Goal: Task Accomplishment & Management: Manage account settings

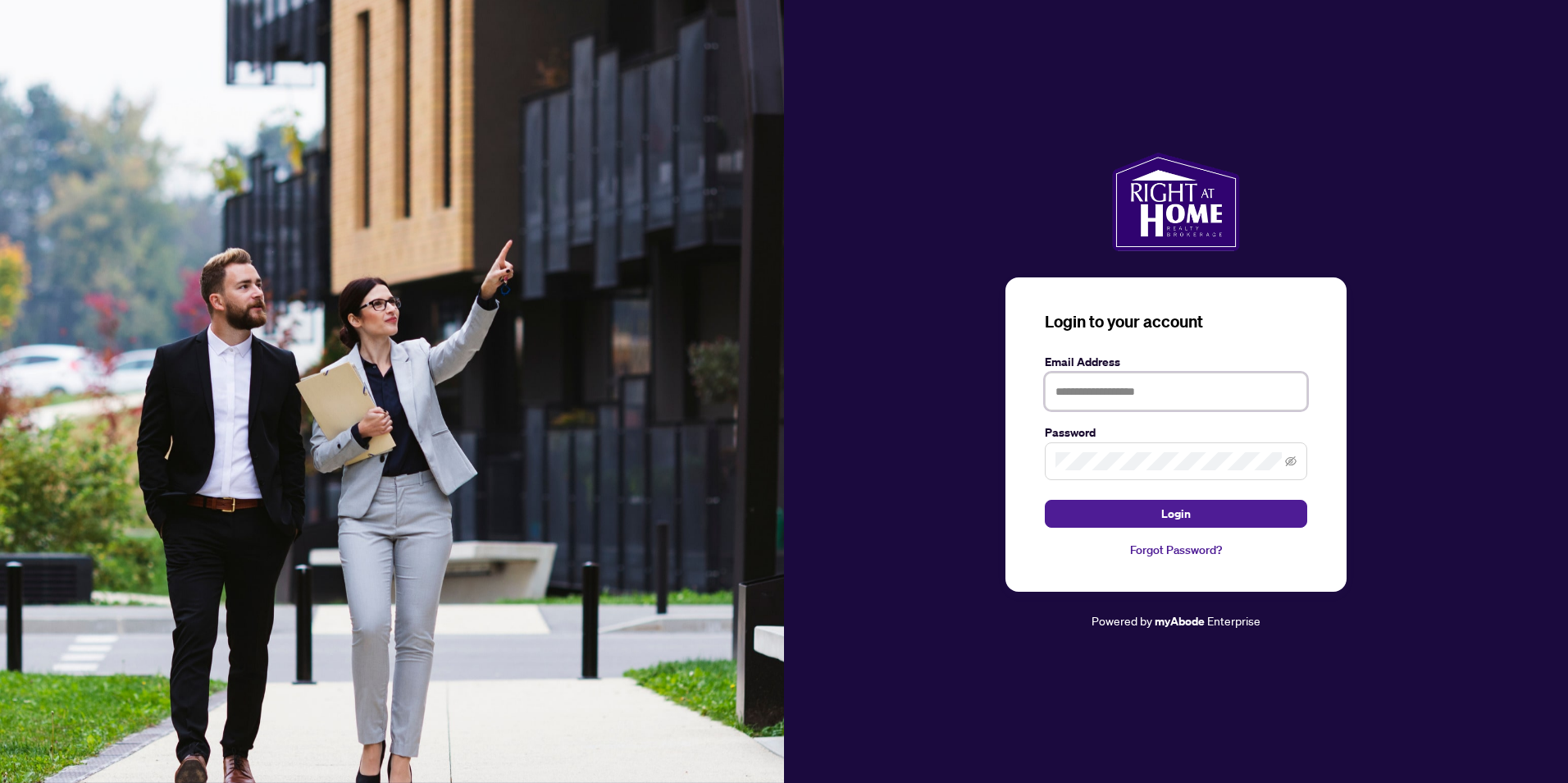
click at [754, 395] on input "text" at bounding box center [1175, 391] width 262 height 38
click at [754, 371] on div "Email Address" at bounding box center [1175, 382] width 262 height 57
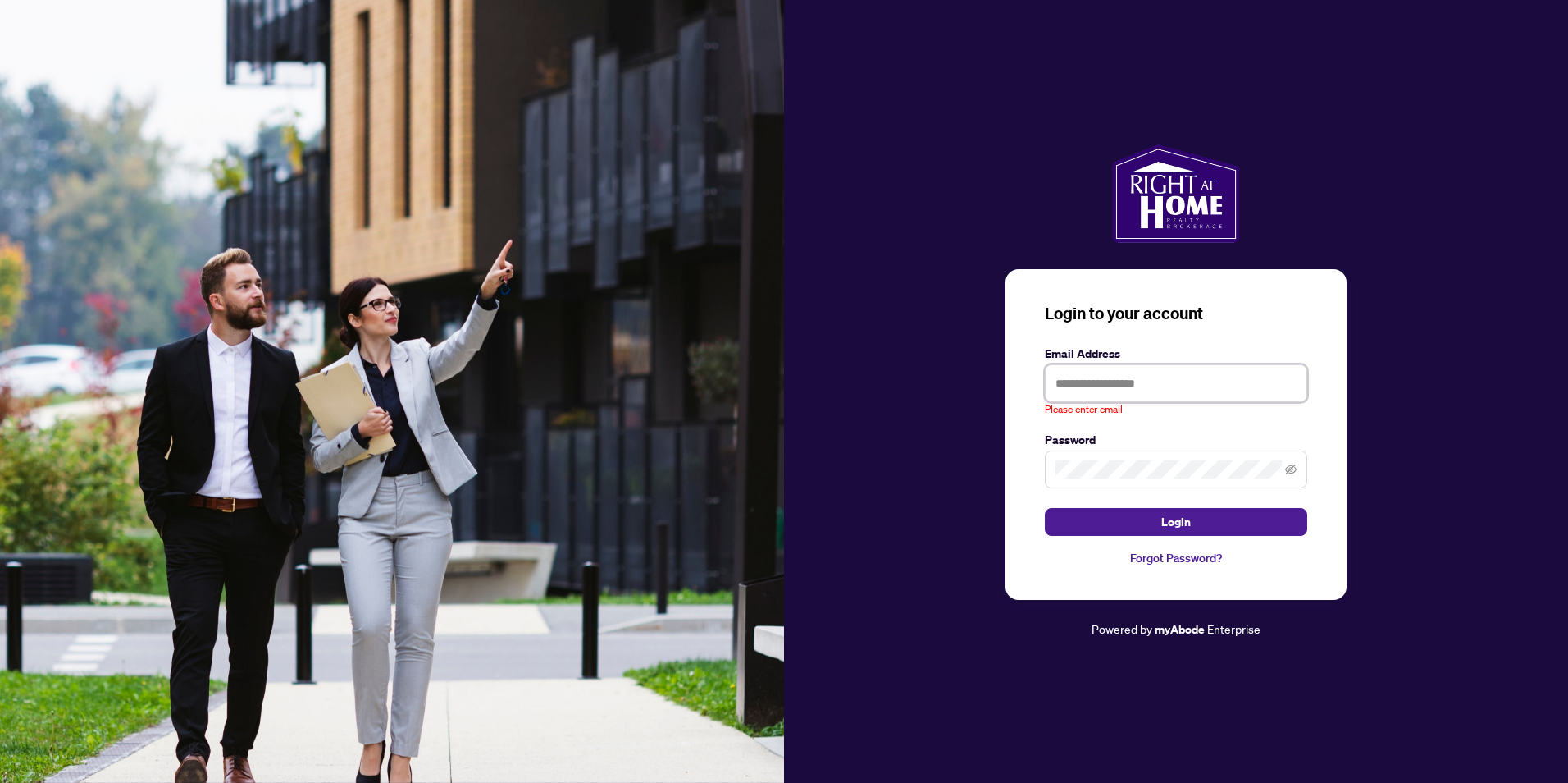
click at [754, 379] on input "text" at bounding box center [1175, 383] width 262 height 38
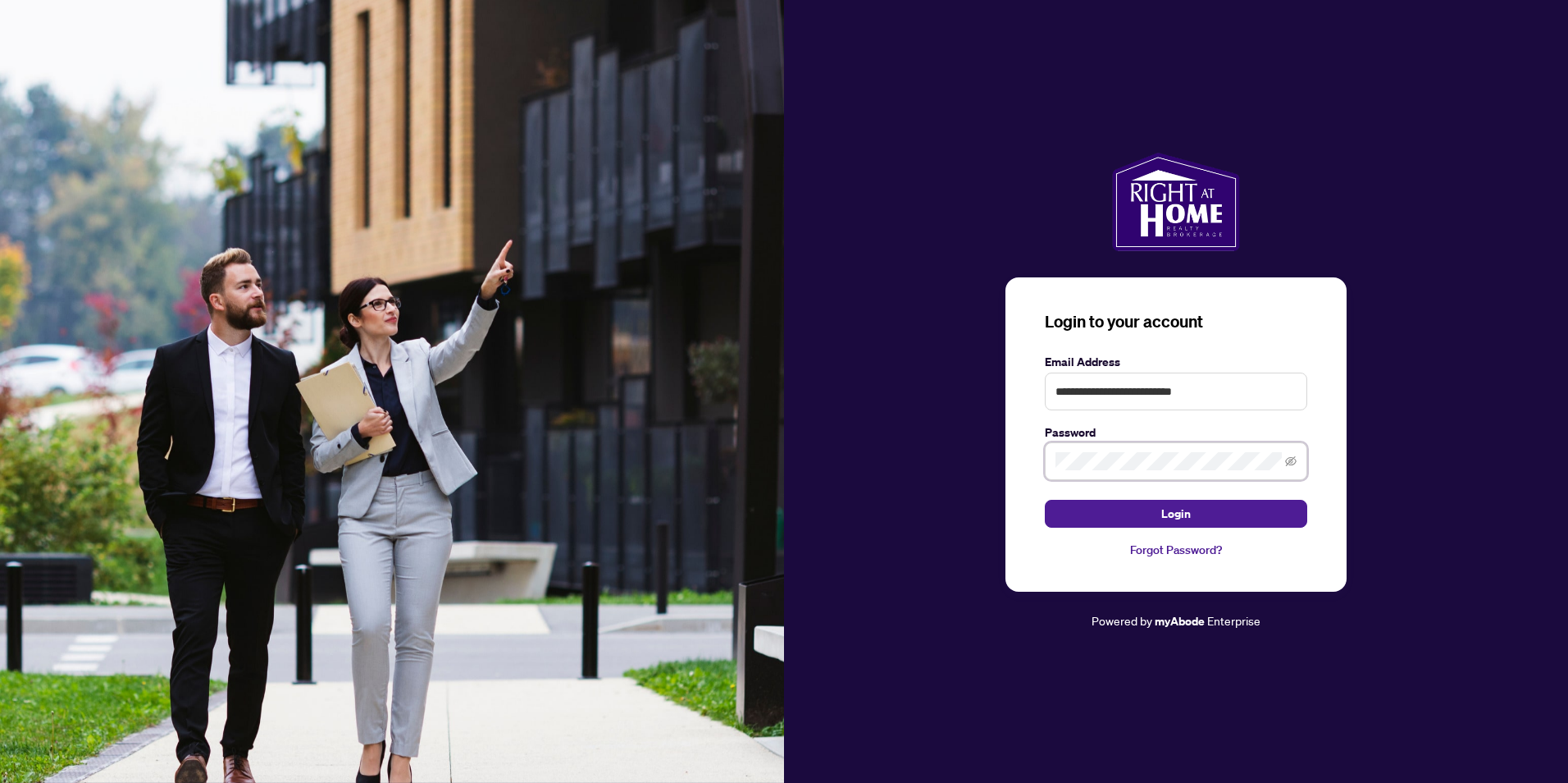
click at [754, 500] on button "Login" at bounding box center [1175, 513] width 262 height 28
click at [754, 435] on div "**********" at bounding box center [1175, 391] width 784 height 478
click at [754, 500] on button "Login" at bounding box center [1175, 513] width 262 height 28
click at [754, 487] on div "**********" at bounding box center [1175, 391] width 784 height 478
click at [754, 500] on button "Login" at bounding box center [1175, 513] width 262 height 28
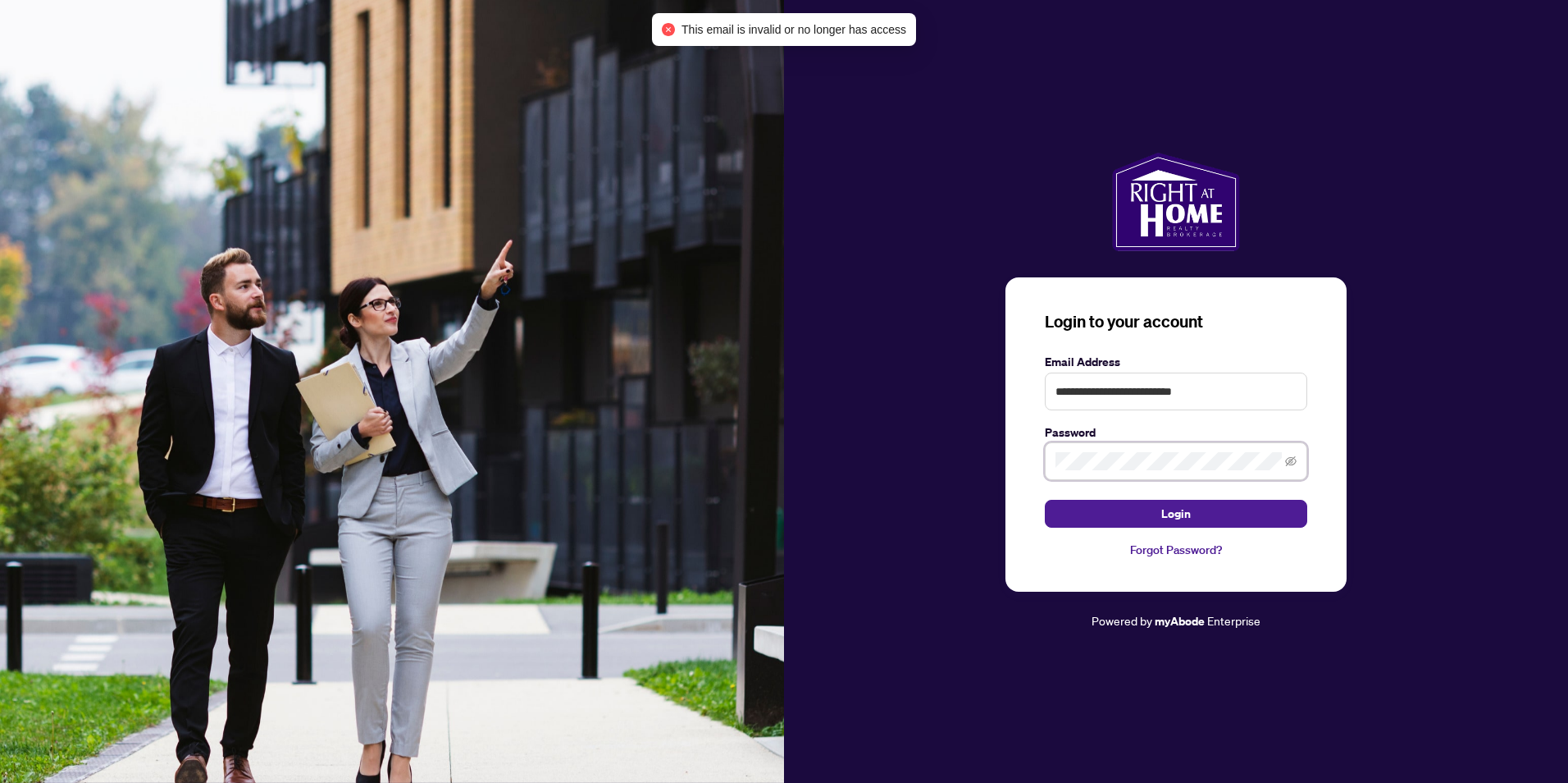
click at [754, 500] on button "Login" at bounding box center [1175, 513] width 262 height 28
click at [754, 457] on icon "eye-invisible" at bounding box center [1291, 461] width 12 height 12
click at [754, 394] on input "**********" at bounding box center [1175, 391] width 262 height 38
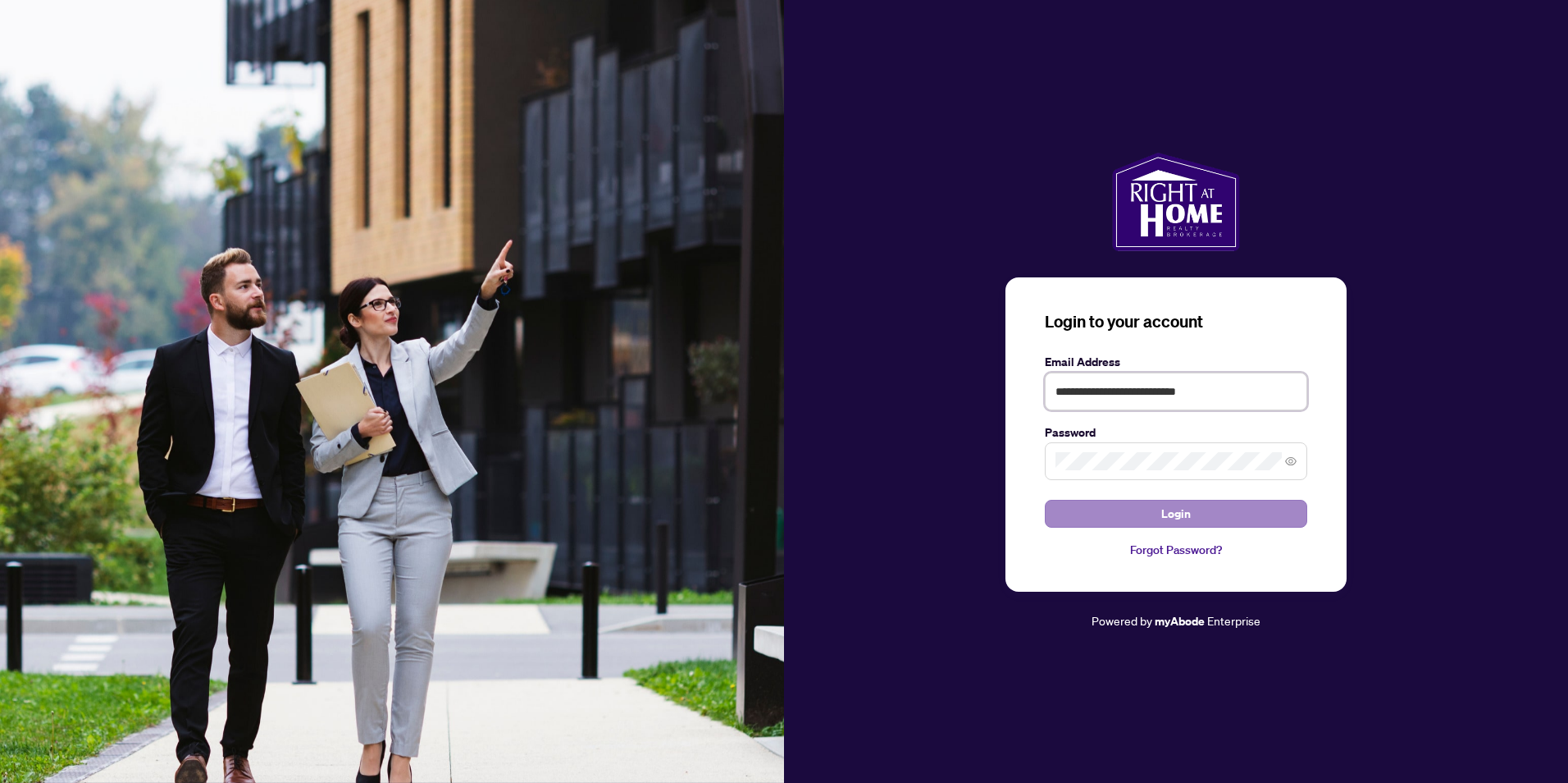
type input "**********"
click at [754, 507] on button "Login" at bounding box center [1175, 513] width 262 height 28
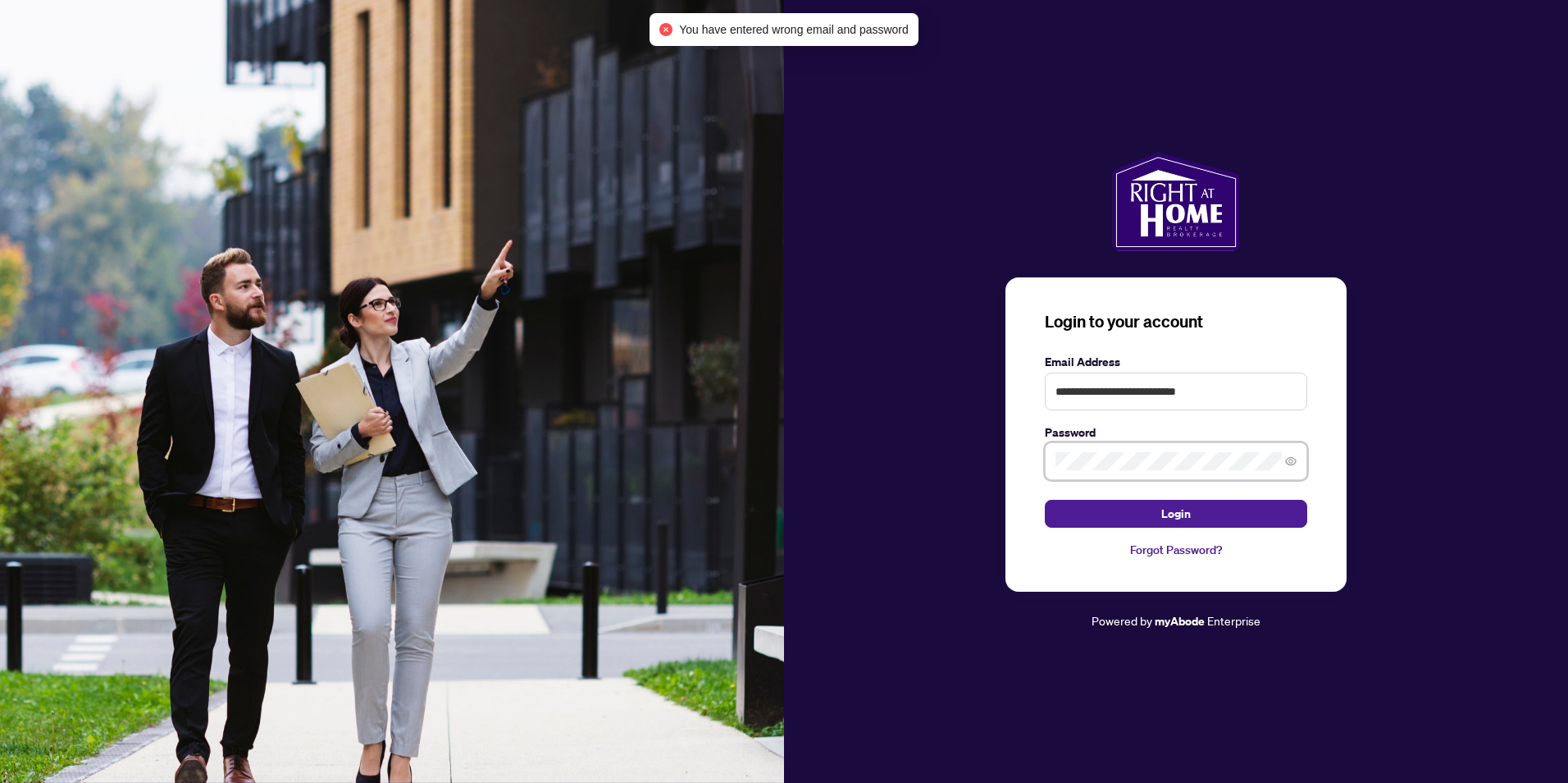
click at [754, 500] on button "Login" at bounding box center [1175, 513] width 262 height 28
click at [754, 458] on div "**********" at bounding box center [1175, 391] width 784 height 478
click at [754, 500] on button "Login" at bounding box center [1175, 513] width 262 height 28
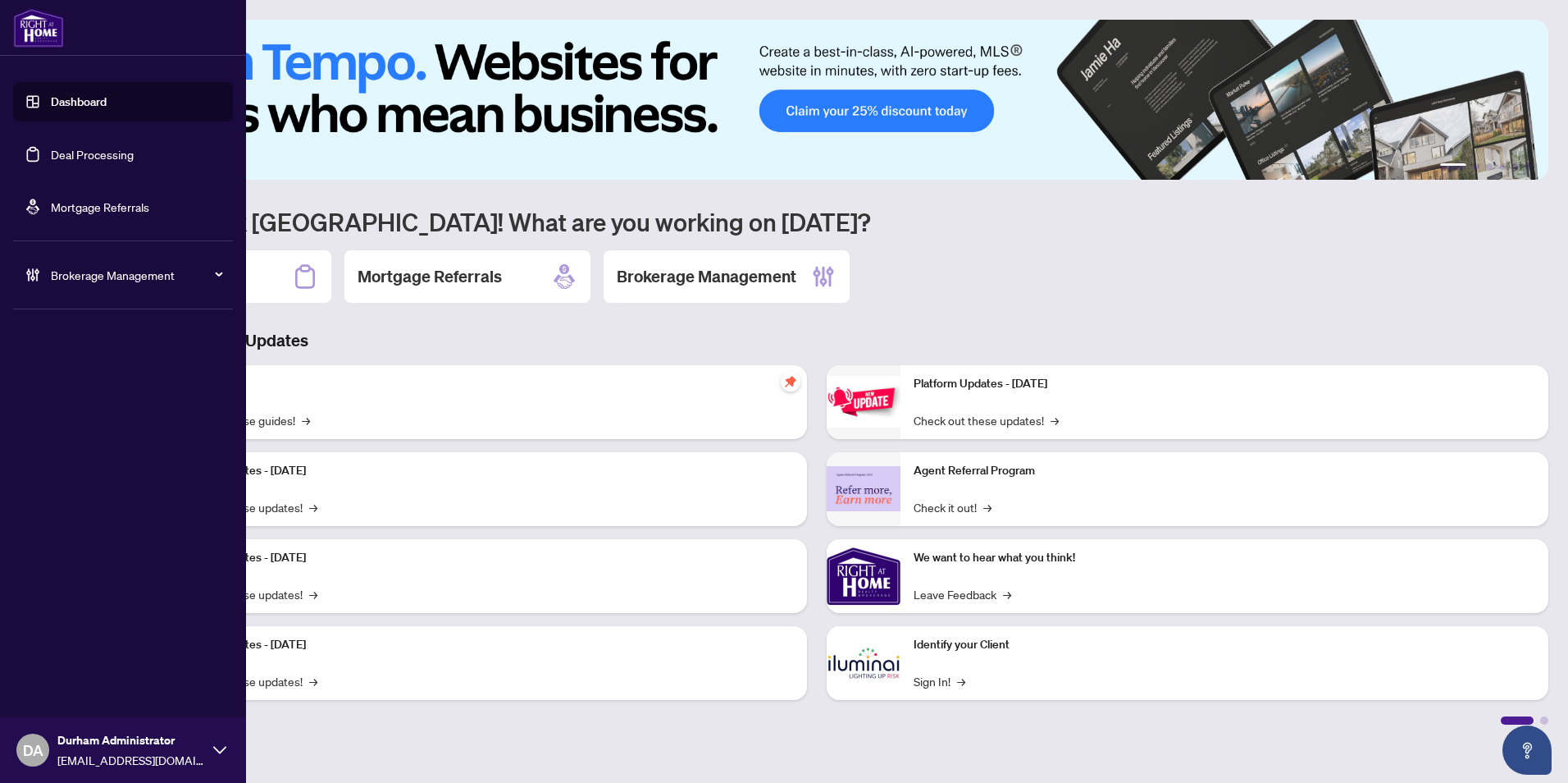
click at [51, 147] on link "Deal Processing" at bounding box center [92, 154] width 83 height 15
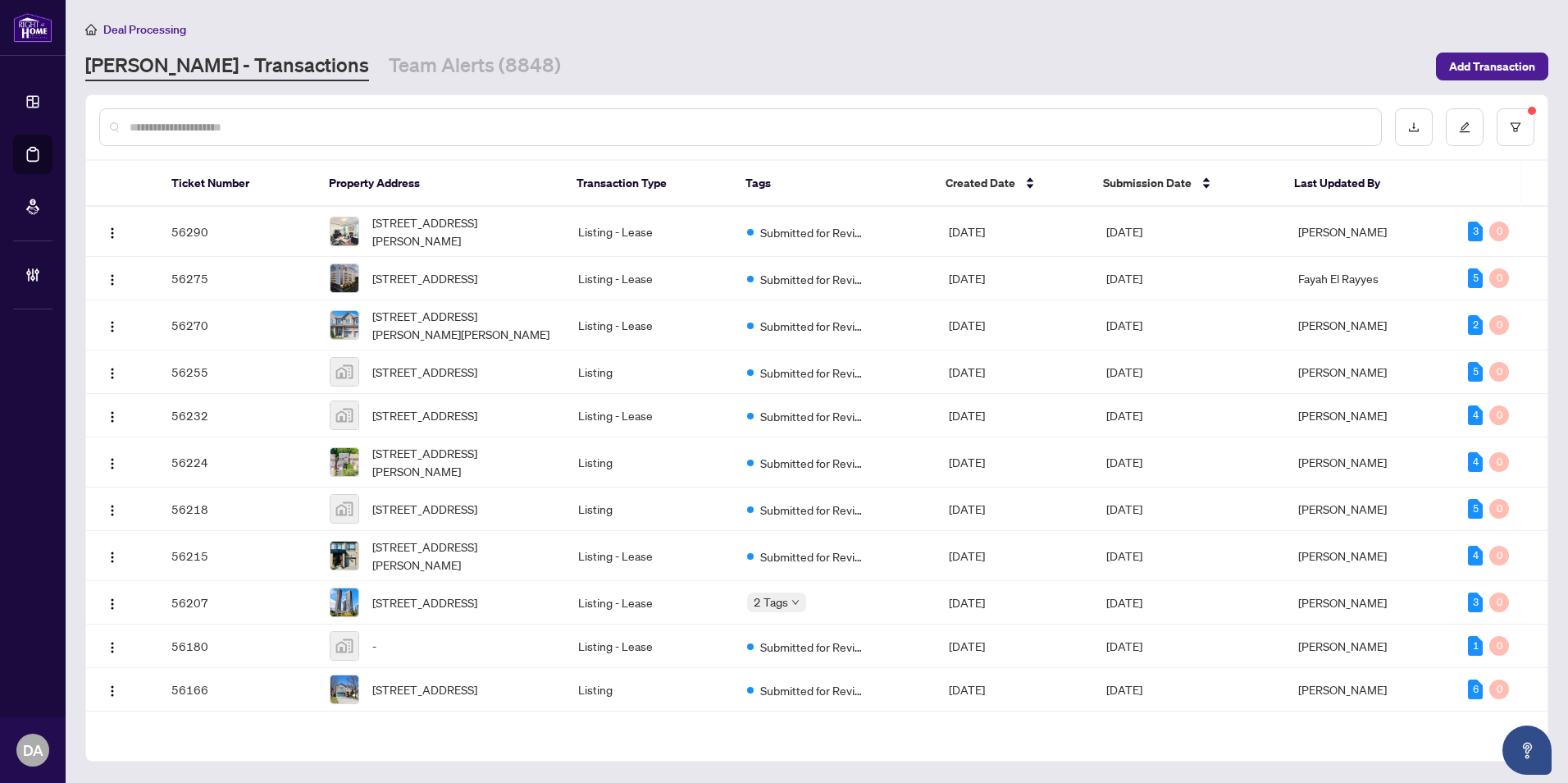
click at [441, 123] on input "text" at bounding box center [749, 126] width 1239 height 18
click at [754, 117] on button "button" at bounding box center [1515, 126] width 38 height 38
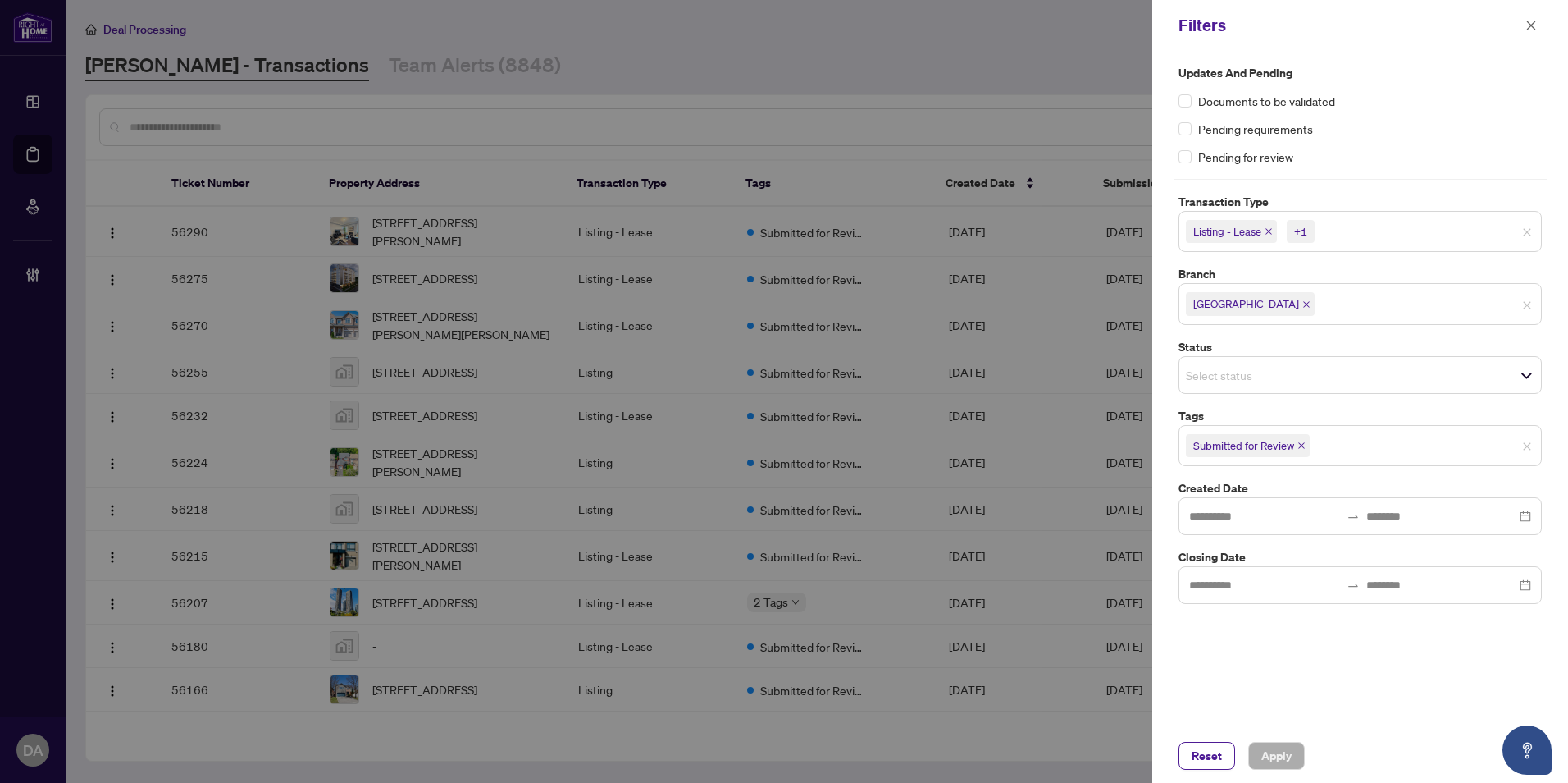
click at [754, 230] on icon "close" at bounding box center [1269, 232] width 8 height 8
click at [754, 226] on span "Listing" at bounding box center [1212, 231] width 54 height 23
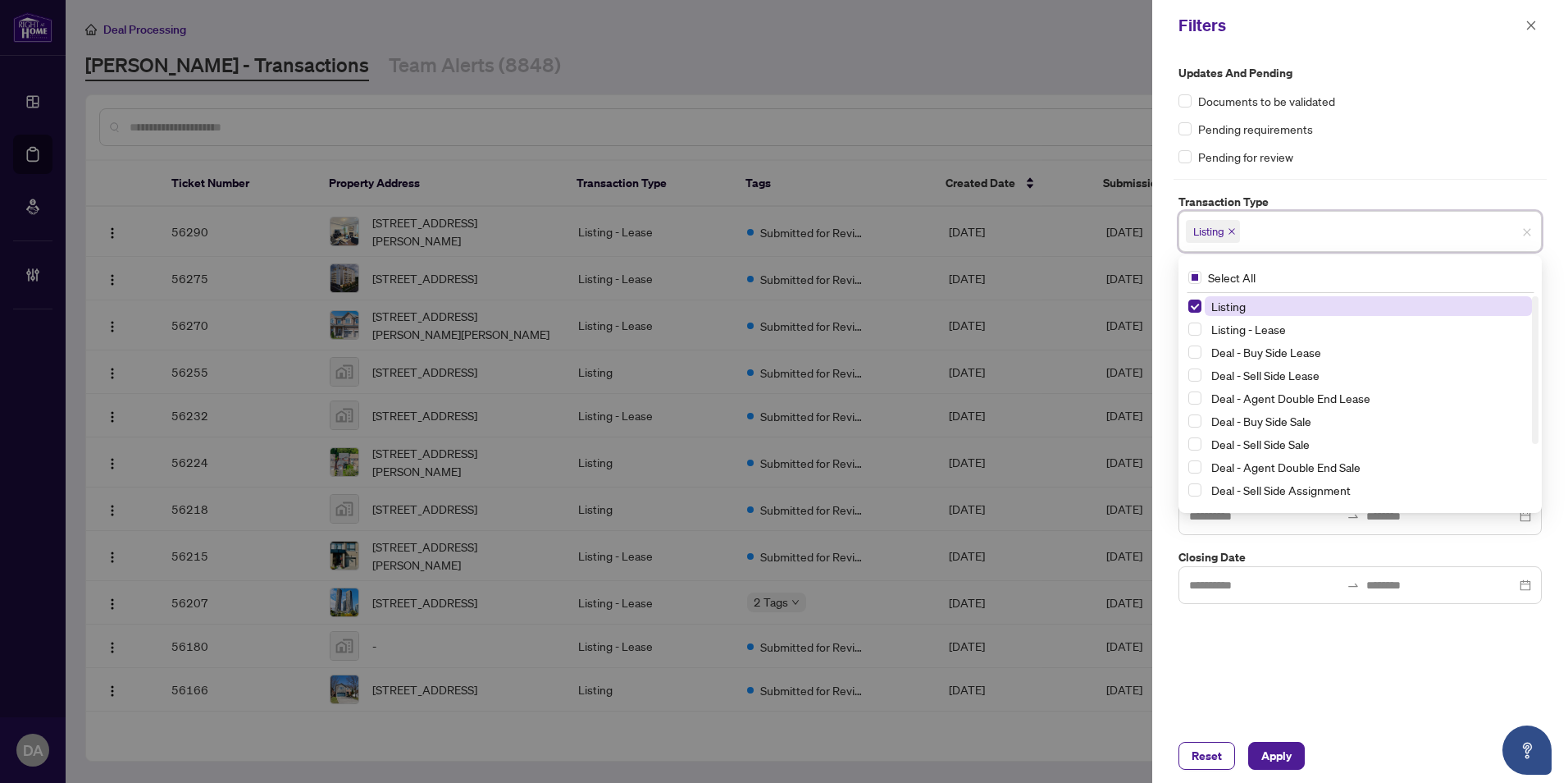
click at [754, 230] on span "Listing" at bounding box center [1212, 231] width 54 height 23
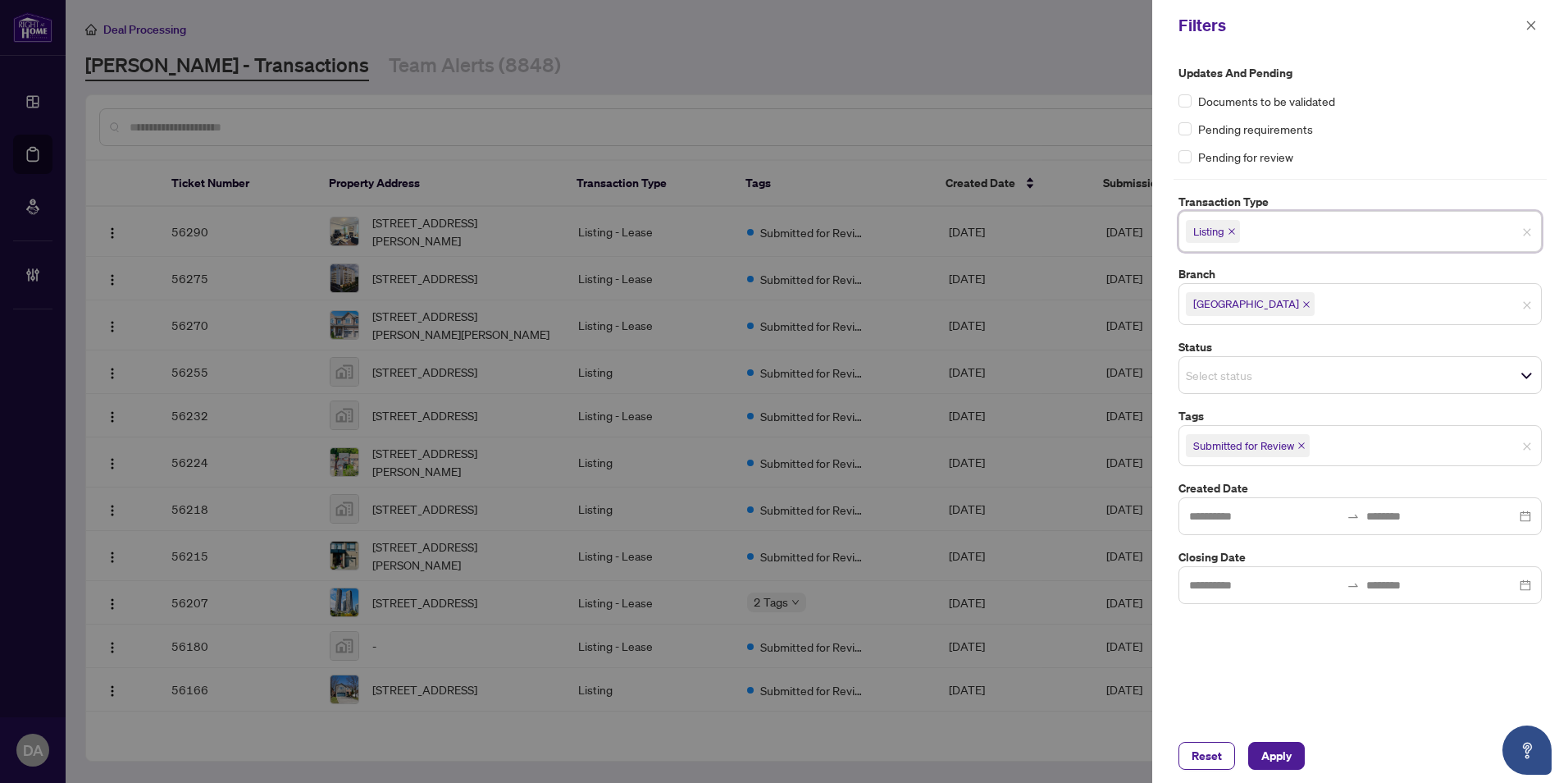
click at [754, 230] on icon "close" at bounding box center [1232, 232] width 7 height 7
click at [754, 300] on icon "close" at bounding box center [1307, 300] width 8 height 8
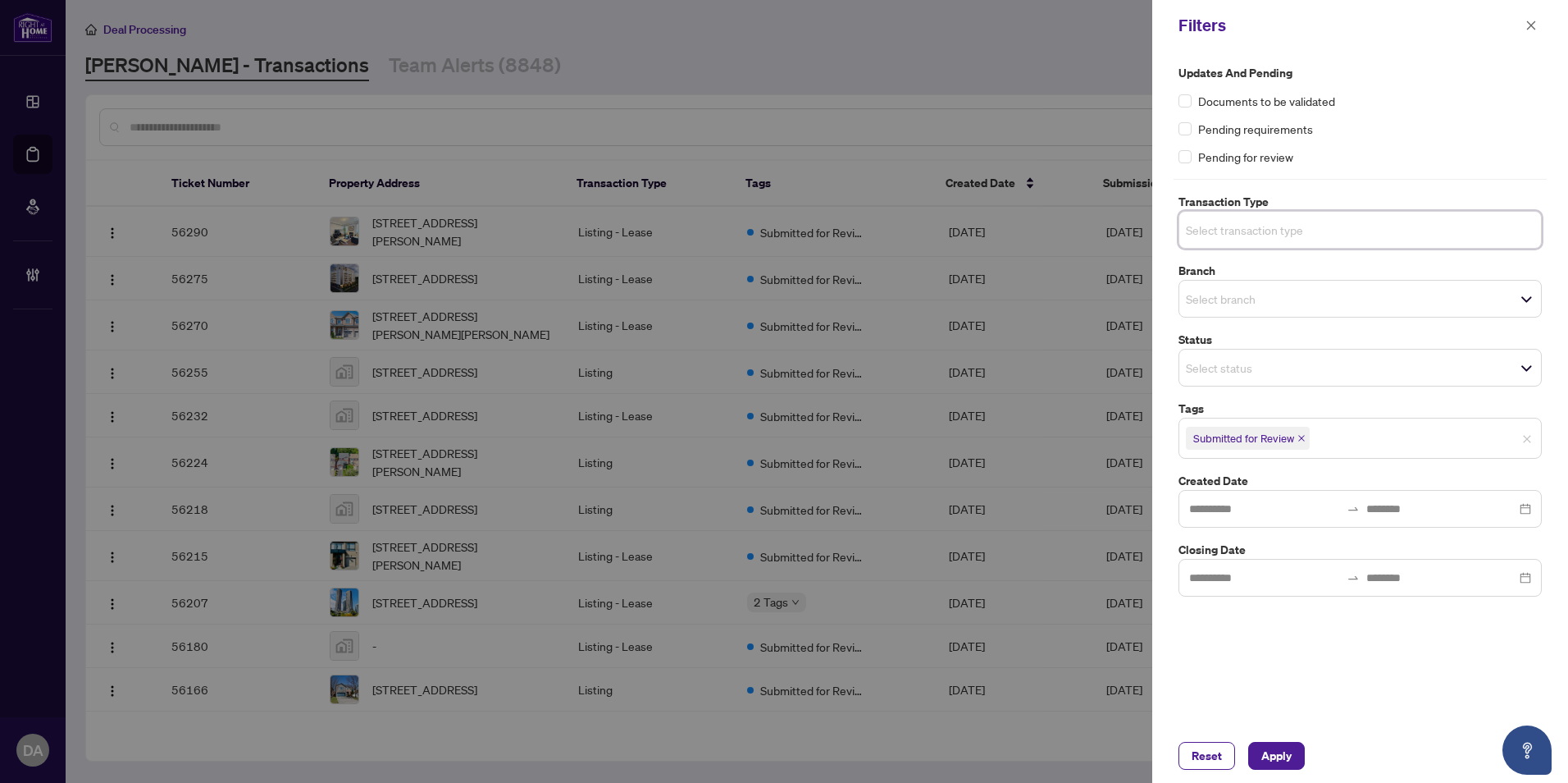
drag, startPoint x: 1299, startPoint y: 440, endPoint x: 1282, endPoint y: 437, distance: 17.3
click at [754, 441] on icon "close" at bounding box center [1302, 438] width 8 height 8
drag, startPoint x: 642, startPoint y: 161, endPoint x: 642, endPoint y: 142, distance: 19.0
click at [640, 161] on div at bounding box center [784, 391] width 1568 height 783
drag, startPoint x: 1276, startPoint y: 752, endPoint x: 1262, endPoint y: 740, distance: 18.4
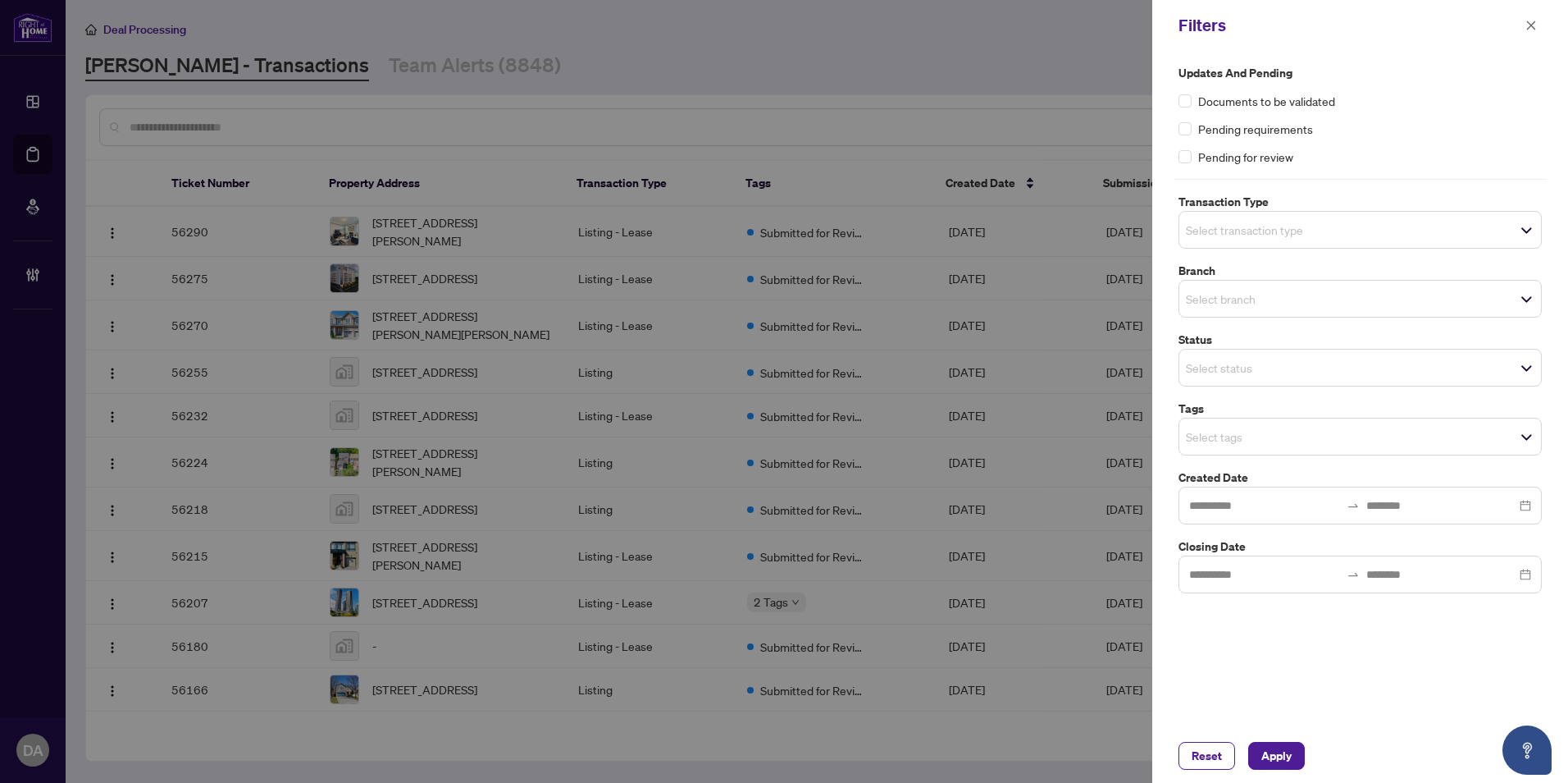
click at [754, 752] on span "Apply" at bounding box center [1276, 755] width 30 height 26
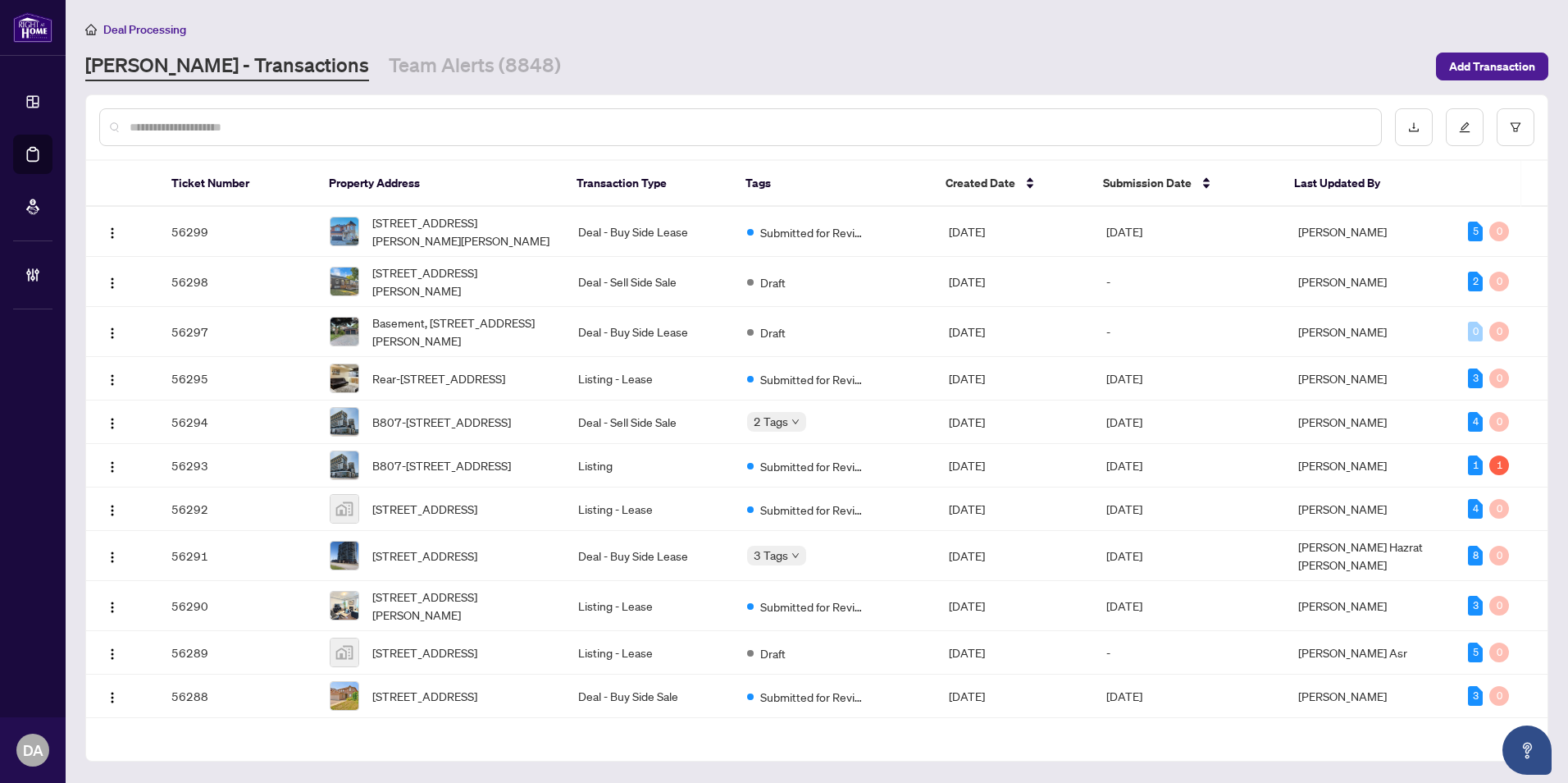
click at [687, 139] on div at bounding box center [741, 126] width 1282 height 38
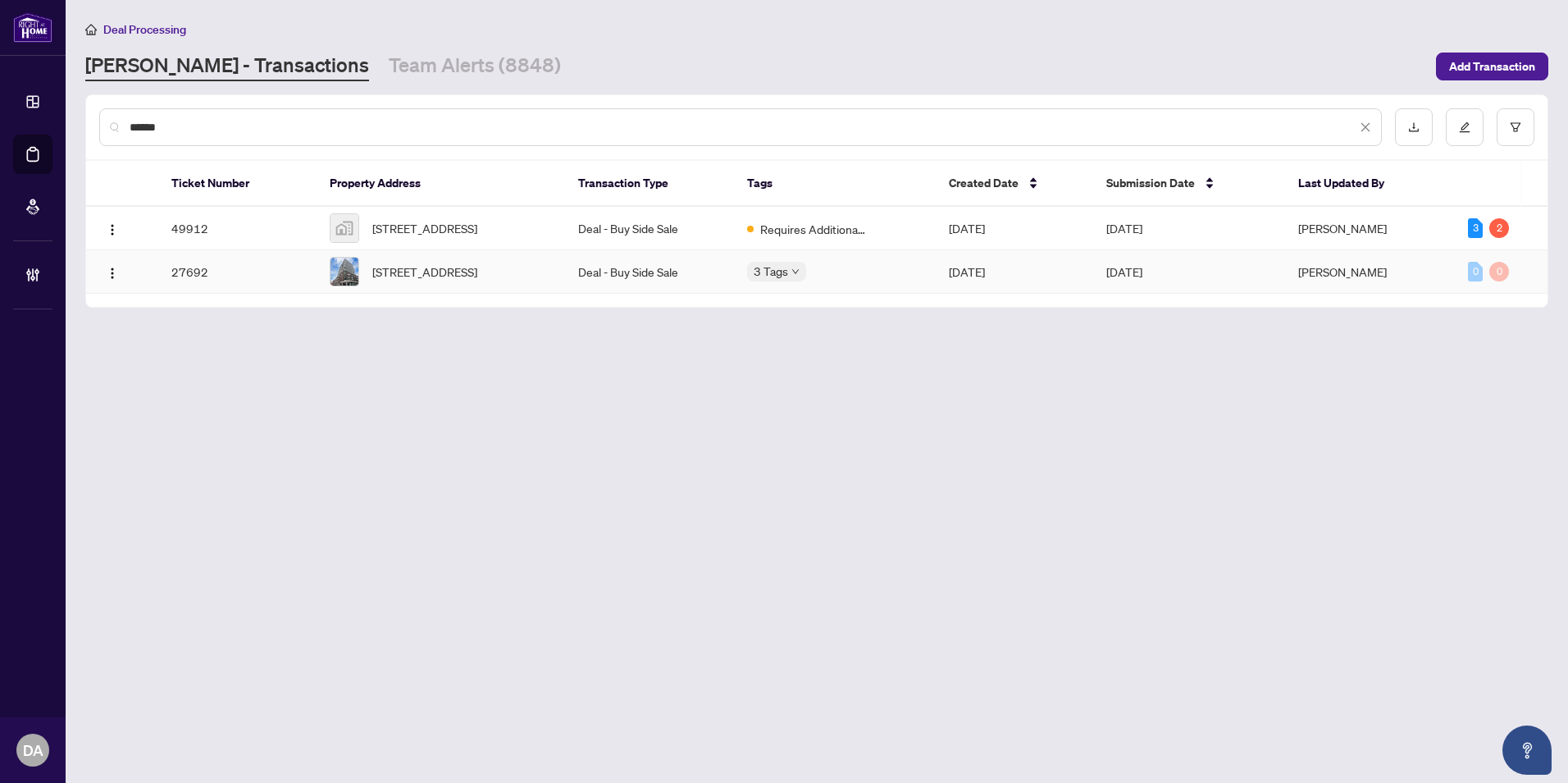
type input "******"
click at [754, 281] on div "3 Tags" at bounding box center [834, 271] width 174 height 19
click at [601, 286] on td "Deal - Buy Side Sale" at bounding box center [650, 272] width 169 height 44
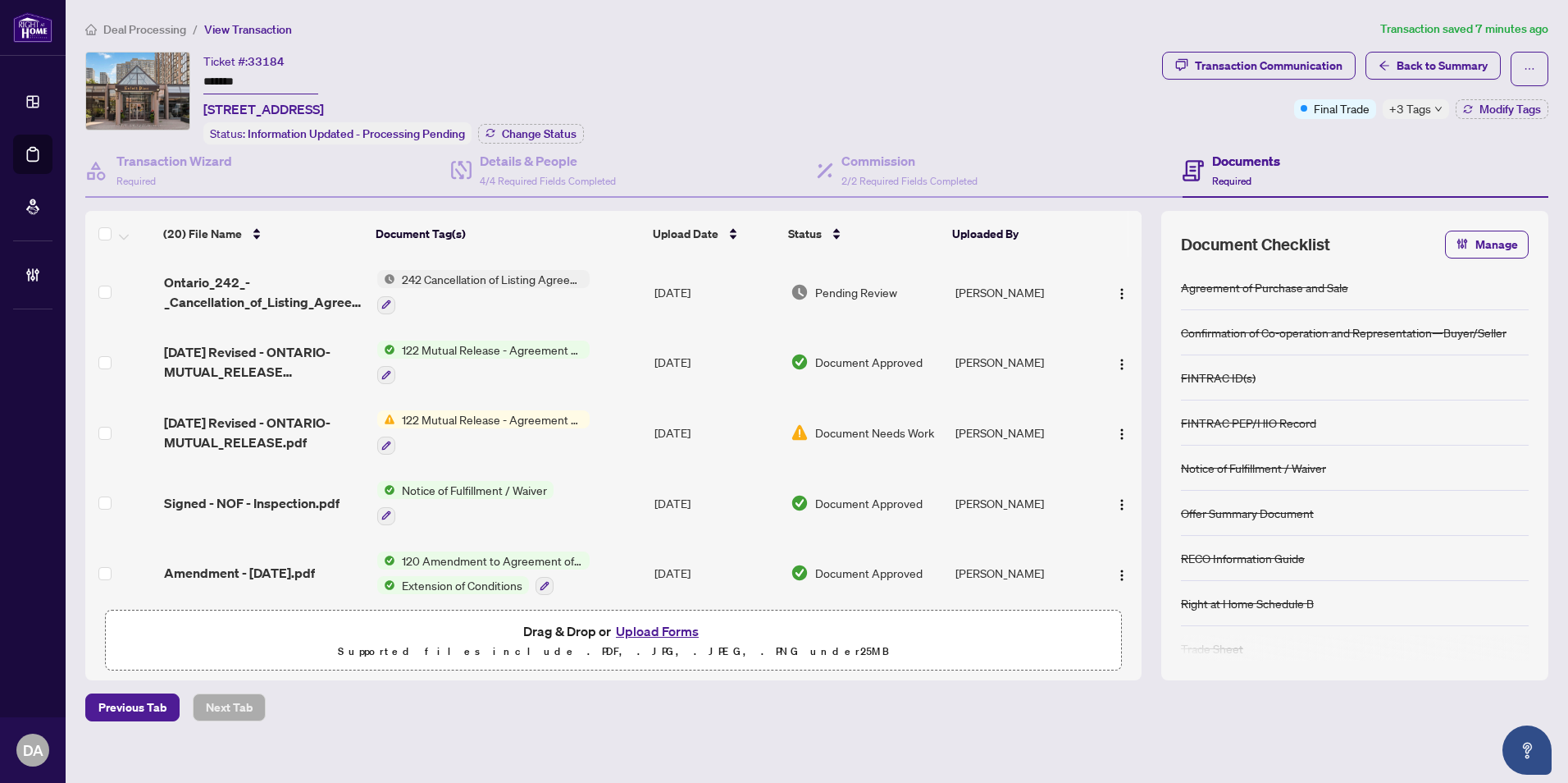
click at [474, 437] on div at bounding box center [484, 444] width 212 height 19
click at [1428, 109] on span "+3 Tags" at bounding box center [1410, 109] width 42 height 19
click at [1328, 155] on div "Documents Required" at bounding box center [1365, 170] width 366 height 53
click at [507, 424] on span "122 Mutual Release - Agreement of Purchase and Sale" at bounding box center [492, 419] width 195 height 18
click at [644, 436] on td "122 Mutual Release - Agreement of Purchase and Sale" at bounding box center [509, 432] width 277 height 71
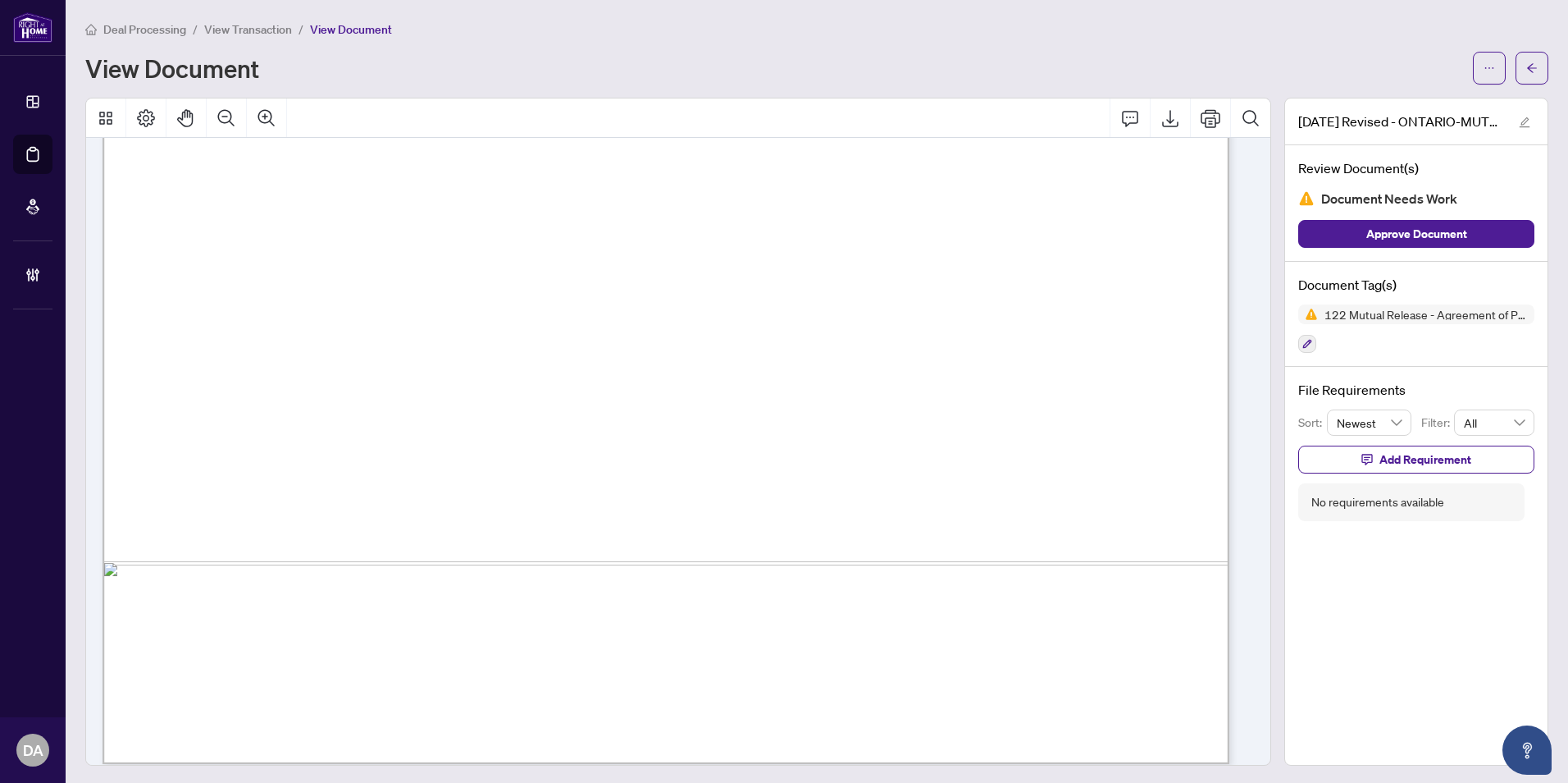
scroll to position [865, 0]
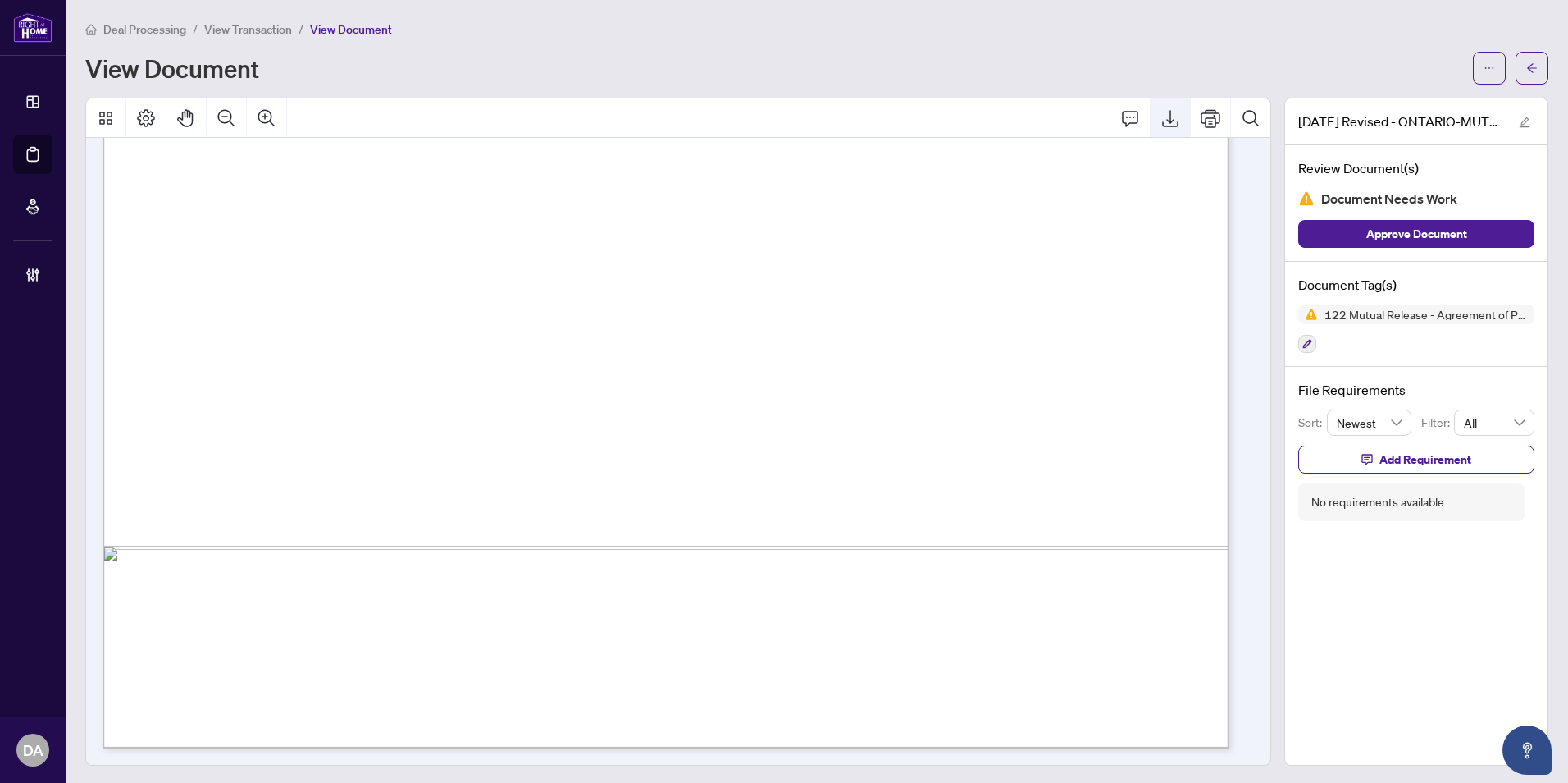
click at [1164, 122] on icon "Export" at bounding box center [1169, 117] width 19 height 19
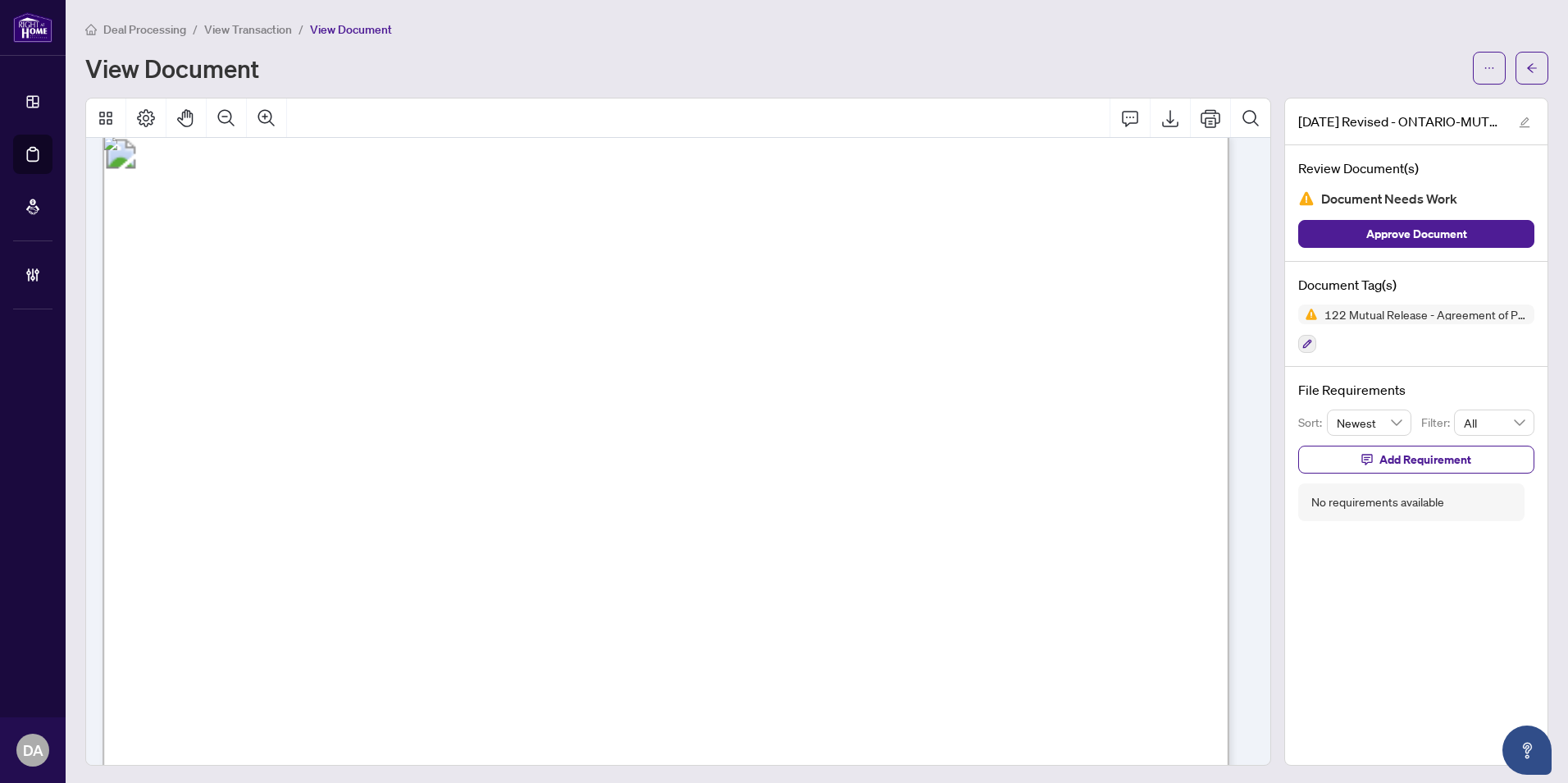
scroll to position [0, 0]
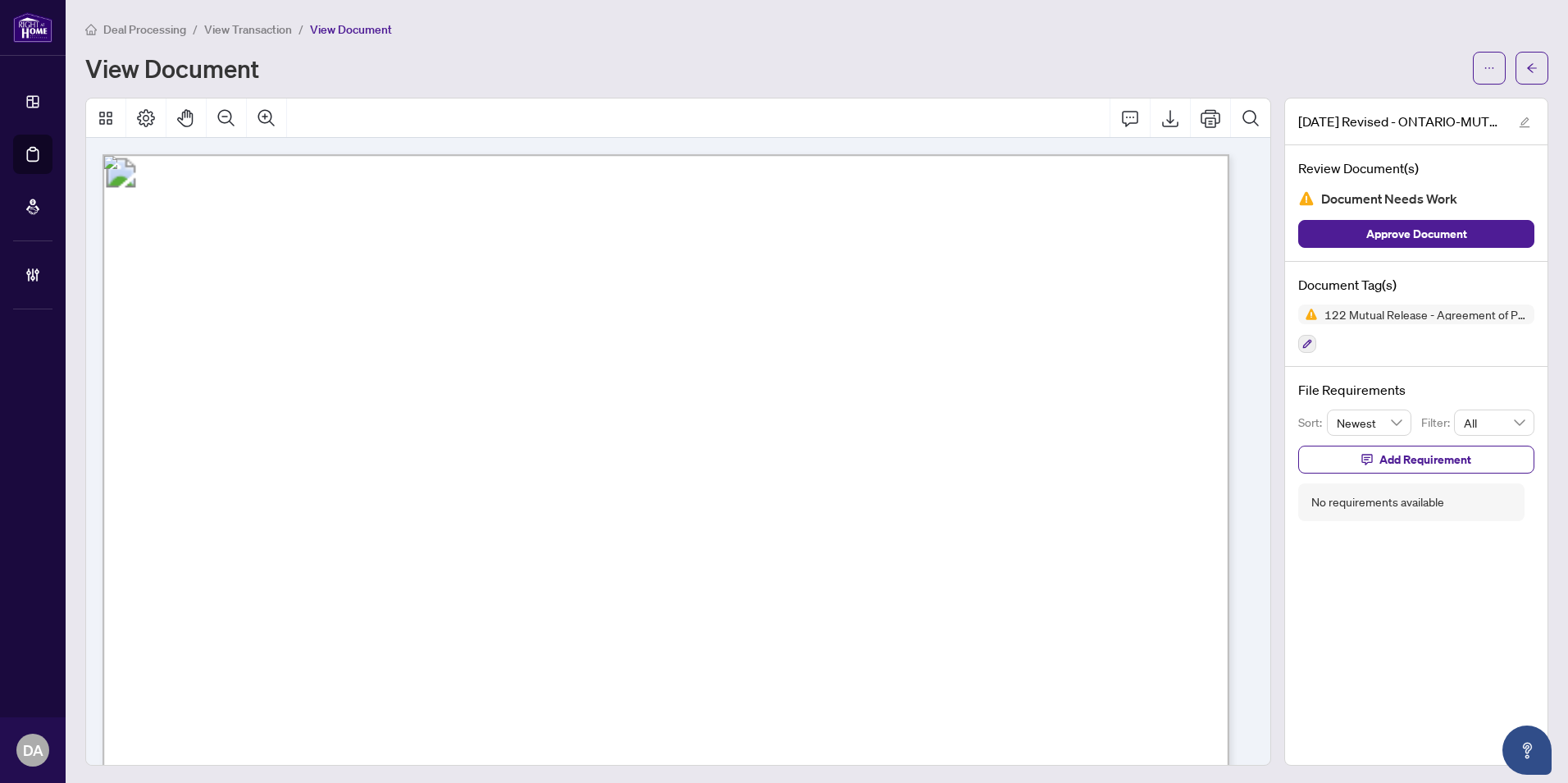
click at [283, 27] on span "View Transaction" at bounding box center [248, 29] width 88 height 15
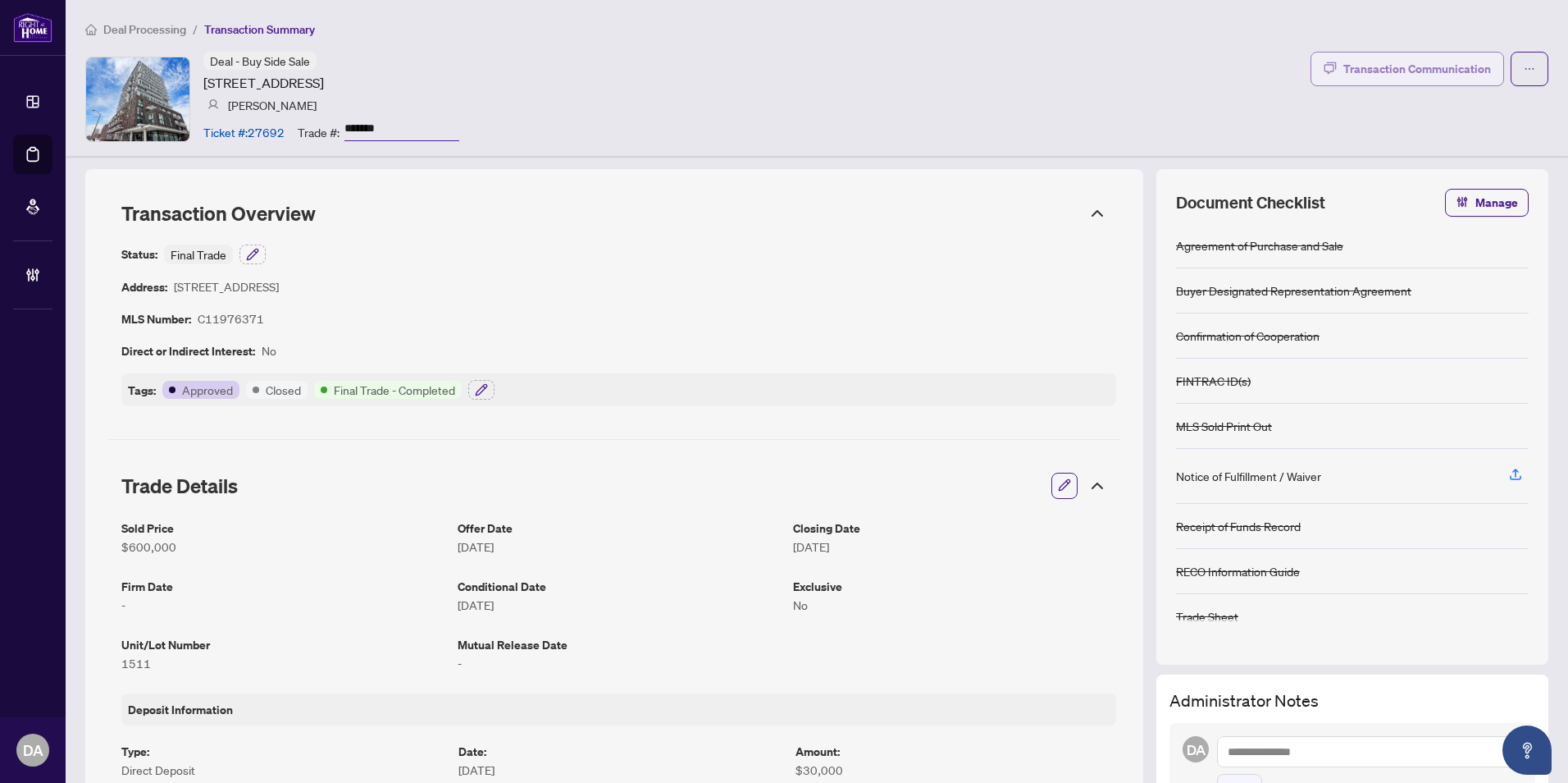
click at [1400, 61] on div "Transaction Communication" at bounding box center [1416, 68] width 147 height 26
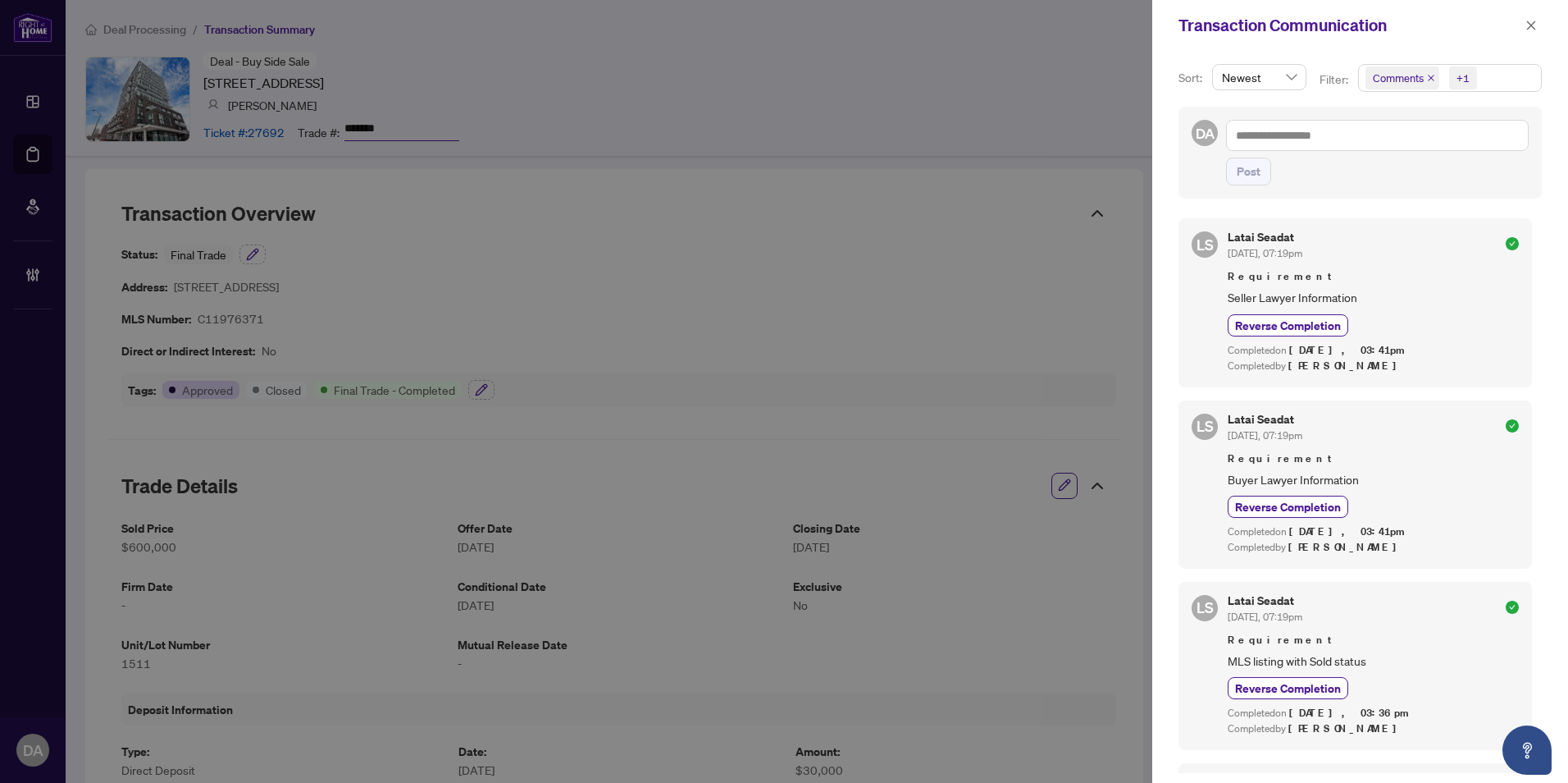
click at [1517, 32] on div "Transaction Communication" at bounding box center [1350, 25] width 342 height 24
click at [1530, 30] on icon "close" at bounding box center [1531, 25] width 12 height 12
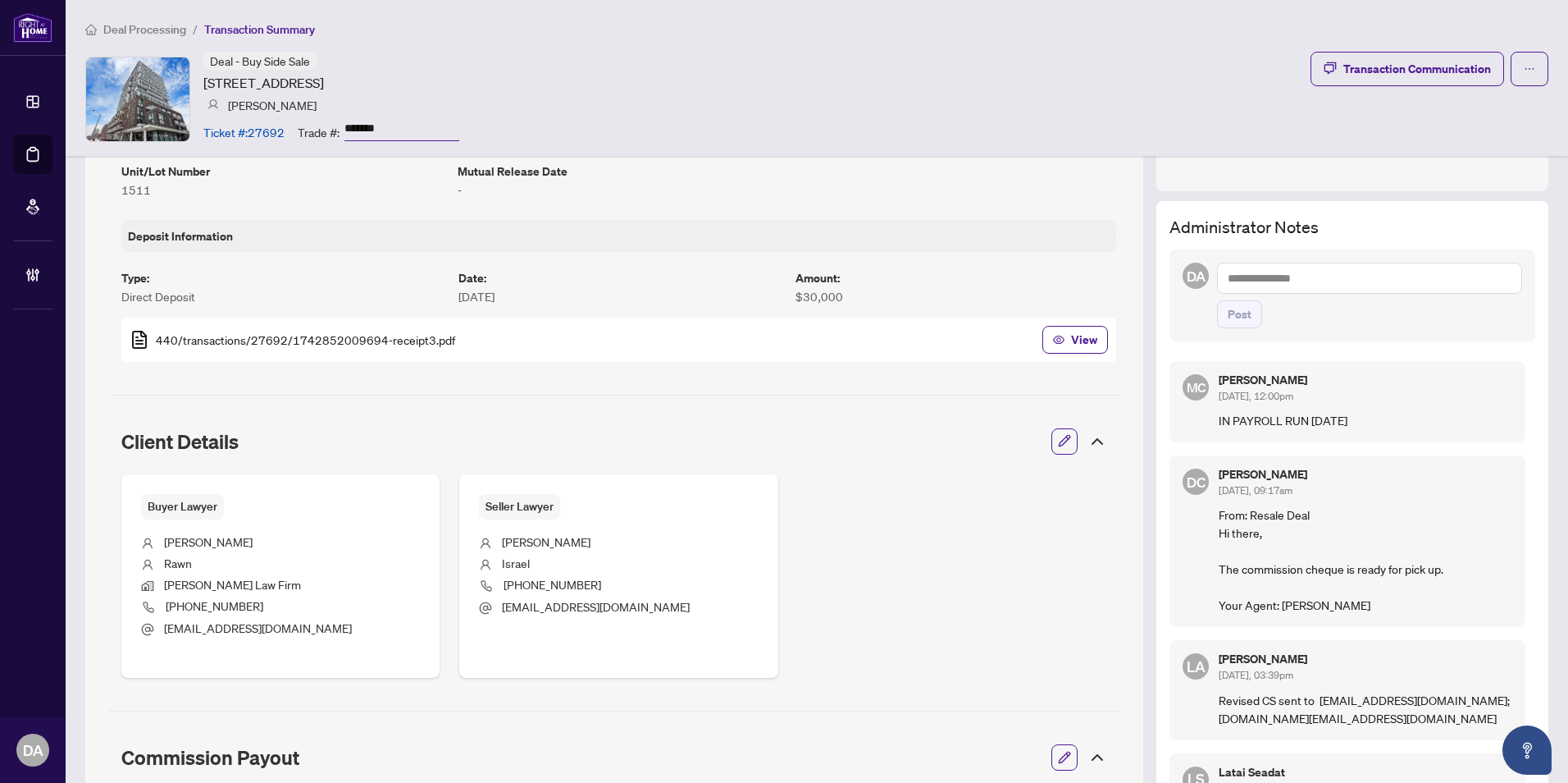
scroll to position [574, 0]
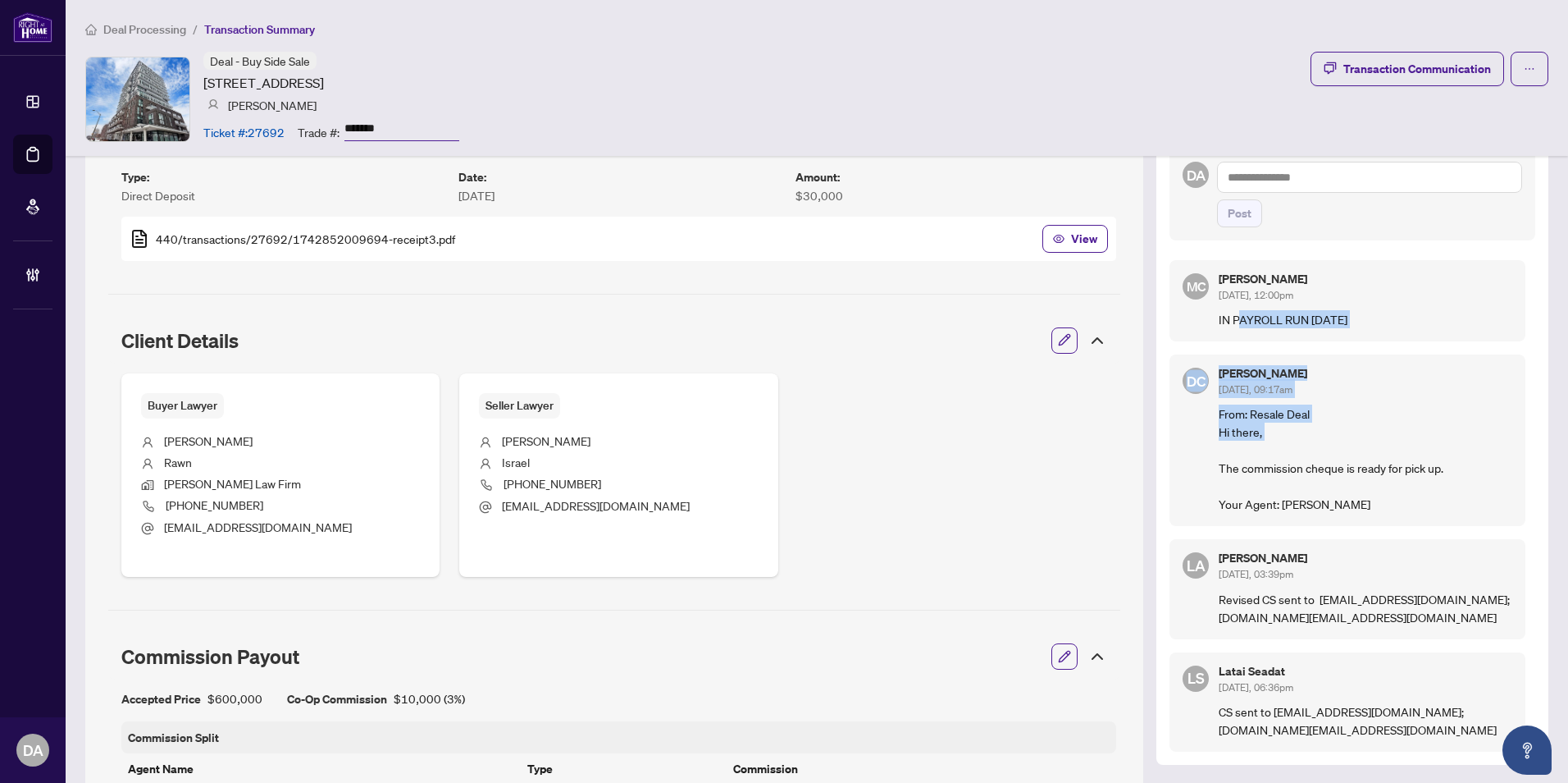
drag, startPoint x: 1225, startPoint y: 320, endPoint x: 1322, endPoint y: 436, distance: 151.2
click at [1322, 436] on div "MC Maria Cheng May/13/2025, 12:00pm IN PAYROLL RUN MAY 13, 2025 DC Daniela Cost…" at bounding box center [1352, 501] width 366 height 501
click at [1304, 317] on p "IN PAYROLL RUN MAY 13, 2025" at bounding box center [1365, 319] width 293 height 18
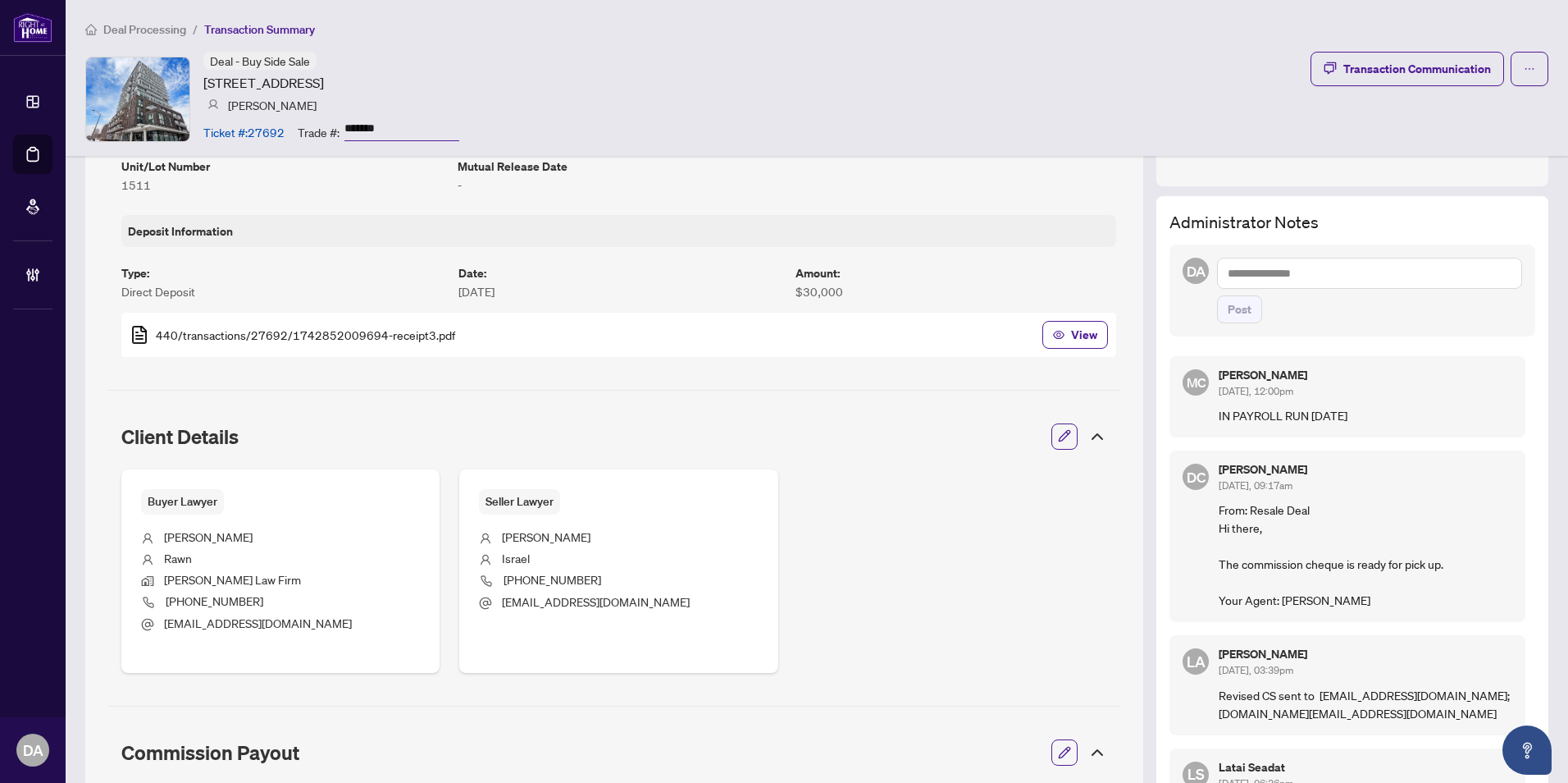
scroll to position [657, 0]
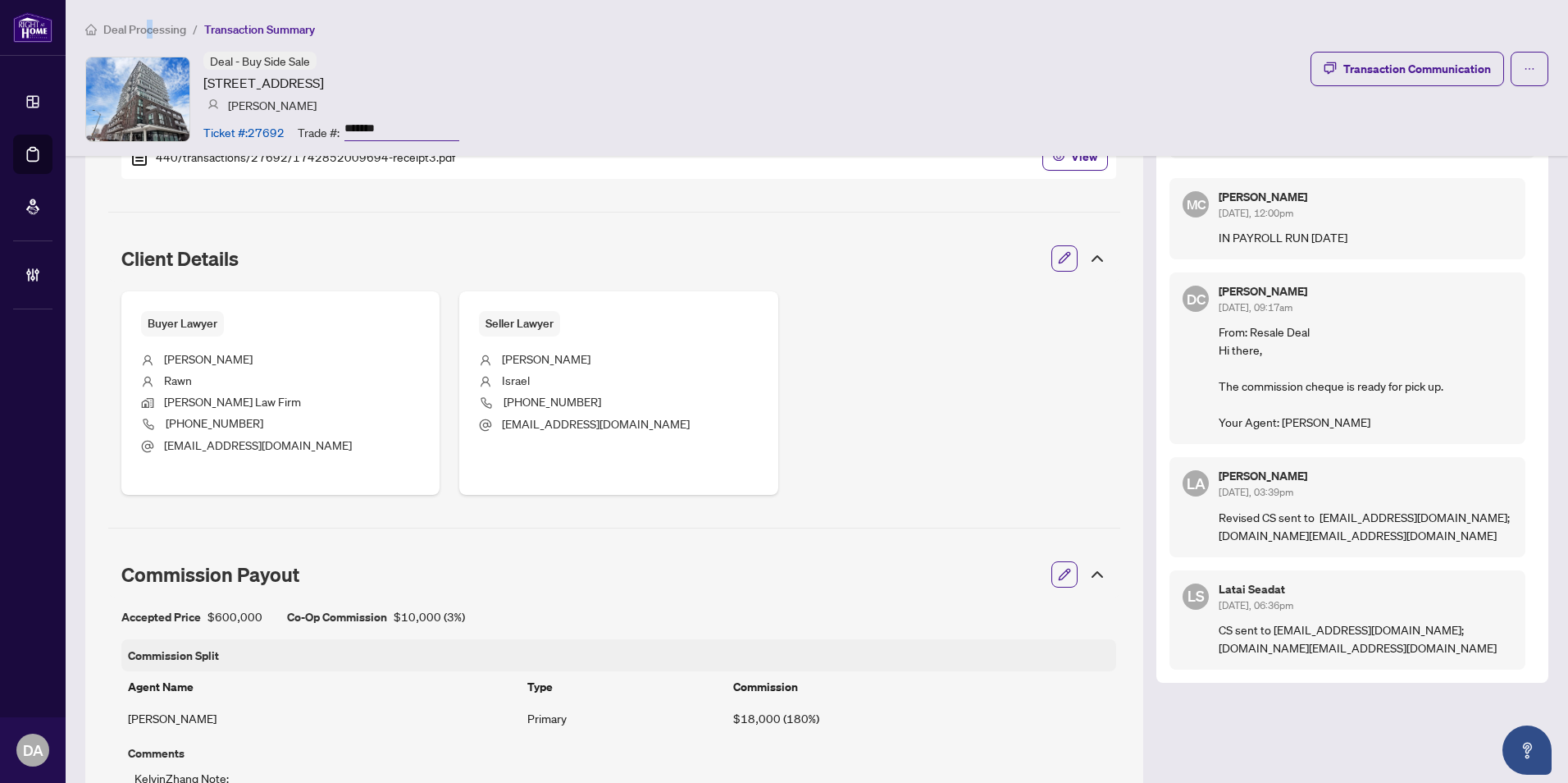
click at [149, 34] on span "Deal Processing" at bounding box center [145, 29] width 83 height 15
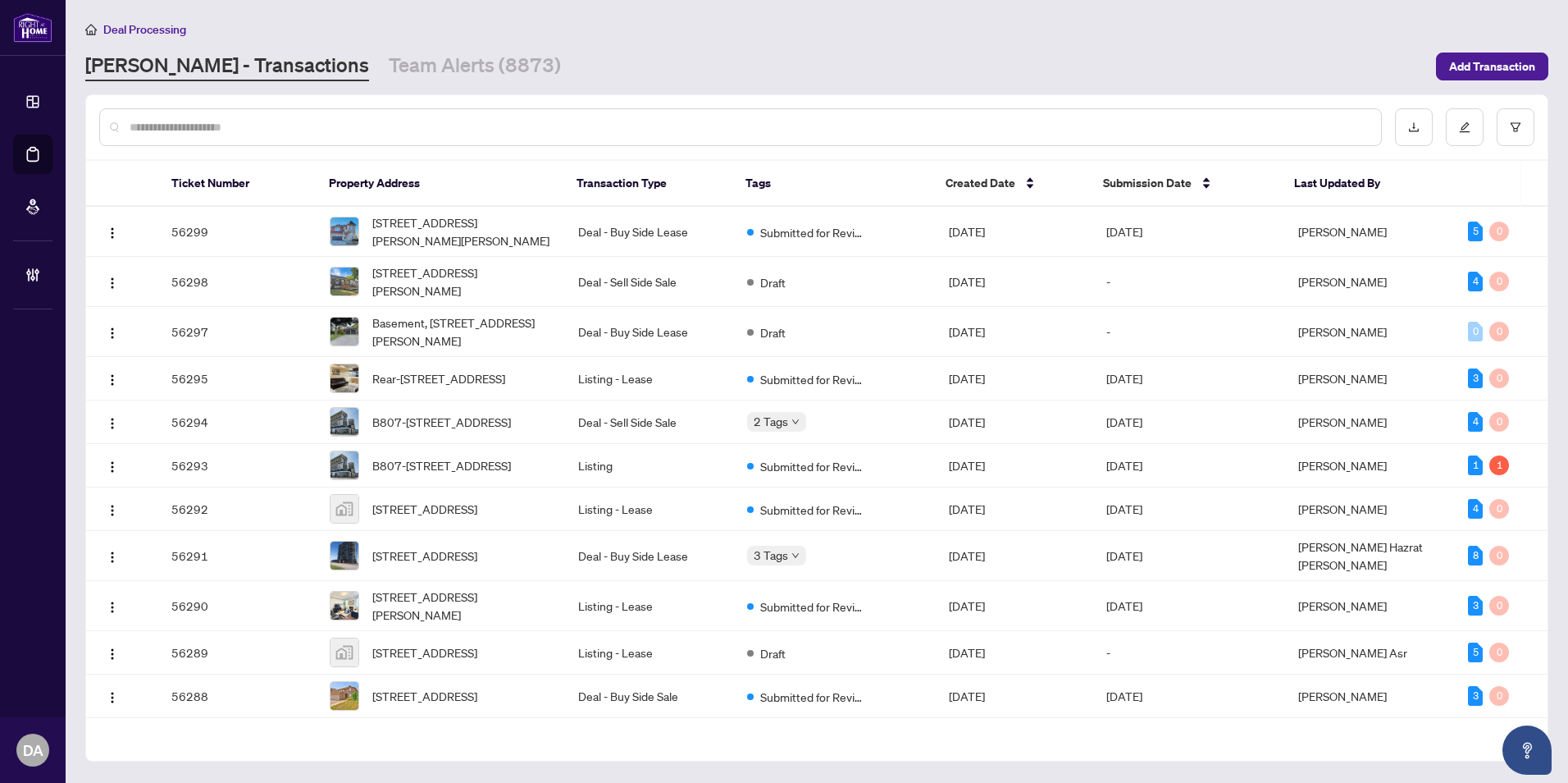
click at [475, 130] on input "text" at bounding box center [749, 126] width 1239 height 18
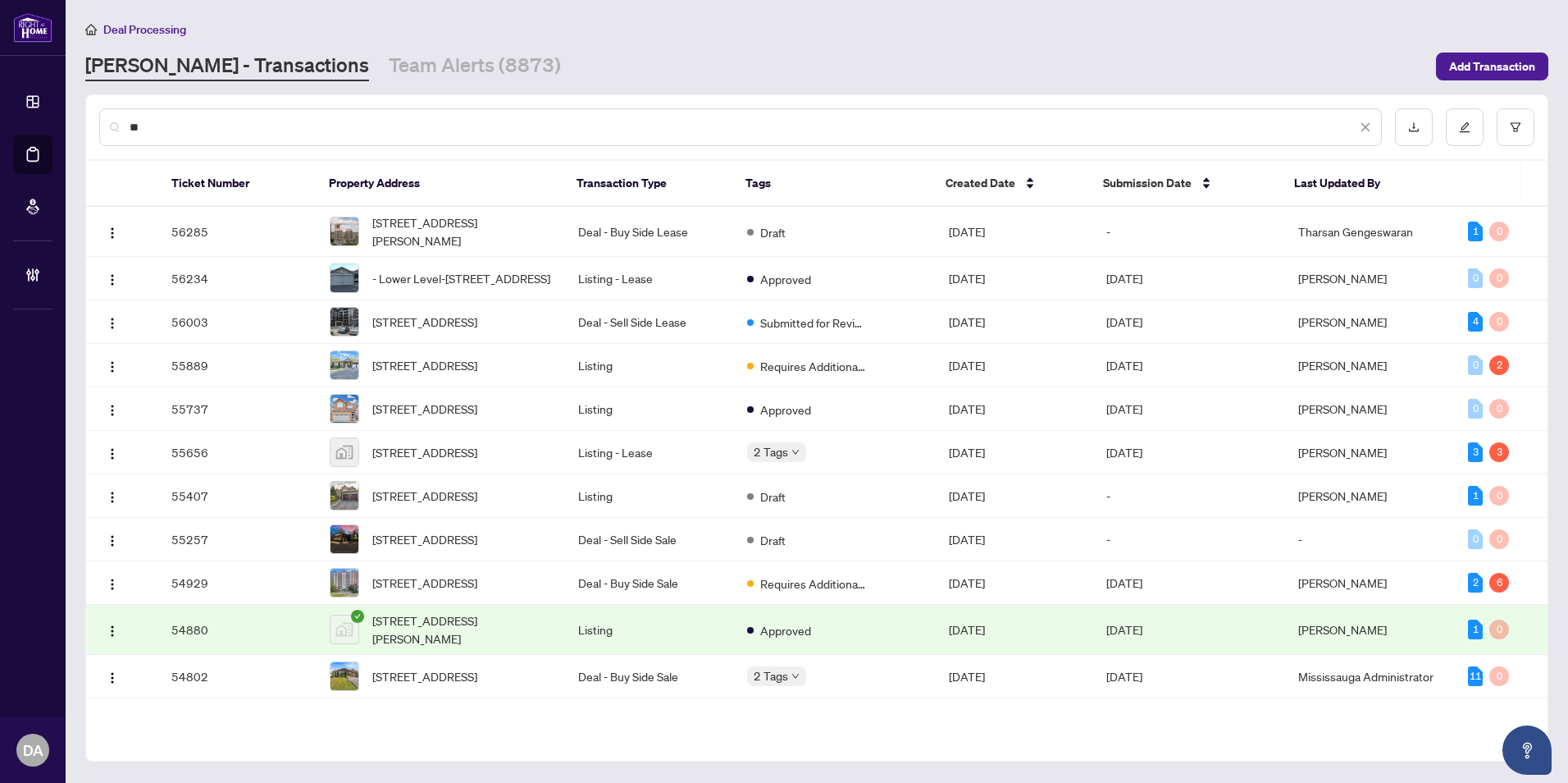
type input "*"
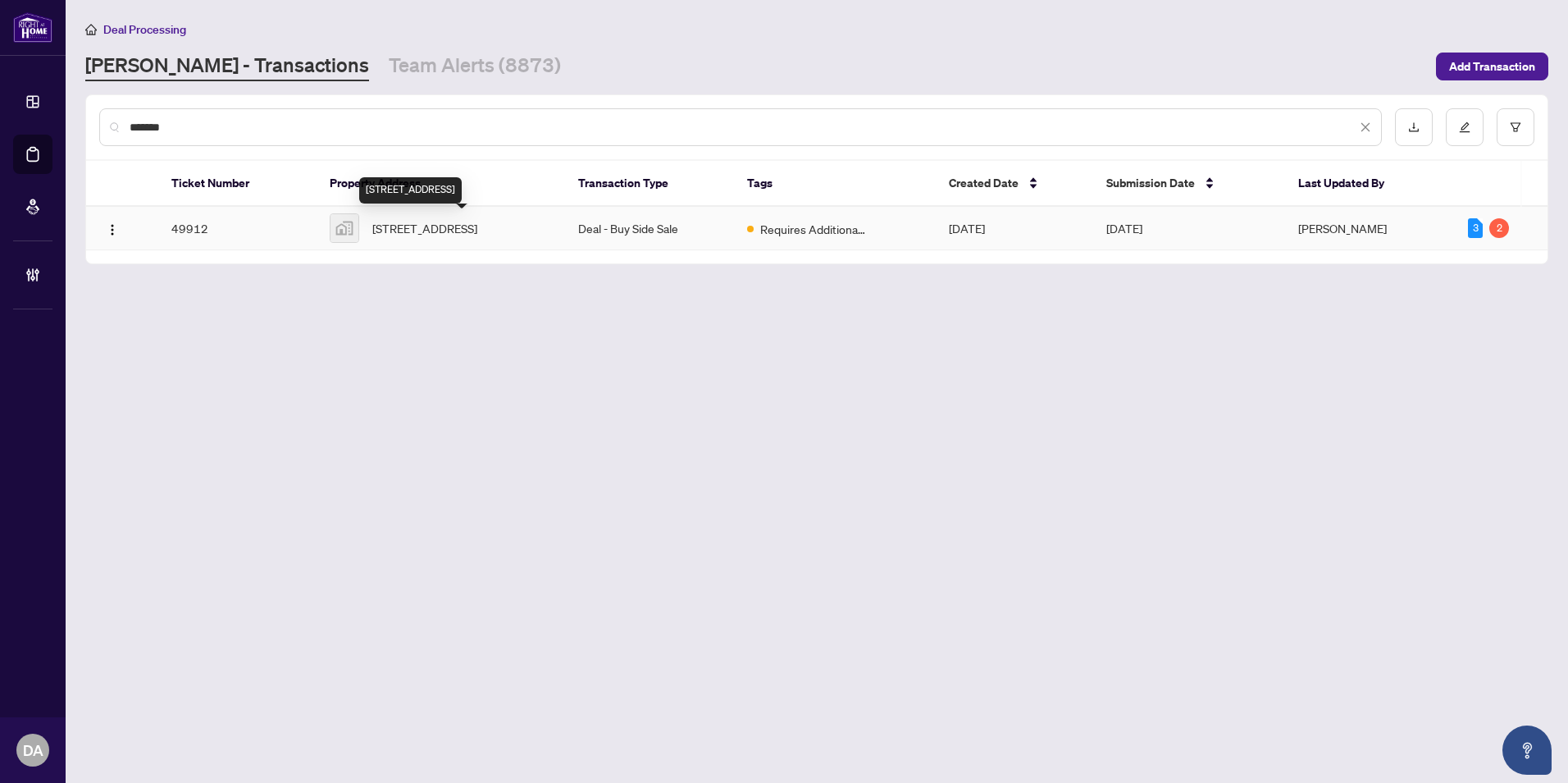
type input "*******"
click at [477, 237] on span "407-128 Fairview Mall Dr, Toronto, Ontario M2J 0E8, Canada" at bounding box center [425, 228] width 105 height 18
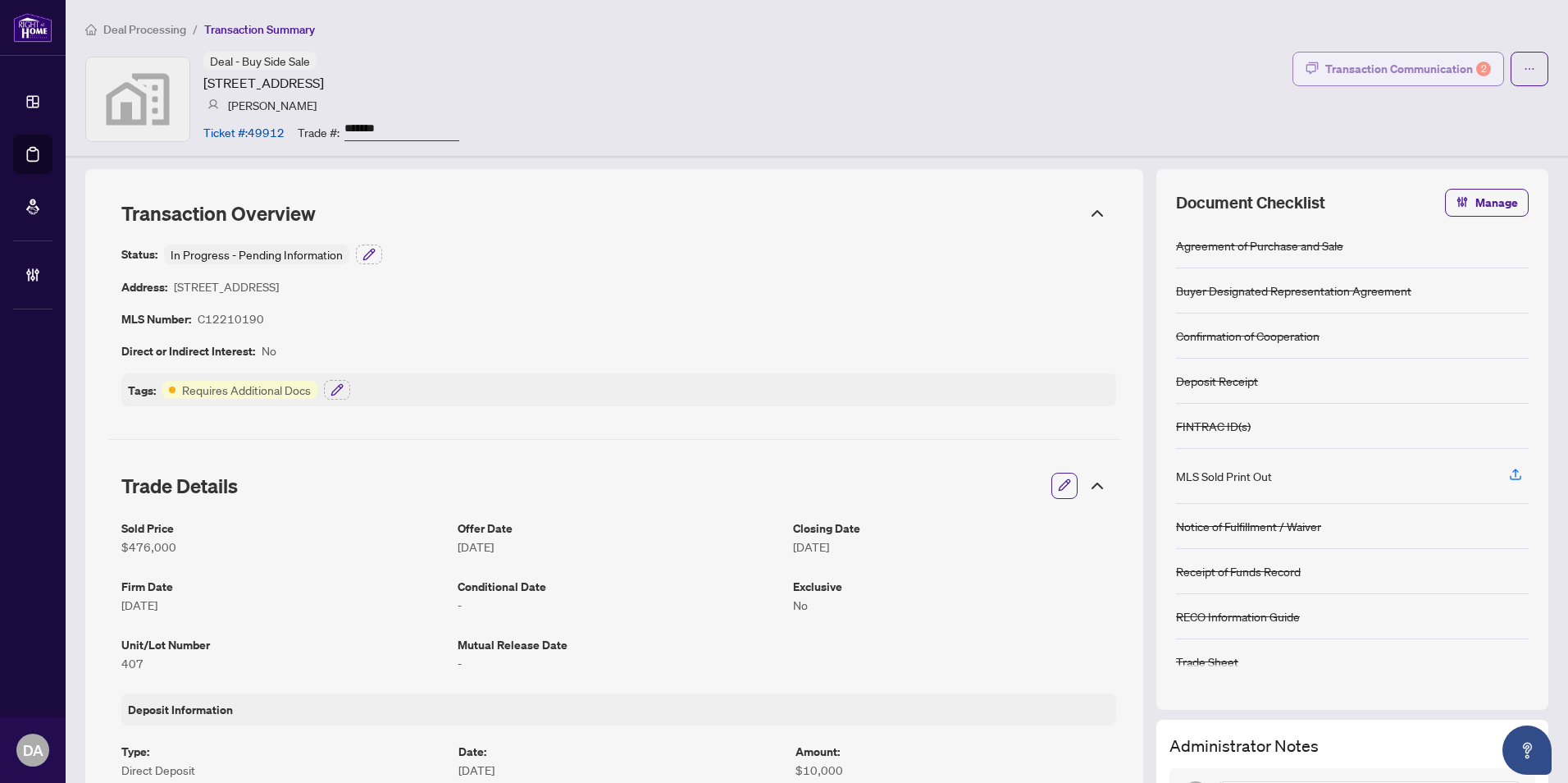
click at [1371, 75] on div "Transaction Communication 2" at bounding box center [1408, 68] width 166 height 26
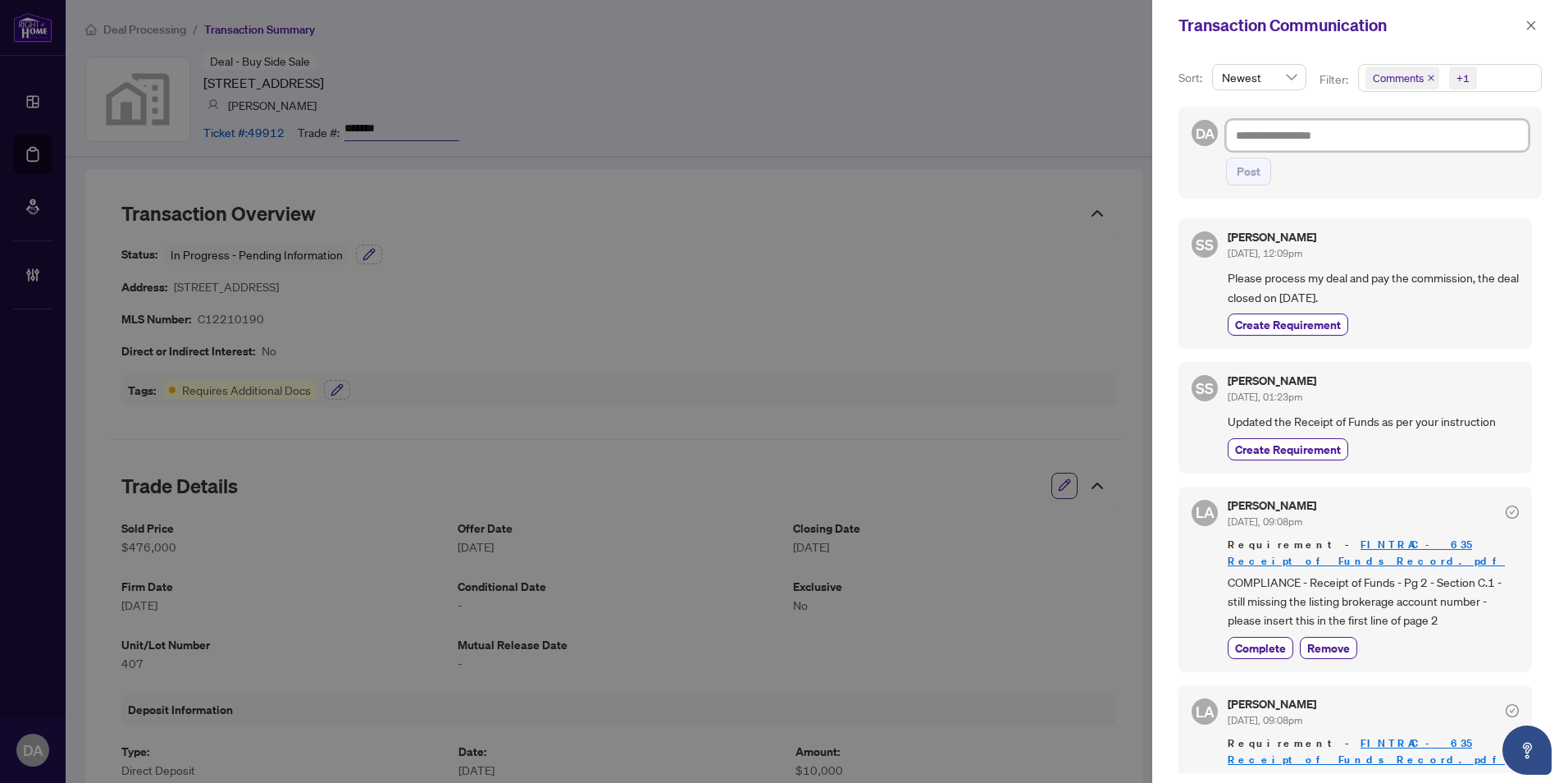
click at [1305, 141] on textarea at bounding box center [1377, 135] width 302 height 31
click at [1535, 21] on icon "close" at bounding box center [1531, 25] width 12 height 12
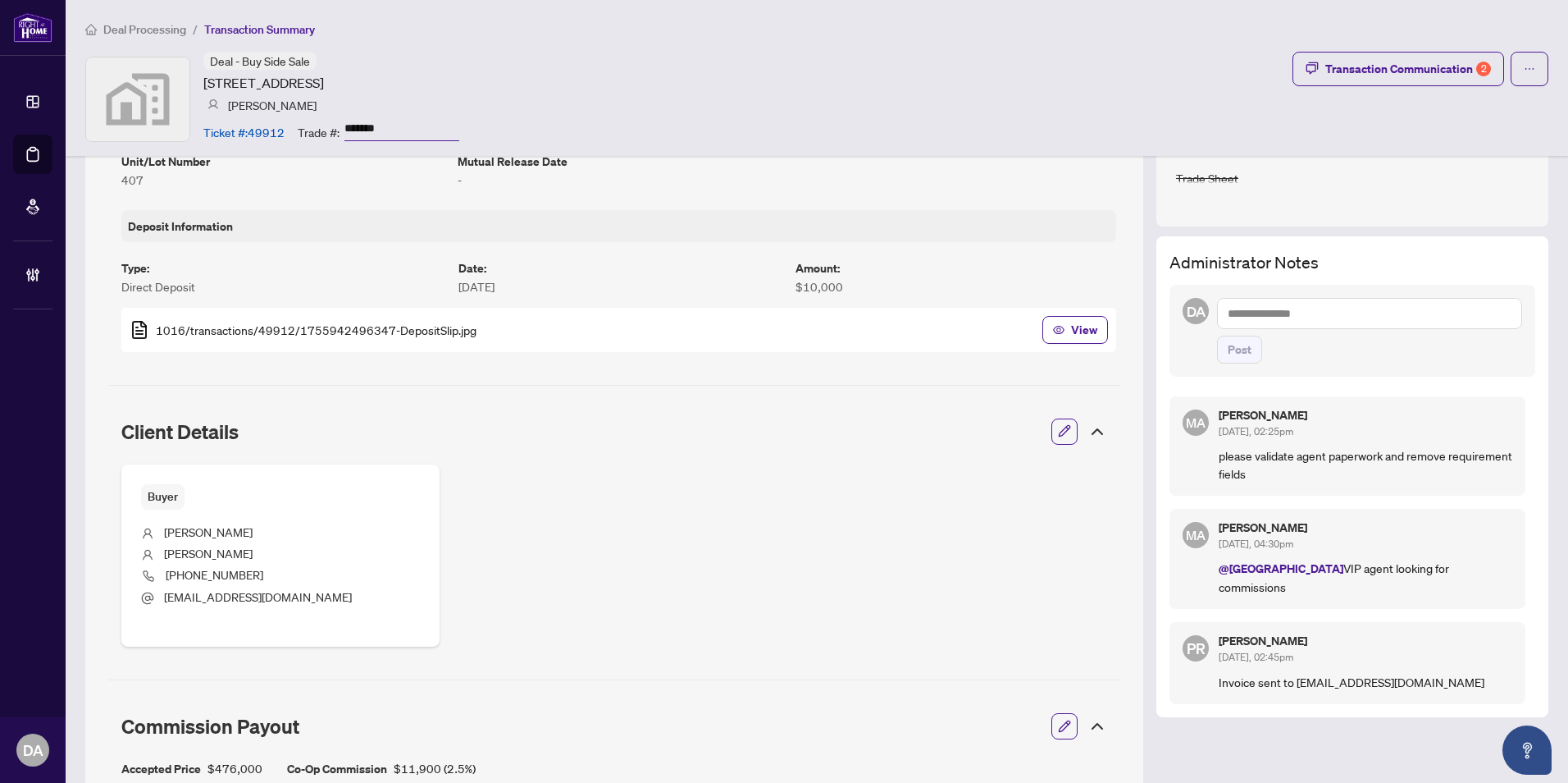
scroll to position [484, 0]
drag, startPoint x: 1244, startPoint y: 476, endPoint x: 1207, endPoint y: 450, distance: 45.2
click at [1218, 450] on p "please validate agent paperwork and remove requirement fields" at bounding box center [1365, 463] width 293 height 36
drag, startPoint x: 1207, startPoint y: 450, endPoint x: 1269, endPoint y: 469, distance: 64.8
click at [1269, 469] on p "please validate agent paperwork and remove requirement fields" at bounding box center [1365, 463] width 293 height 36
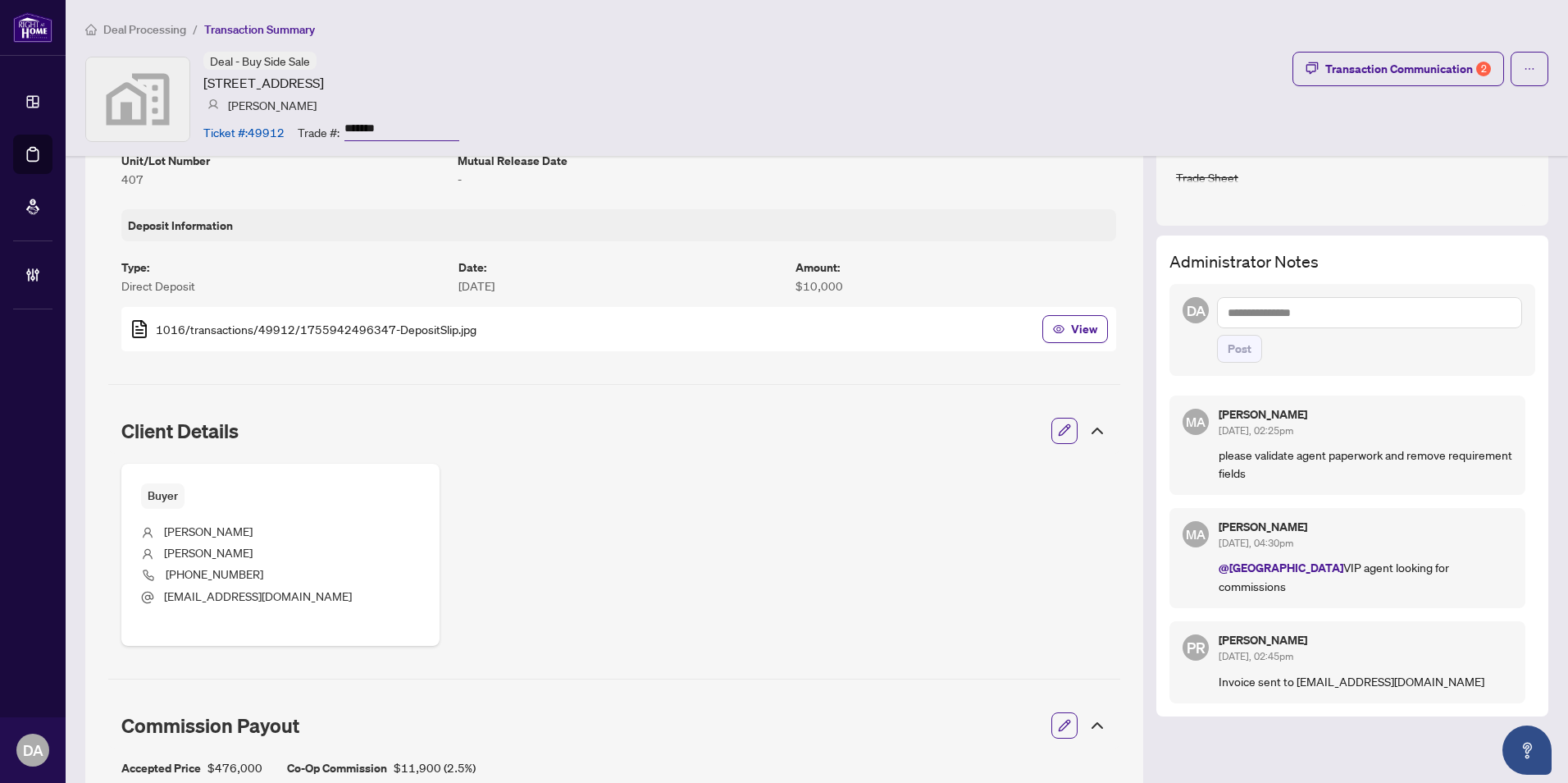
drag, startPoint x: 1454, startPoint y: 560, endPoint x: 1198, endPoint y: 565, distance: 256.0
click at [1198, 565] on div "MA Maryam Arman Sep/29/2025, 04:30pm @Deals East VIP agent looking for commissi…" at bounding box center [1347, 557] width 356 height 100
drag, startPoint x: 1198, startPoint y: 565, endPoint x: 1282, endPoint y: 317, distance: 261.8
click at [1282, 317] on textarea at bounding box center [1369, 312] width 305 height 31
type textarea "*"
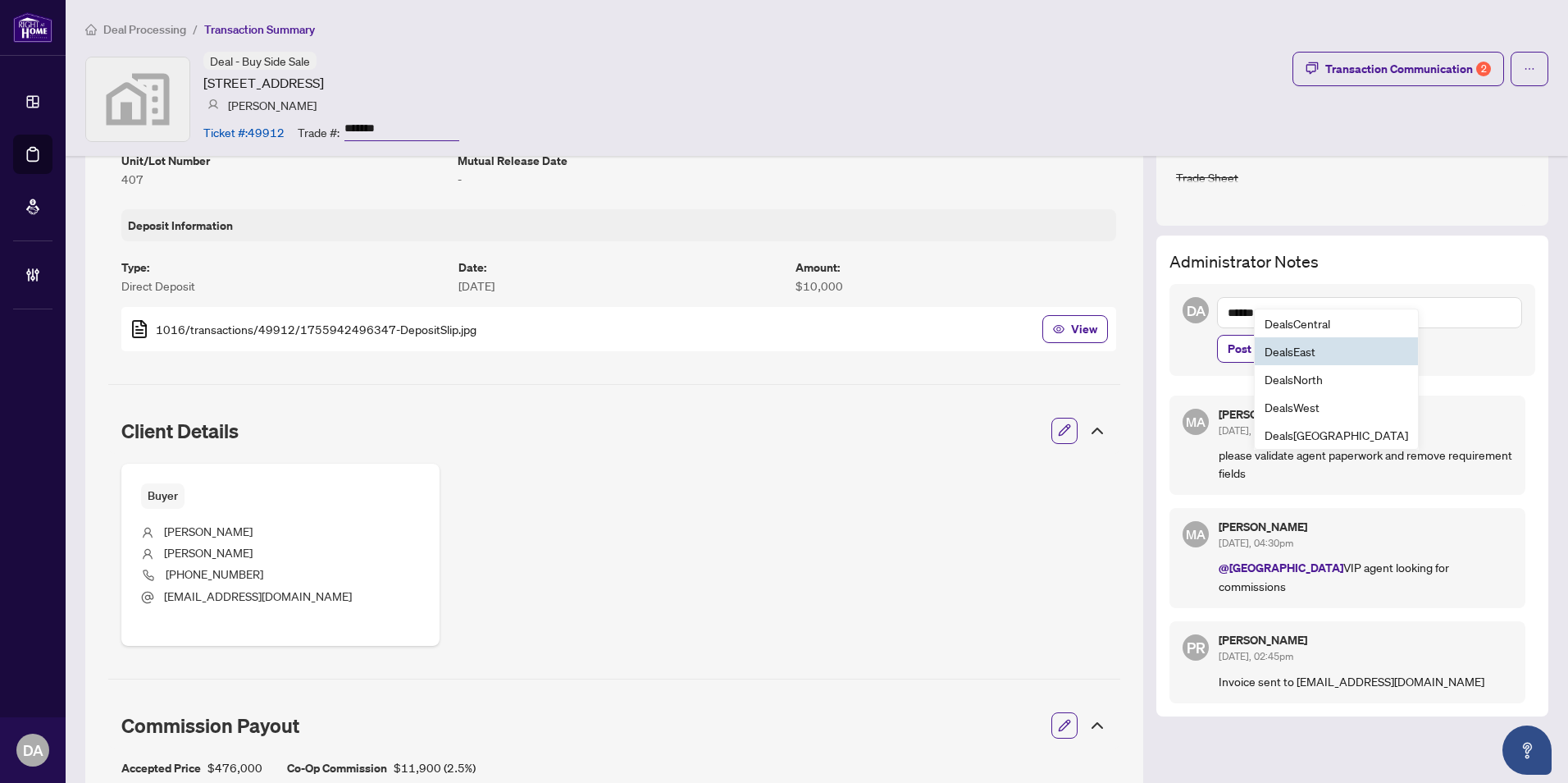
click at [1283, 353] on span "Deals East" at bounding box center [1290, 351] width 51 height 15
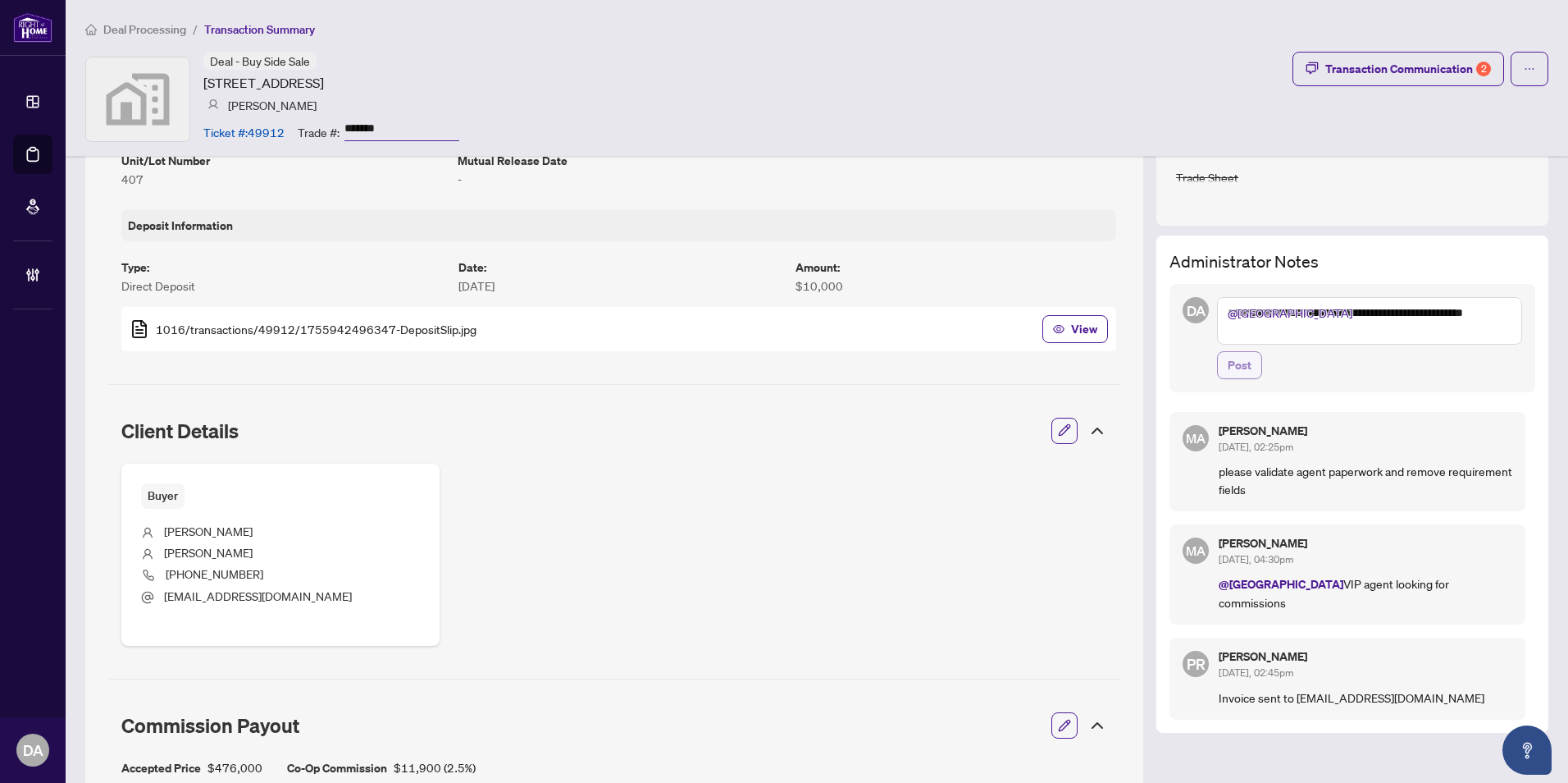
type textarea "**********"
click at [1231, 363] on span "Post" at bounding box center [1239, 365] width 24 height 26
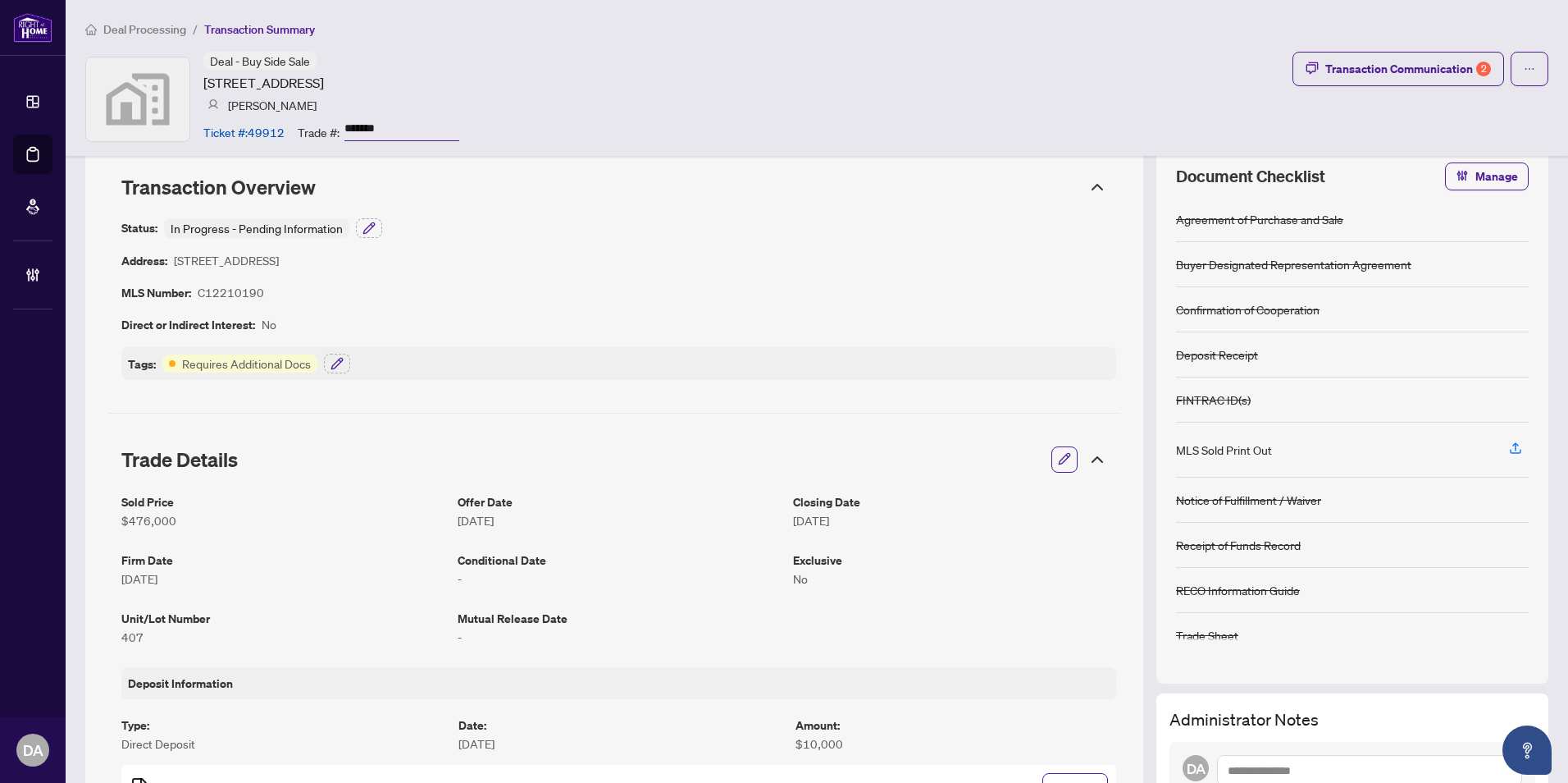
scroll to position [0, 0]
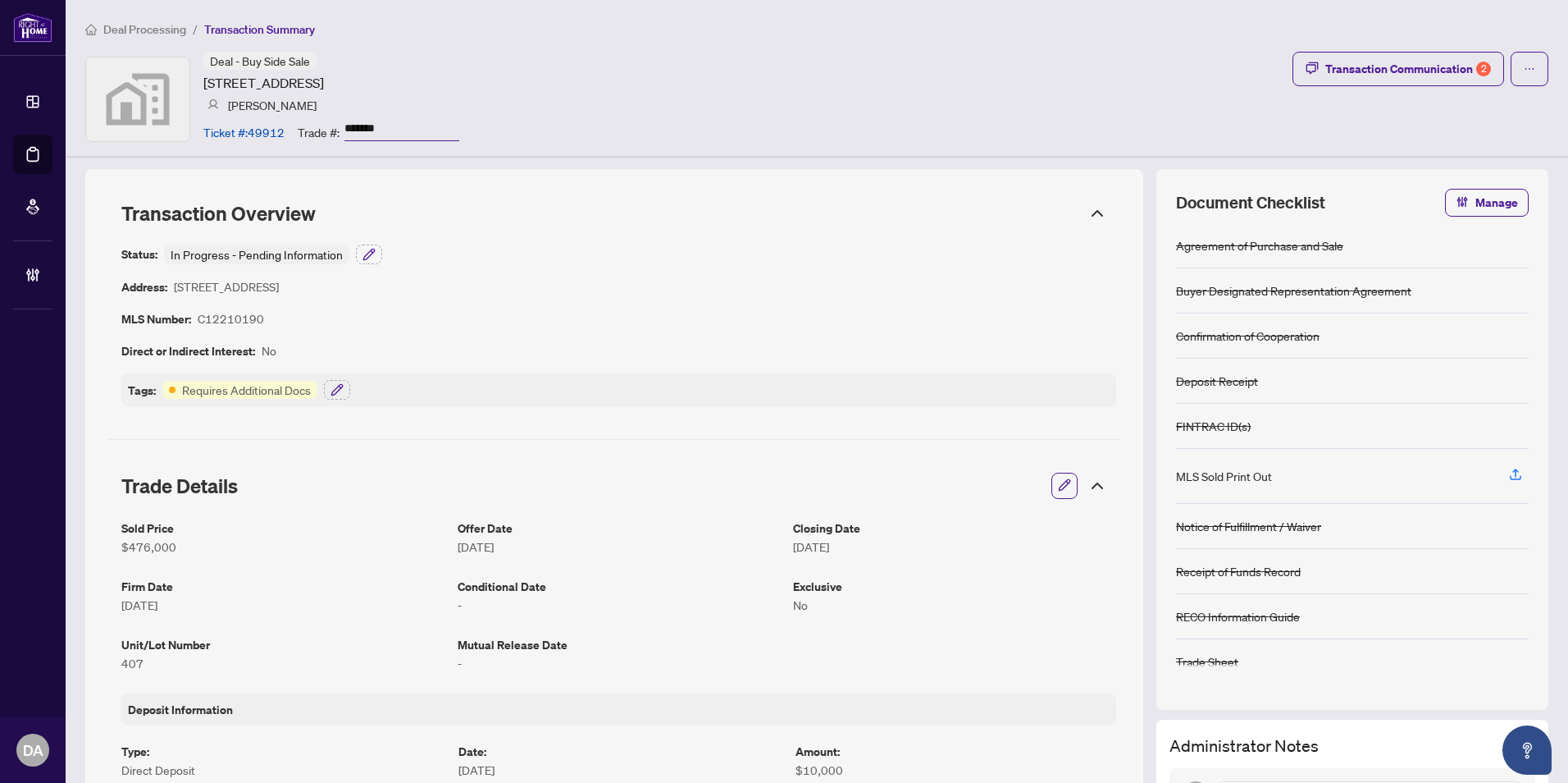
click at [139, 29] on span "Deal Processing" at bounding box center [145, 29] width 83 height 15
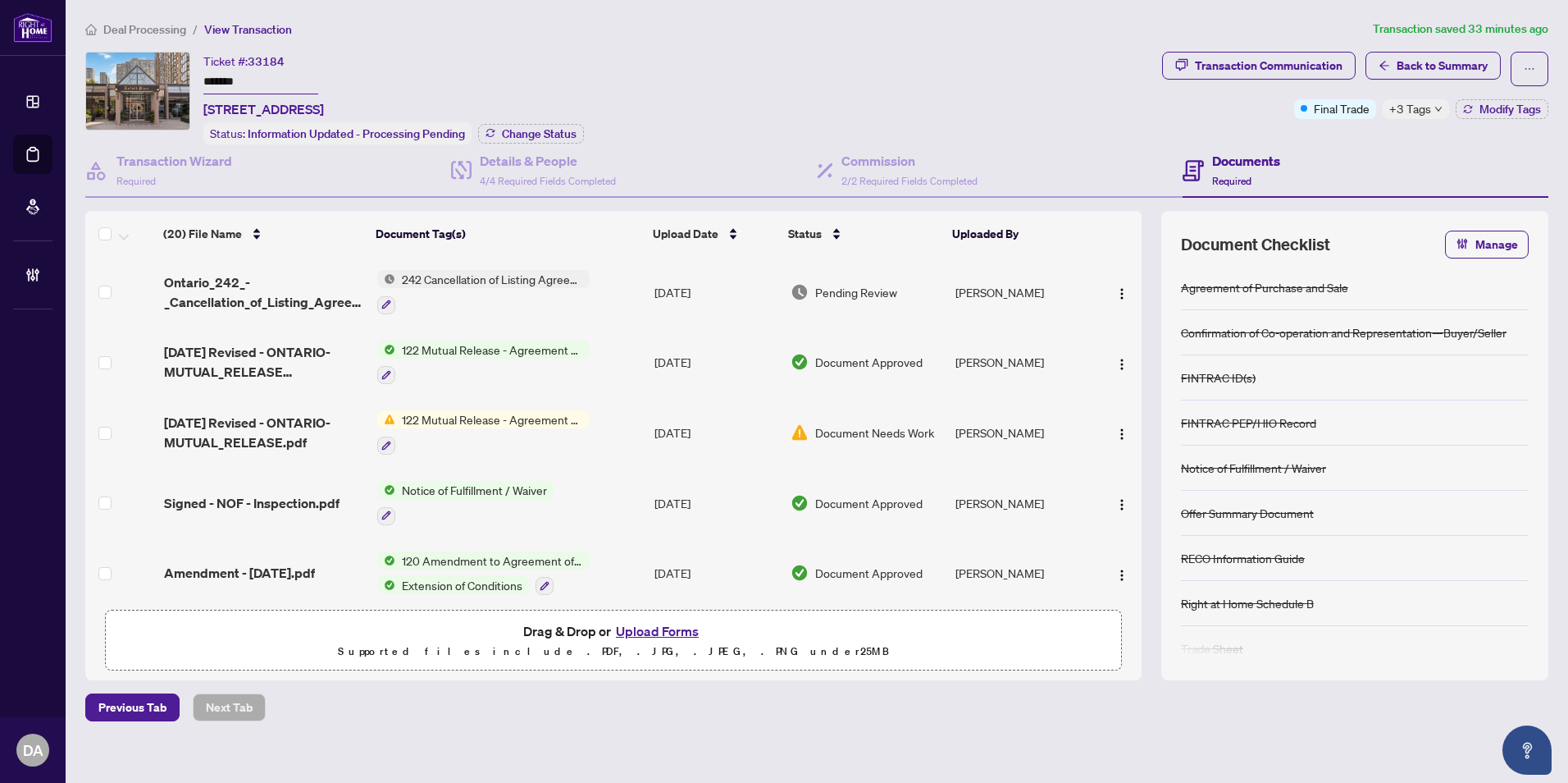
click at [585, 292] on div "(20) File Name Document Tag(s) Upload Date Status Uploaded By (20) File Name Do…" at bounding box center [613, 405] width 1057 height 390
click at [516, 280] on span "242 Cancellation of Listing Agreement - Authority to Offer for Sale" at bounding box center [492, 278] width 195 height 18
click at [297, 288] on span "Ontario_242_-_Cancellation_of_Listing_Agreement__Authority_to_Offer_for_Sale.pdf" at bounding box center [265, 292] width 201 height 40
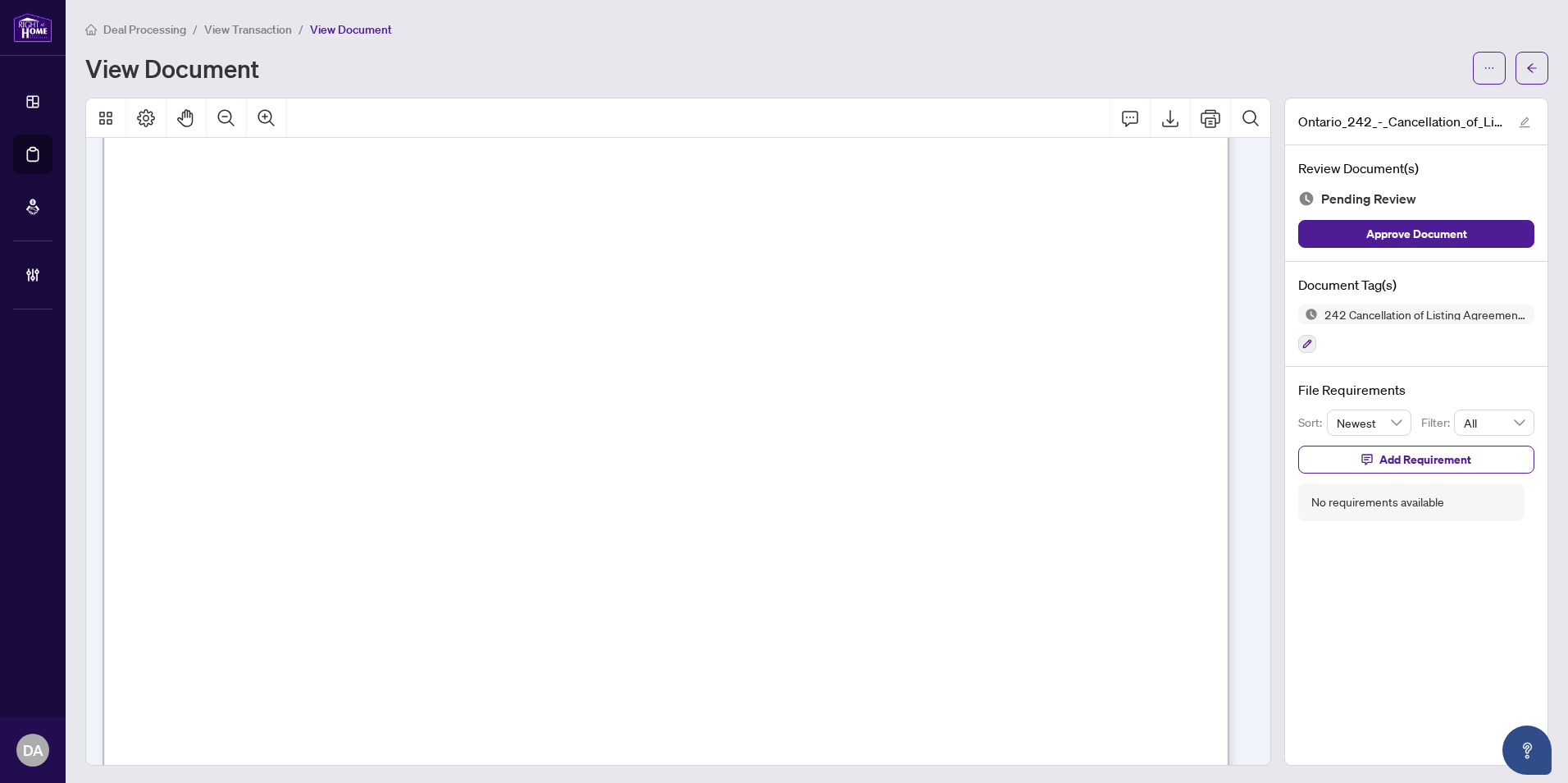
scroll to position [82, 0]
click at [1473, 72] on button "button" at bounding box center [1489, 67] width 33 height 33
click at [1423, 109] on span "Download" at bounding box center [1418, 104] width 125 height 18
click at [1049, 72] on div "View Document" at bounding box center [773, 67] width 1378 height 26
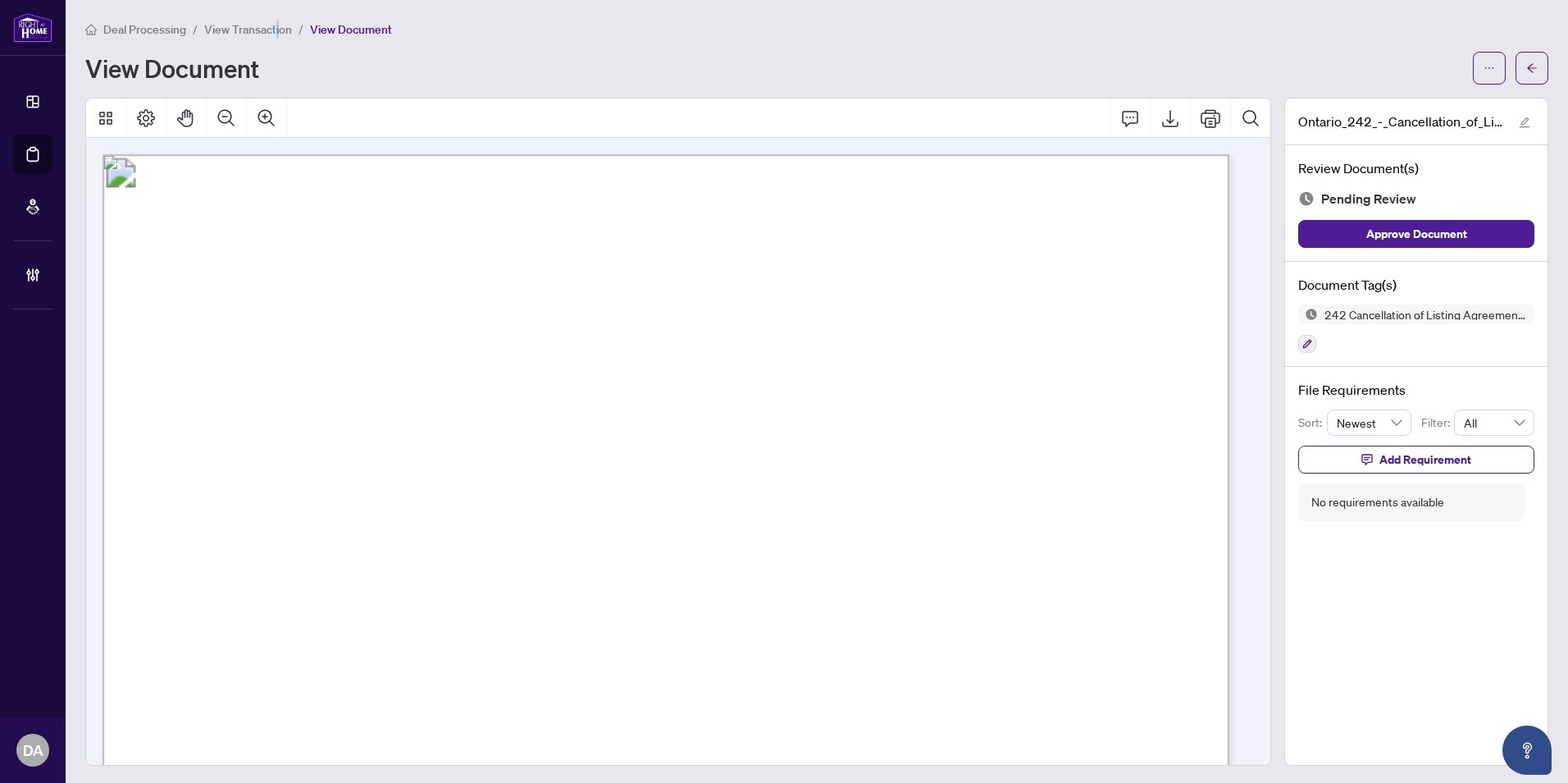
click at [276, 27] on span "View Transaction" at bounding box center [248, 29] width 88 height 15
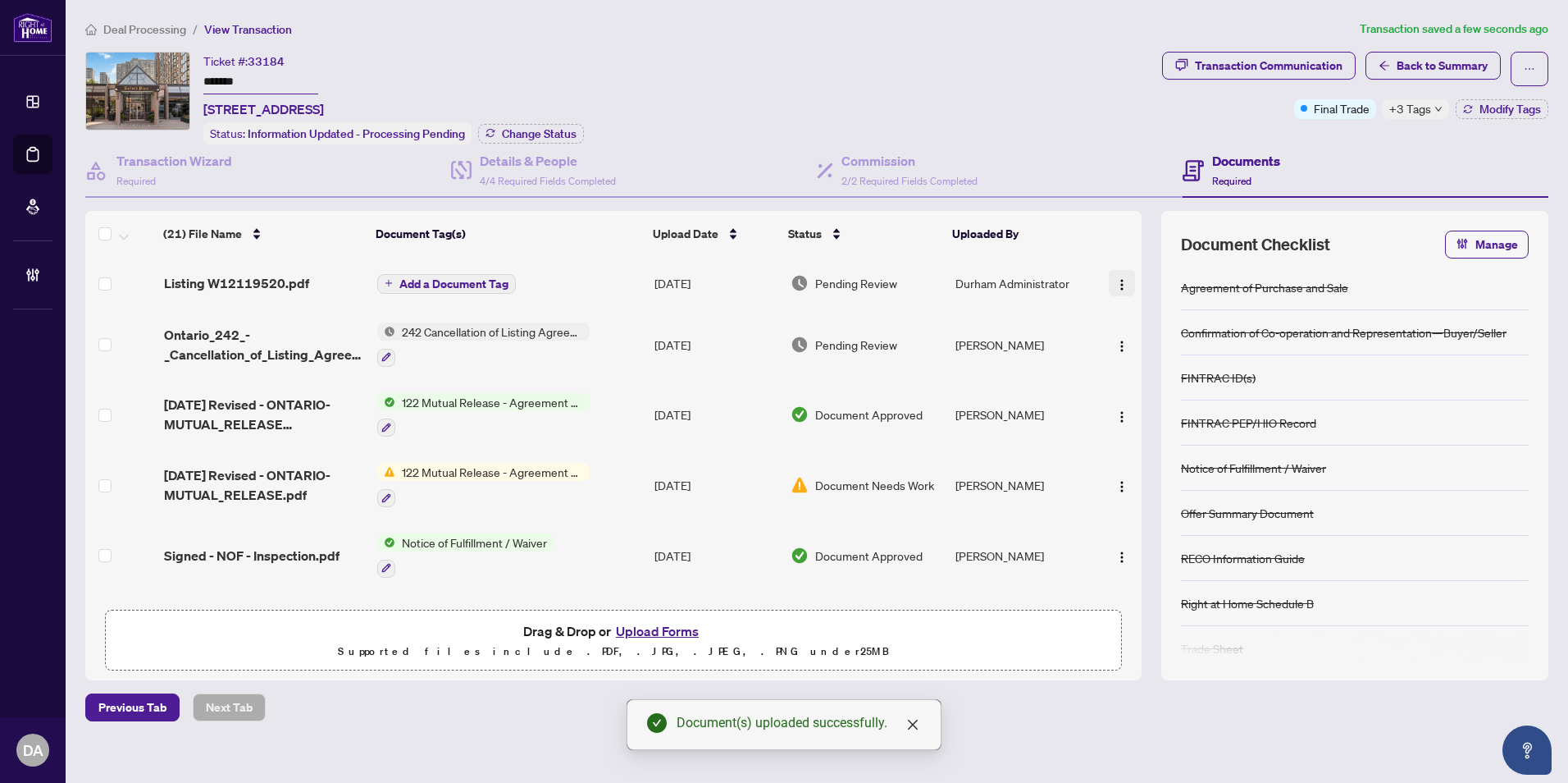
click at [1116, 278] on img "button" at bounding box center [1122, 285] width 13 height 13
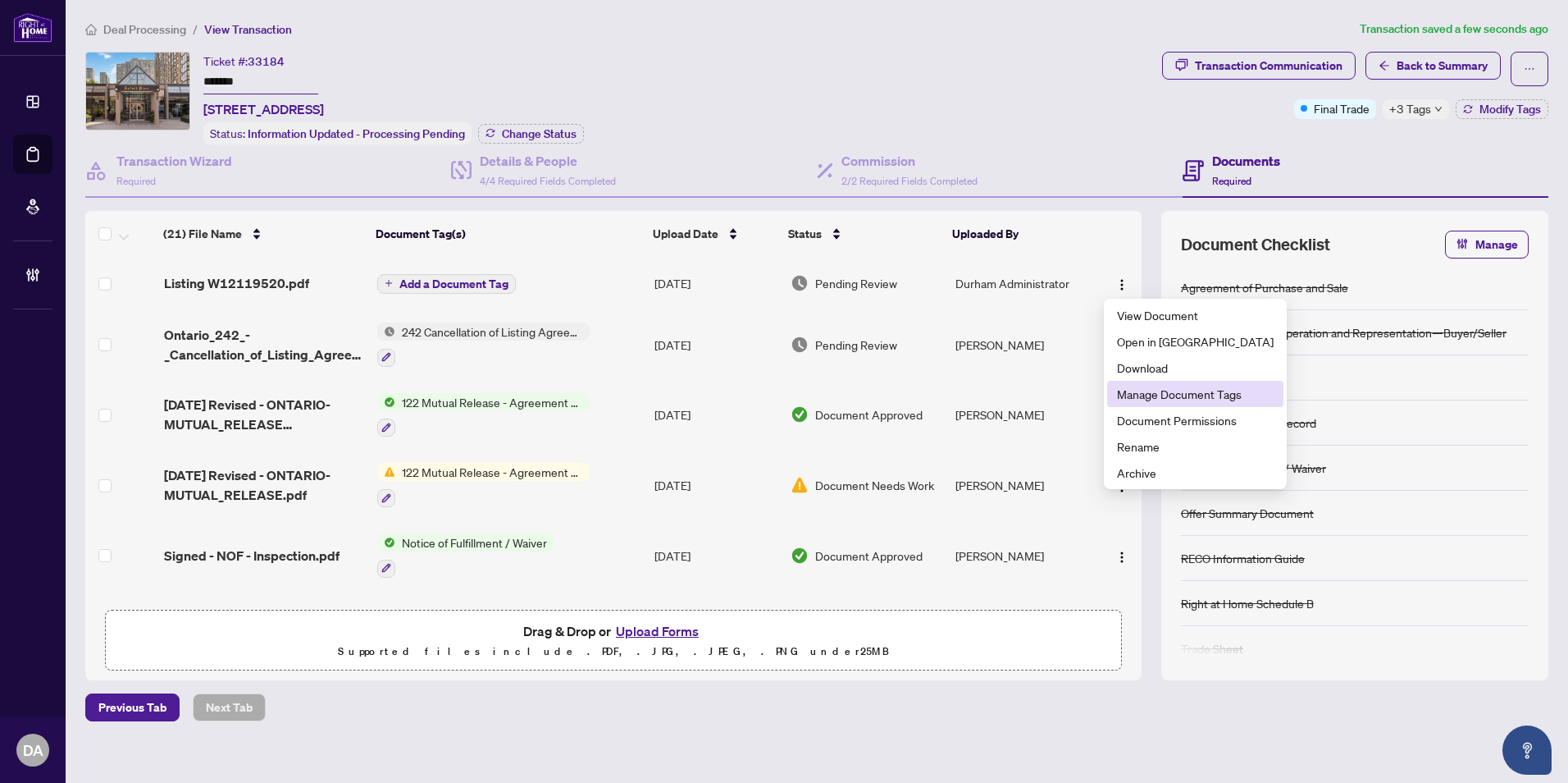
click at [1180, 398] on span "Manage Document Tags" at bounding box center [1196, 393] width 157 height 18
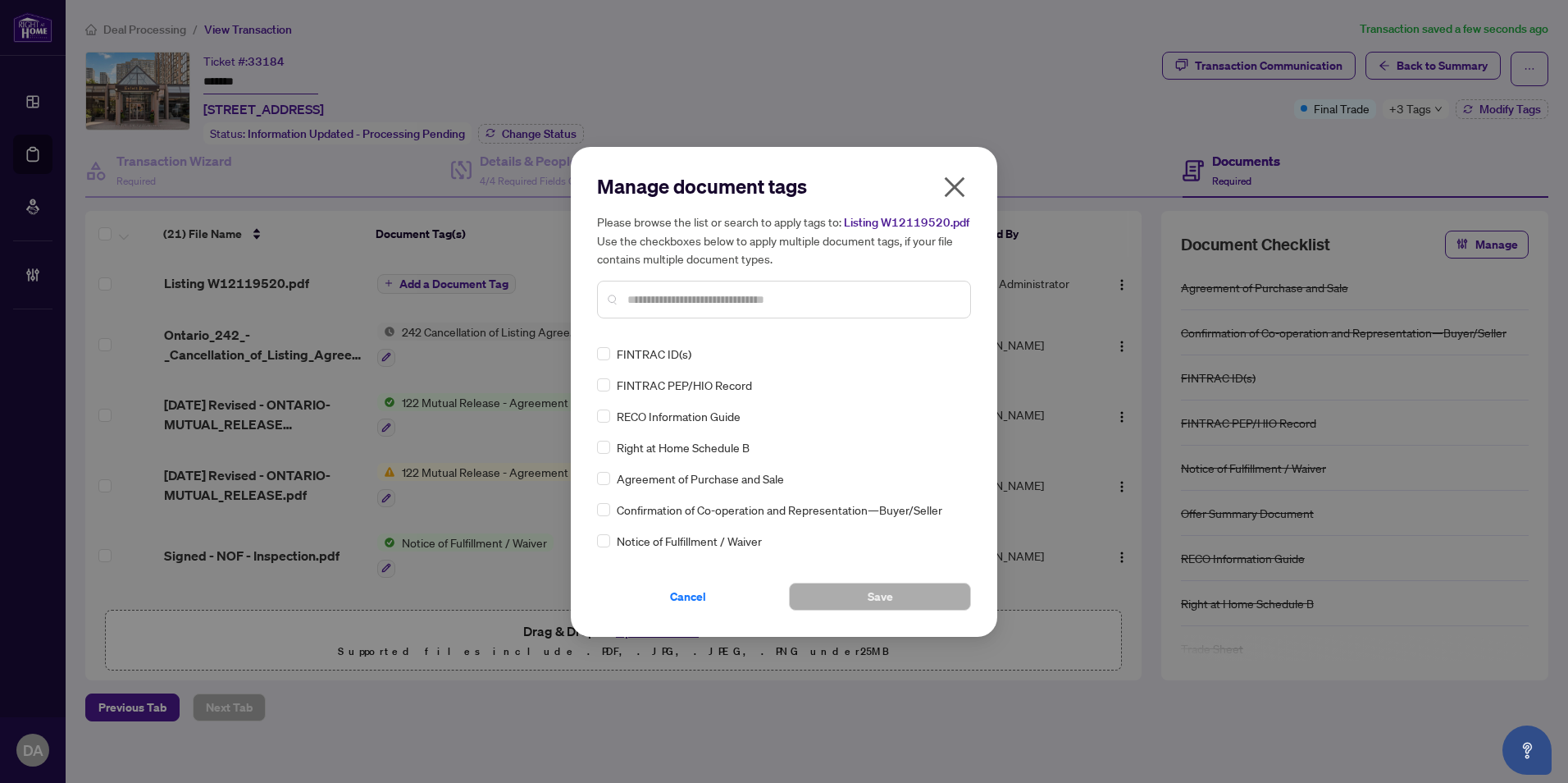
click at [804, 308] on input "text" at bounding box center [792, 299] width 329 height 18
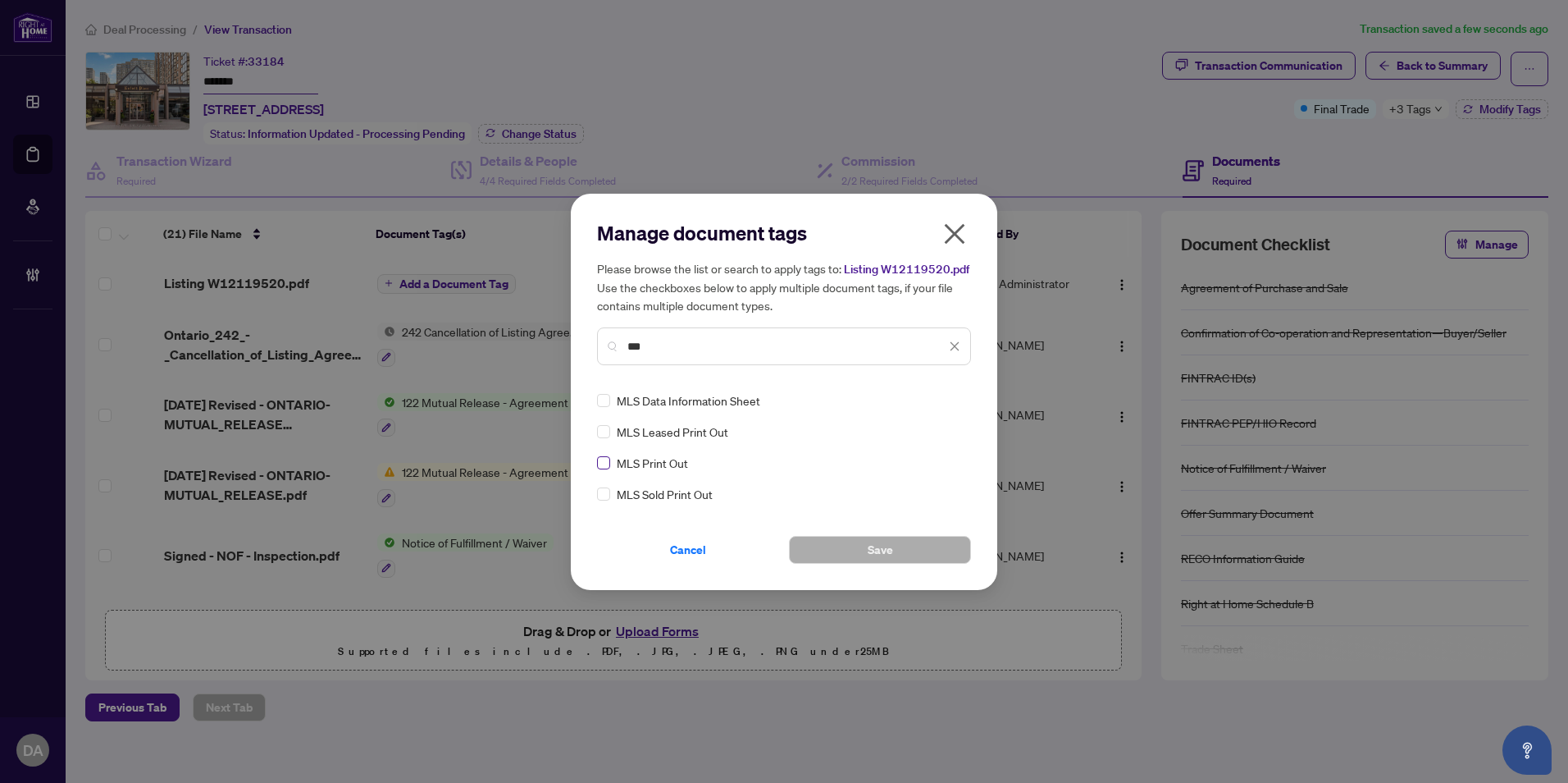
type input "***"
click at [942, 408] on img at bounding box center [937, 400] width 16 height 16
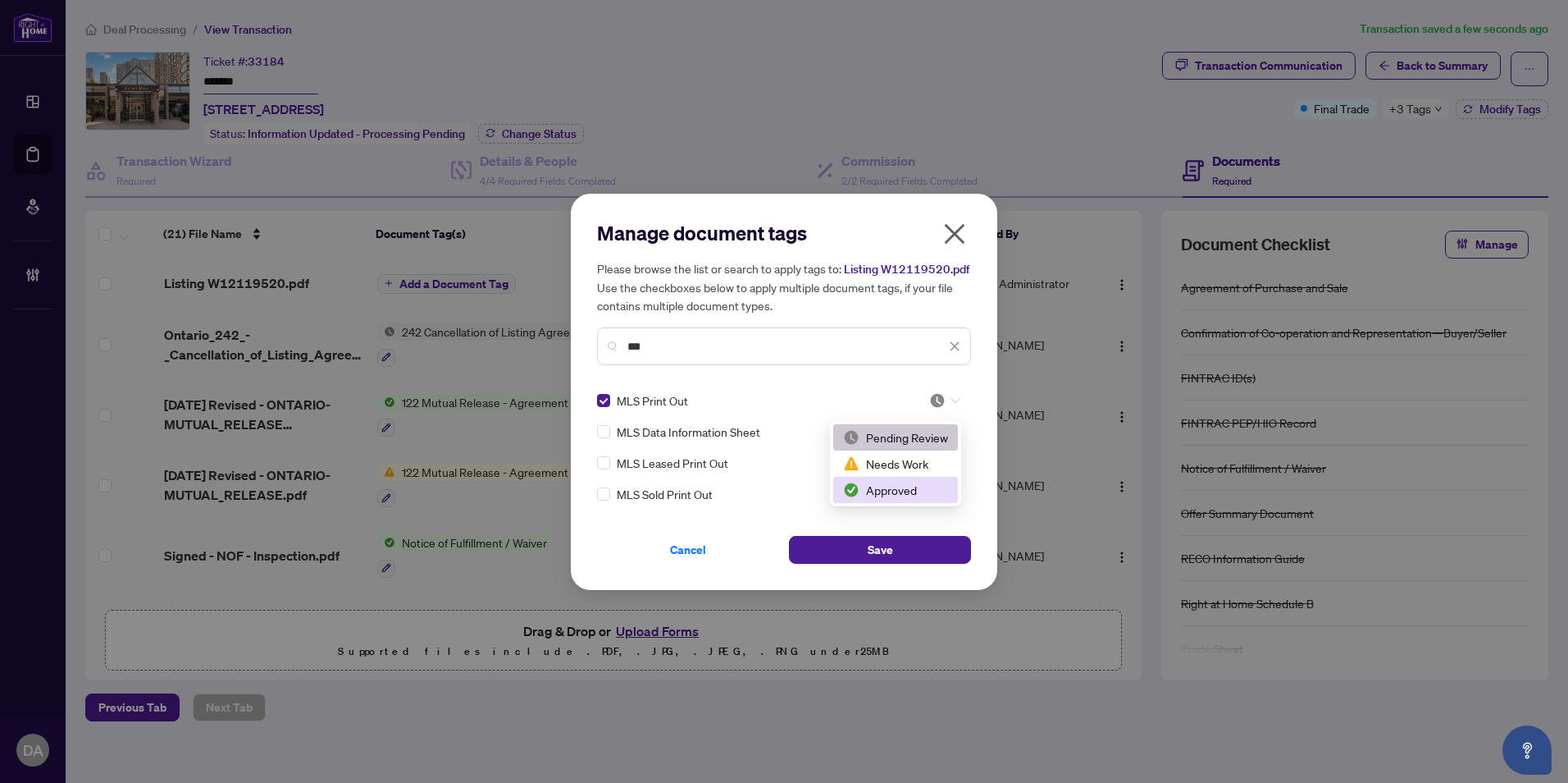
click at [913, 485] on div "Approved" at bounding box center [896, 489] width 105 height 18
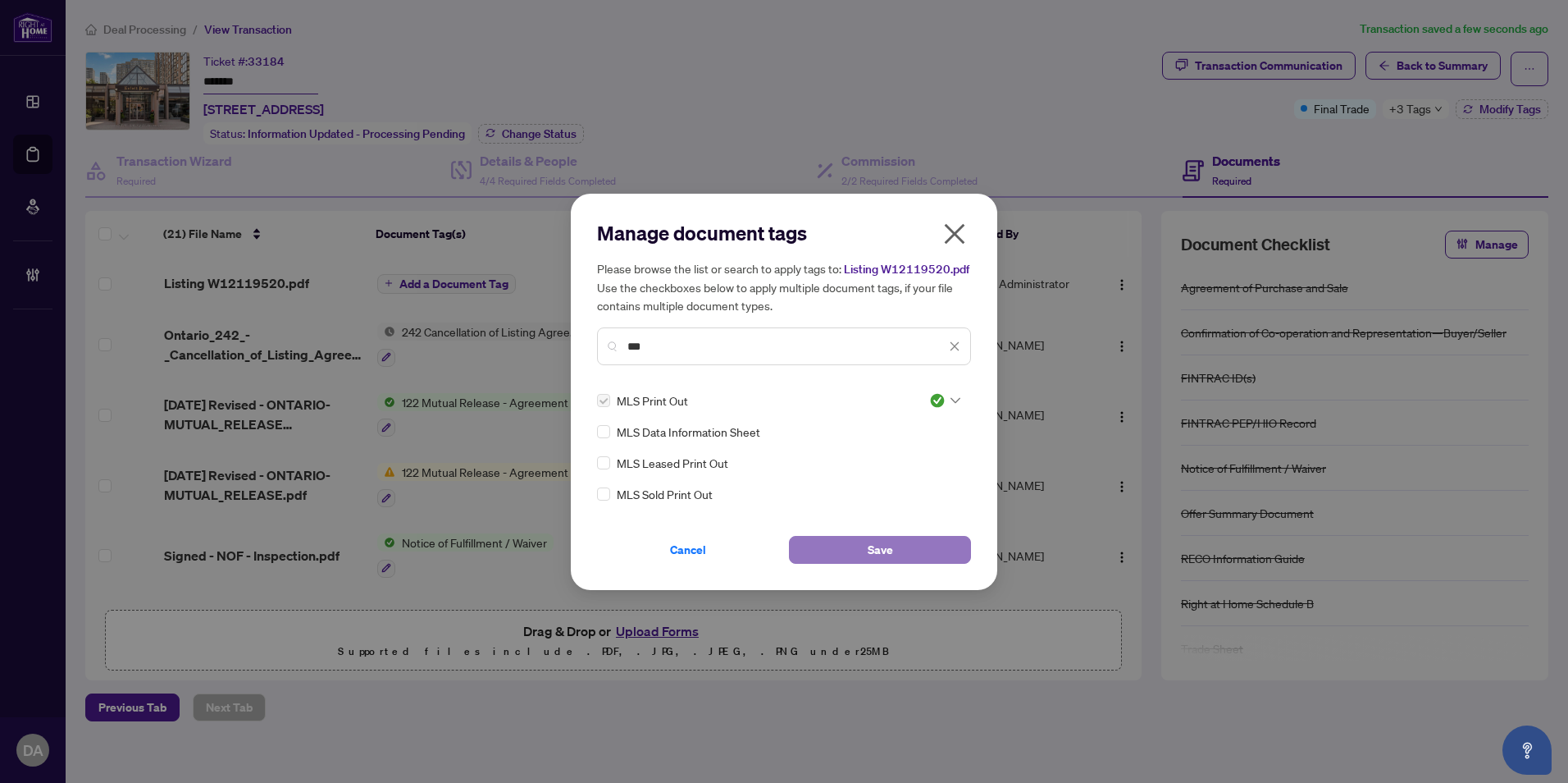
click at [900, 553] on button "Save" at bounding box center [880, 550] width 182 height 28
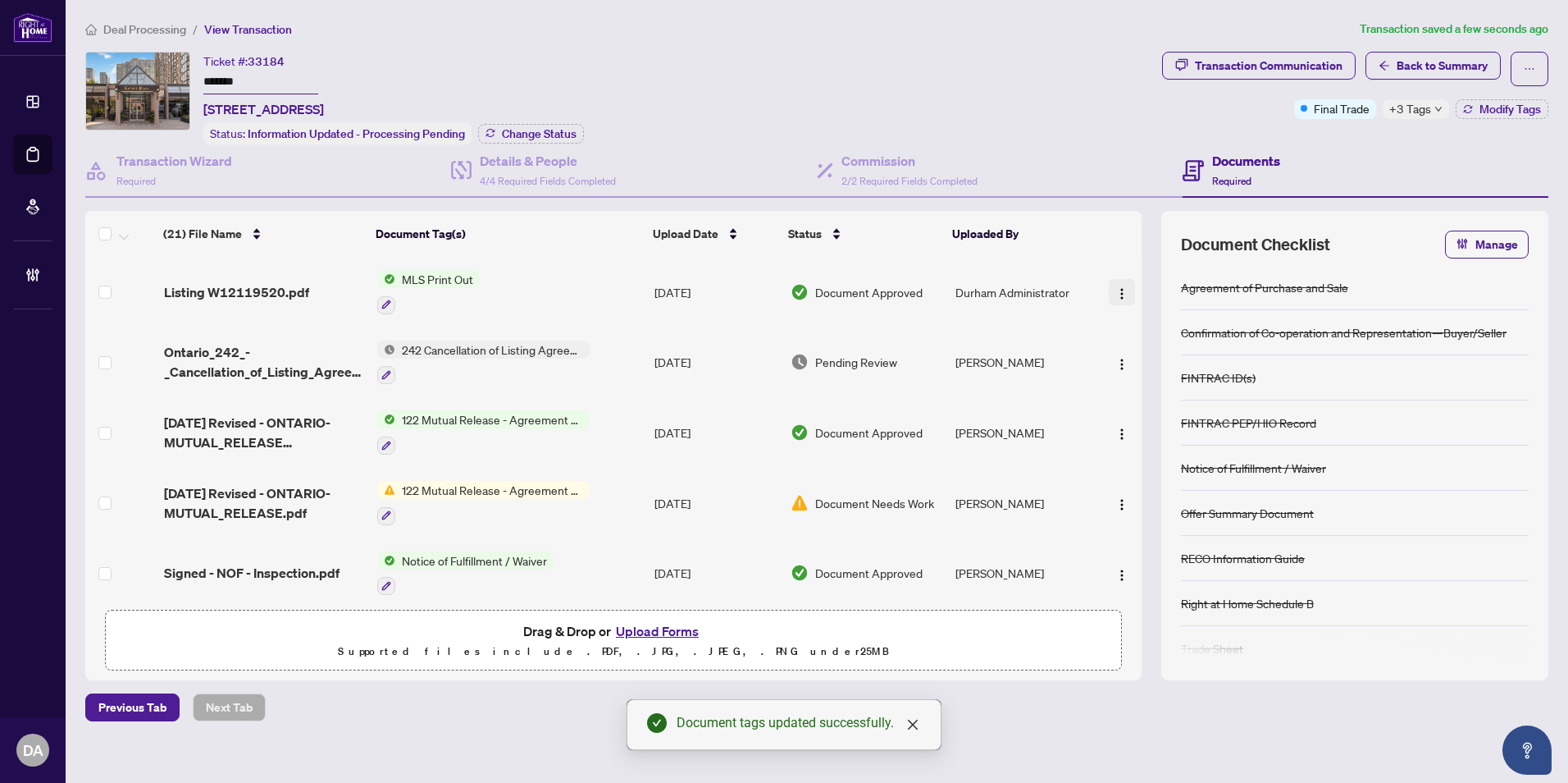
click at [1120, 284] on span "button" at bounding box center [1122, 292] width 13 height 18
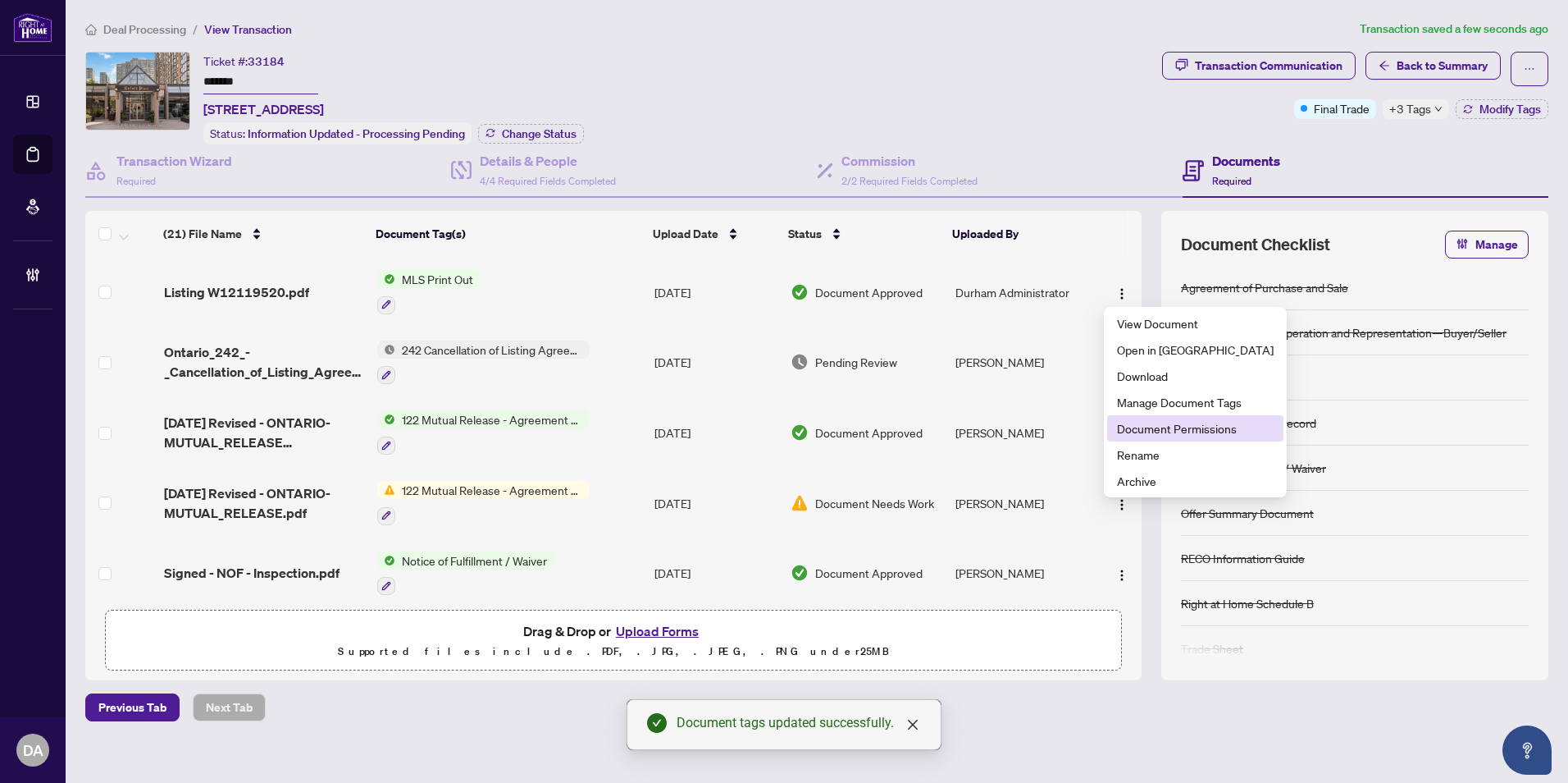
click at [1181, 421] on span "Document Permissions" at bounding box center [1196, 427] width 157 height 18
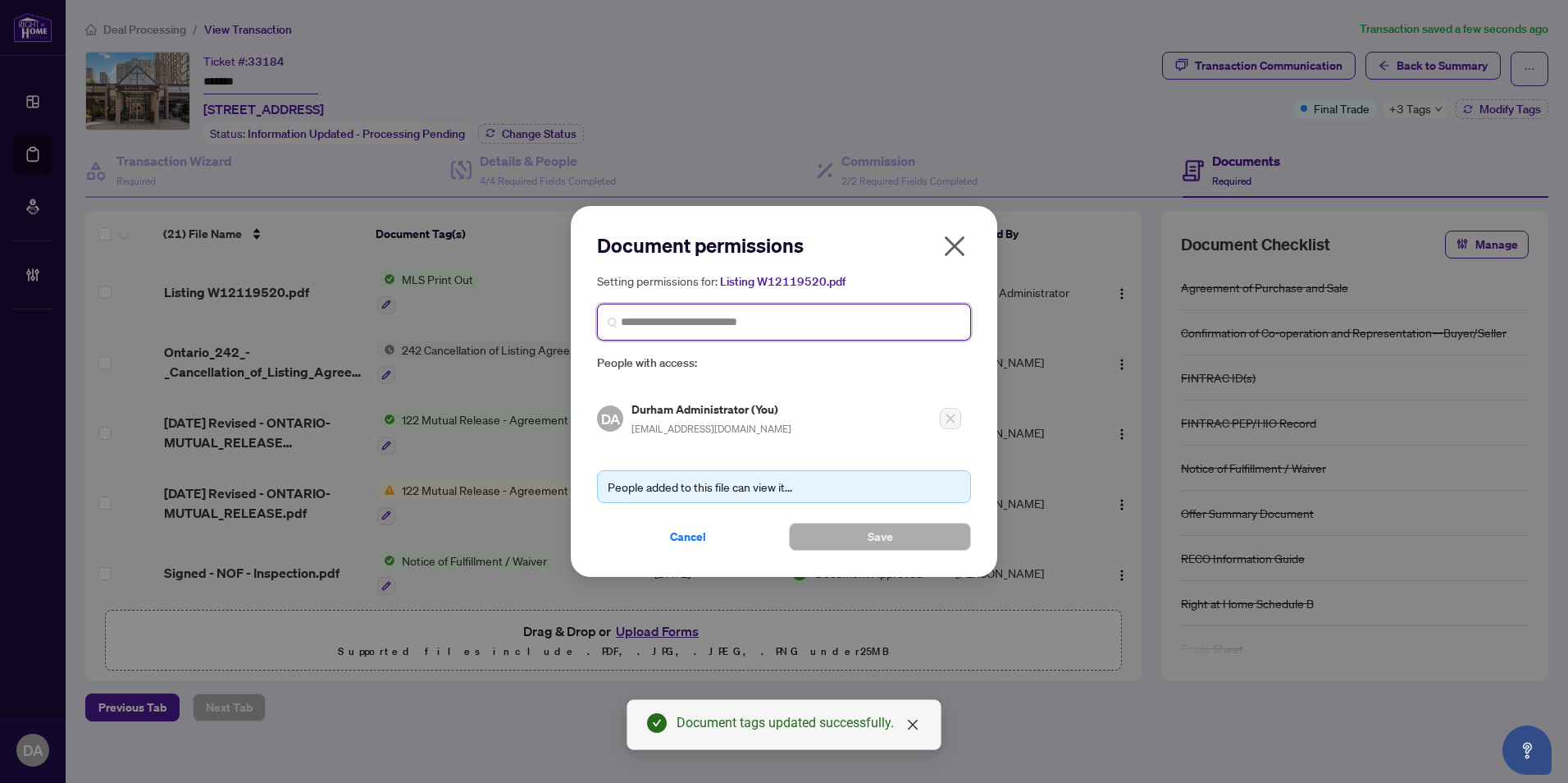
click at [704, 322] on input "search" at bounding box center [790, 322] width 340 height 17
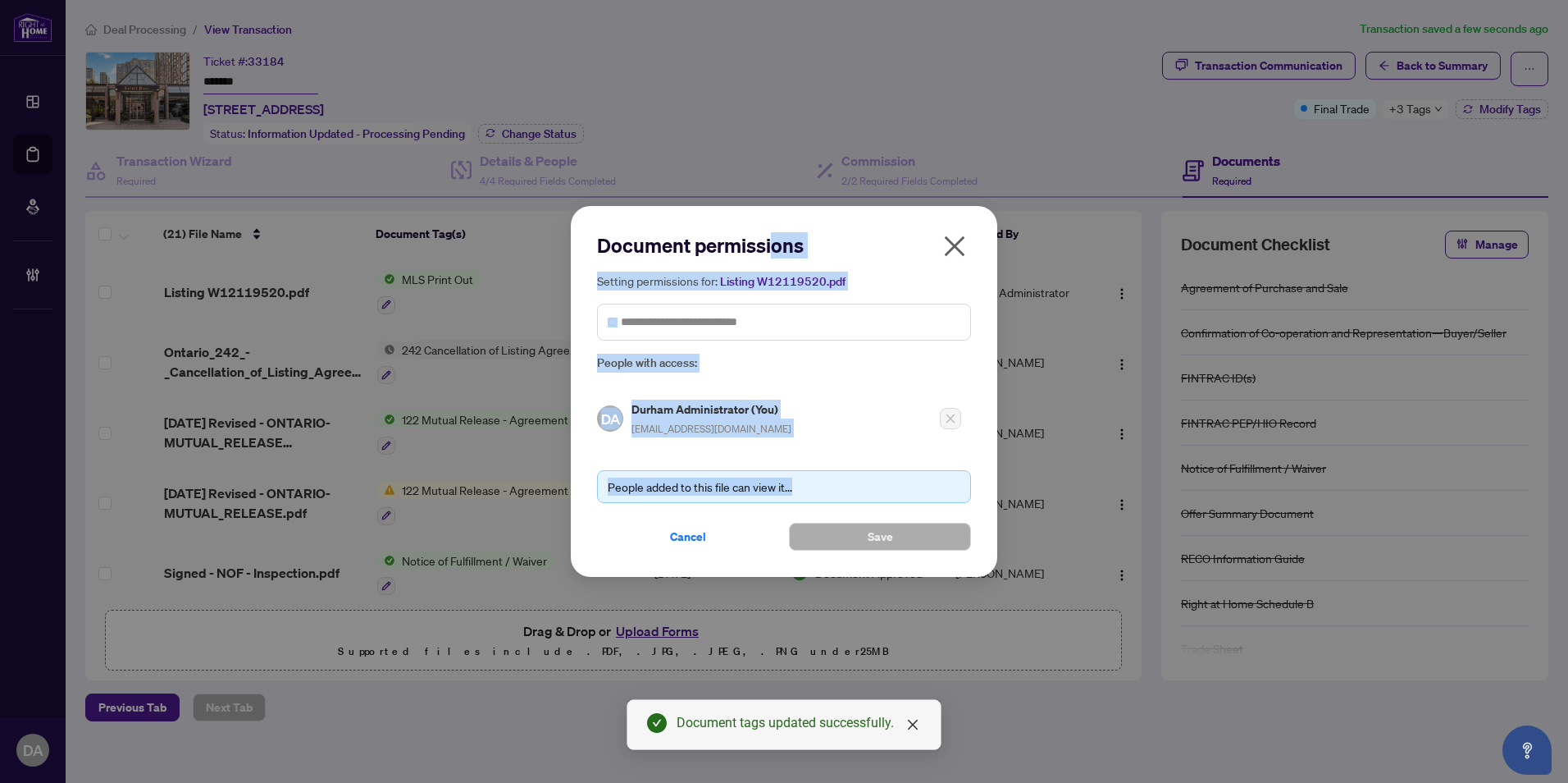
drag, startPoint x: 775, startPoint y: 254, endPoint x: 1026, endPoint y: 319, distance: 259.3
click at [1026, 319] on div "Document permissions Setting permissions for: Listing W12119520.pdf People with…" at bounding box center [784, 391] width 1568 height 783
click at [758, 321] on input "search" at bounding box center [790, 322] width 340 height 17
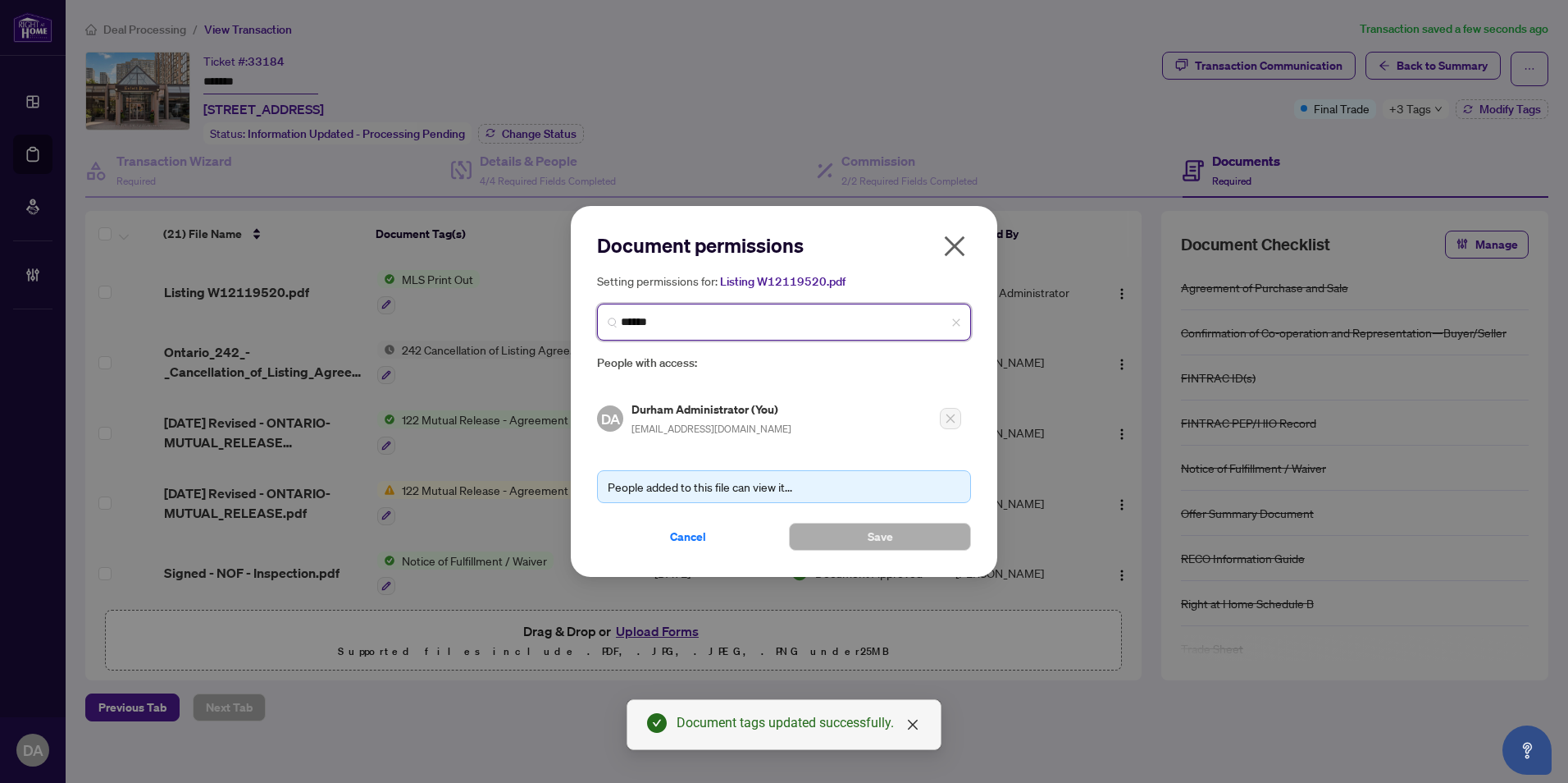
type input "*******"
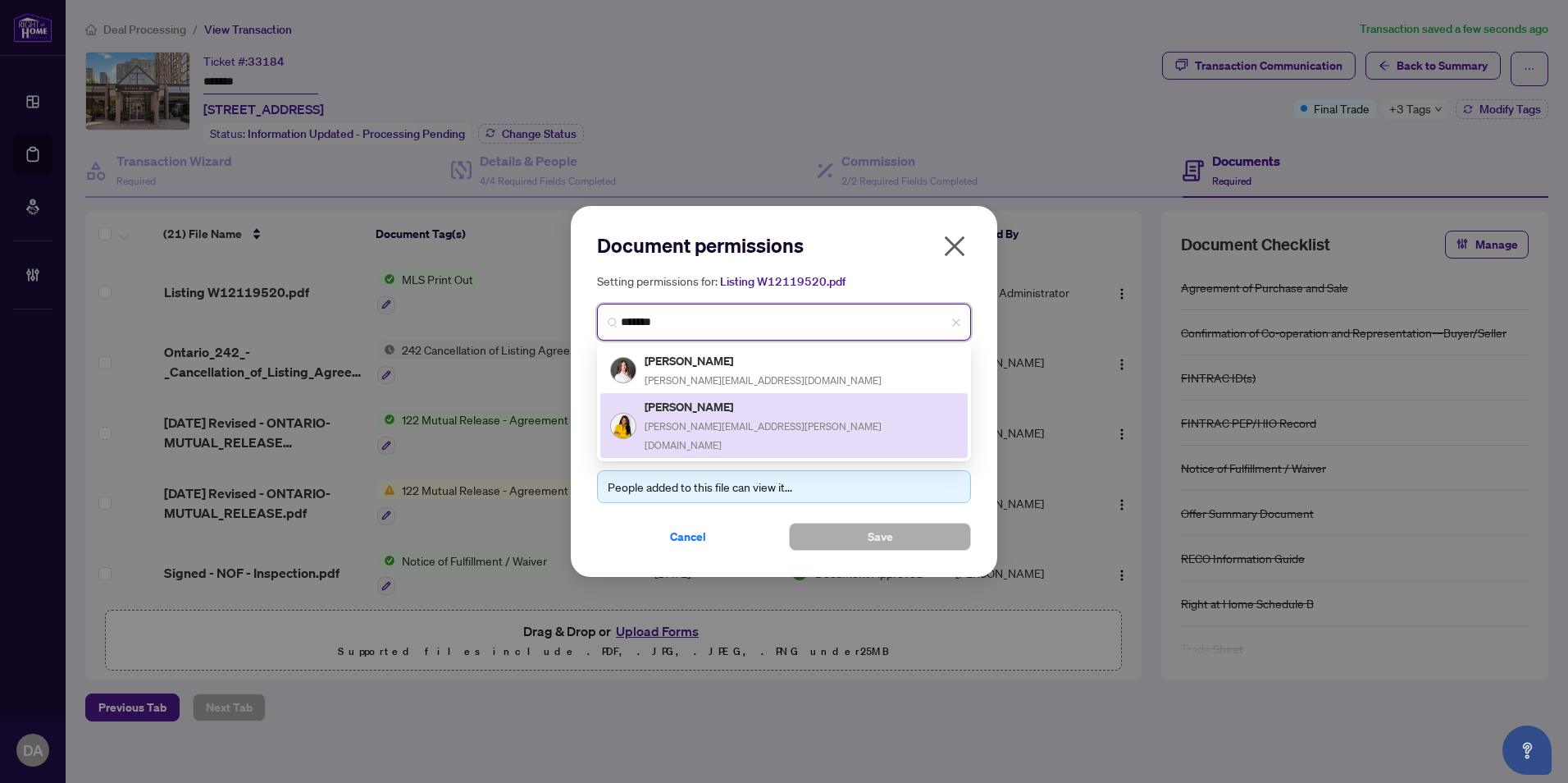
click at [793, 416] on div "[PERSON_NAME] [PERSON_NAME][EMAIL_ADDRESS][PERSON_NAME][DOMAIN_NAME]" at bounding box center [784, 425] width 348 height 56
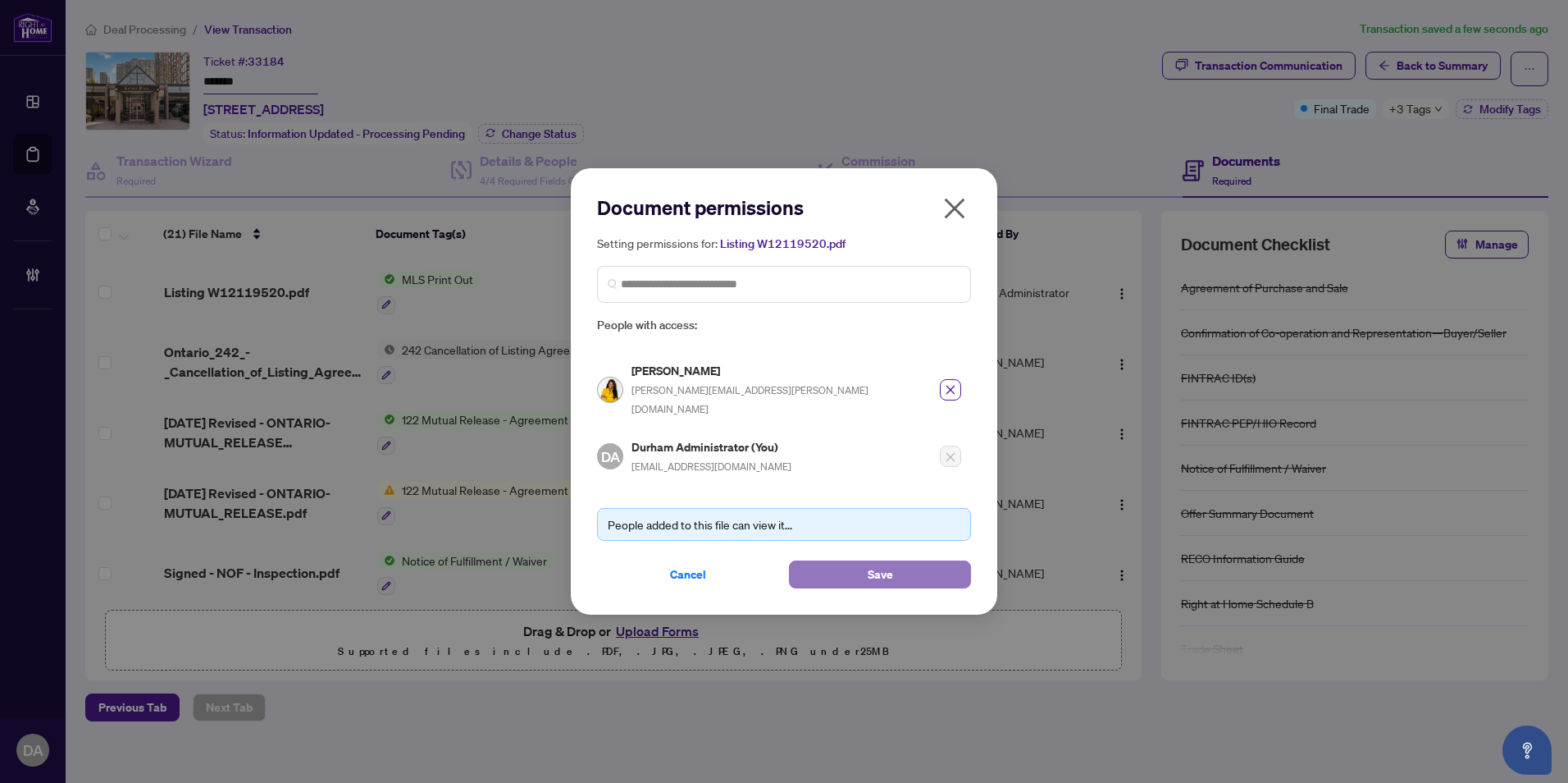
click at [872, 561] on span "Save" at bounding box center [880, 574] width 25 height 26
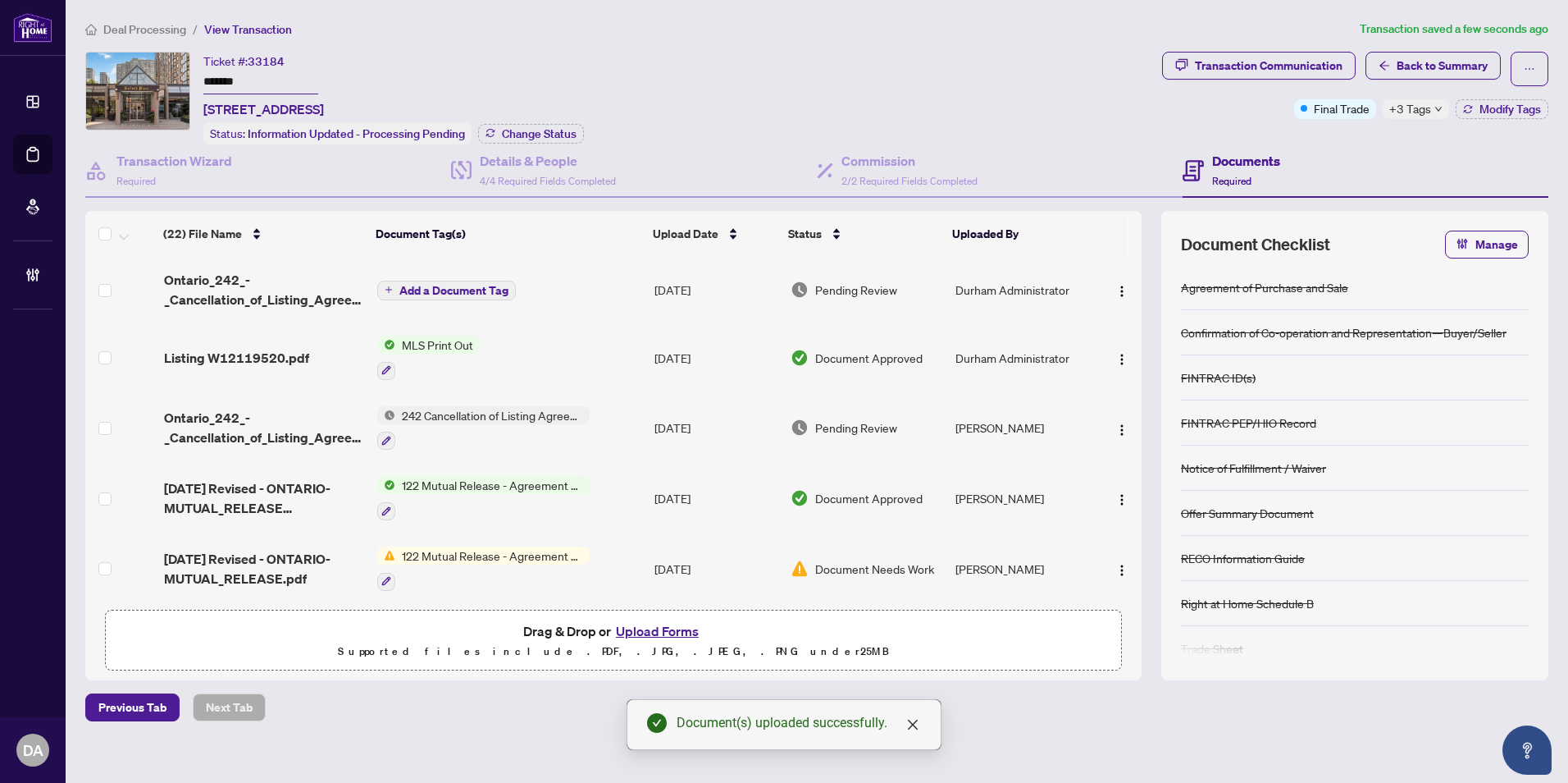
click at [423, 288] on span "Add a Document Tag" at bounding box center [453, 291] width 109 height 12
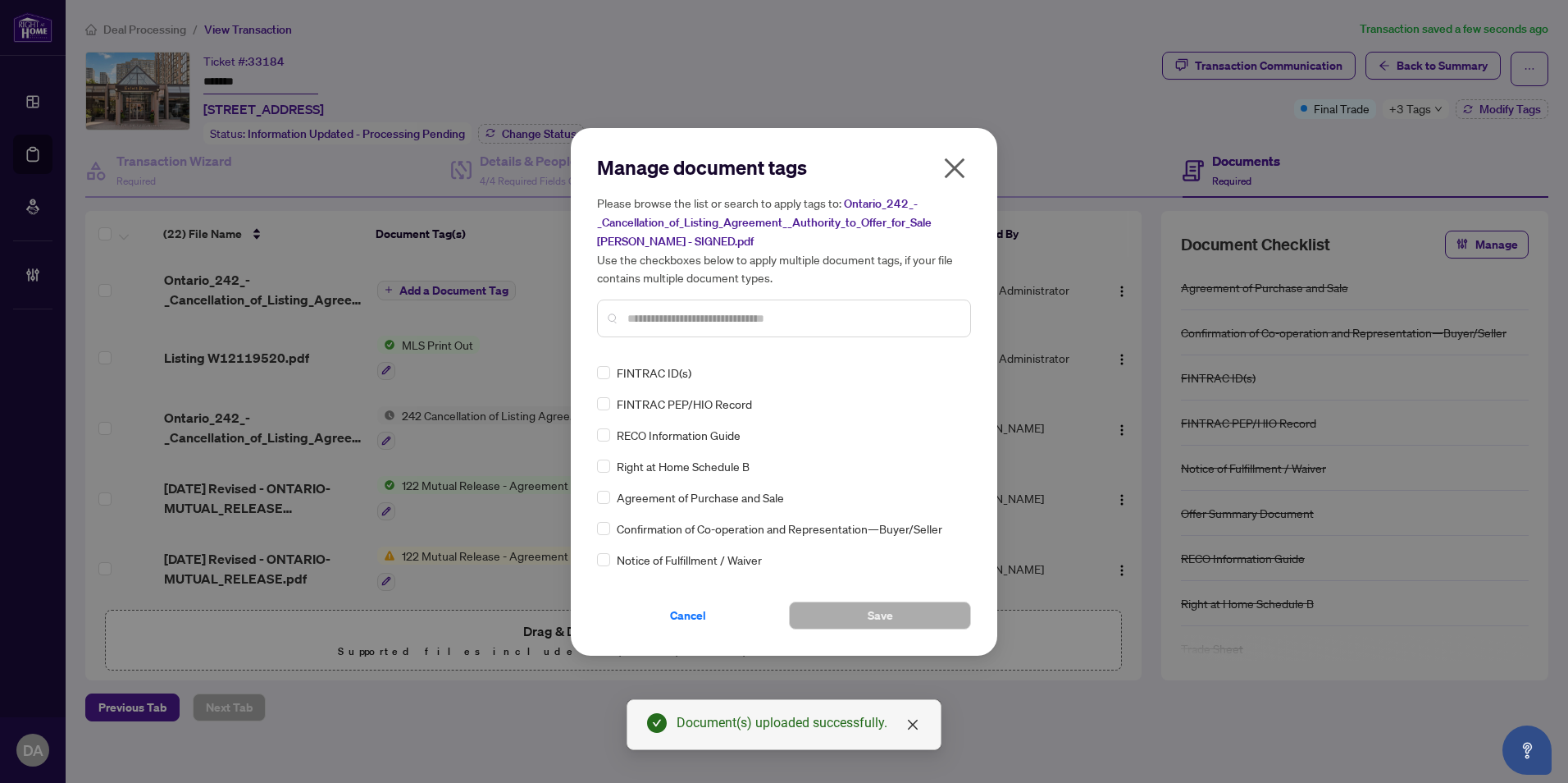
click at [785, 320] on input "text" at bounding box center [792, 318] width 329 height 18
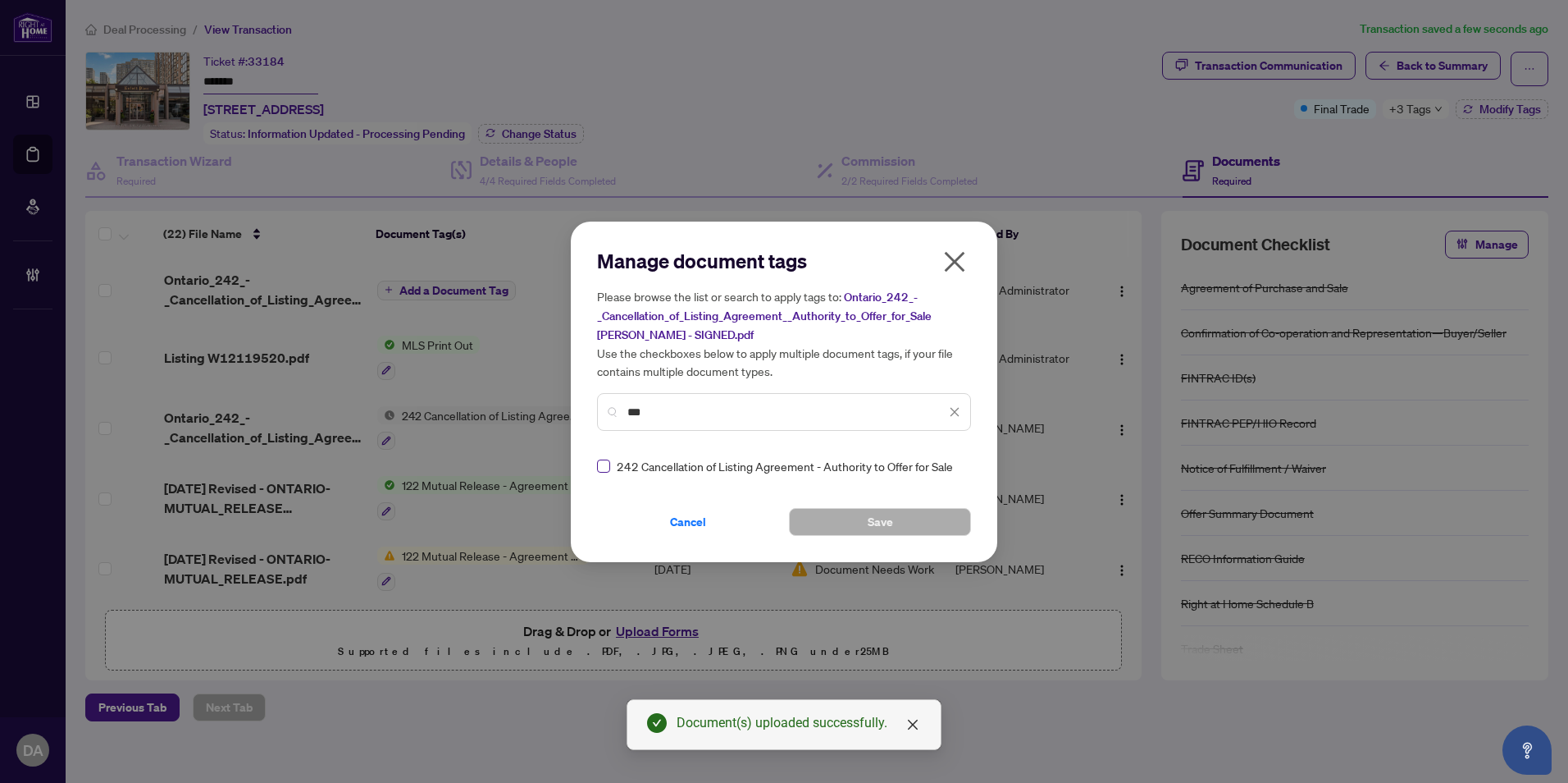
type input "***"
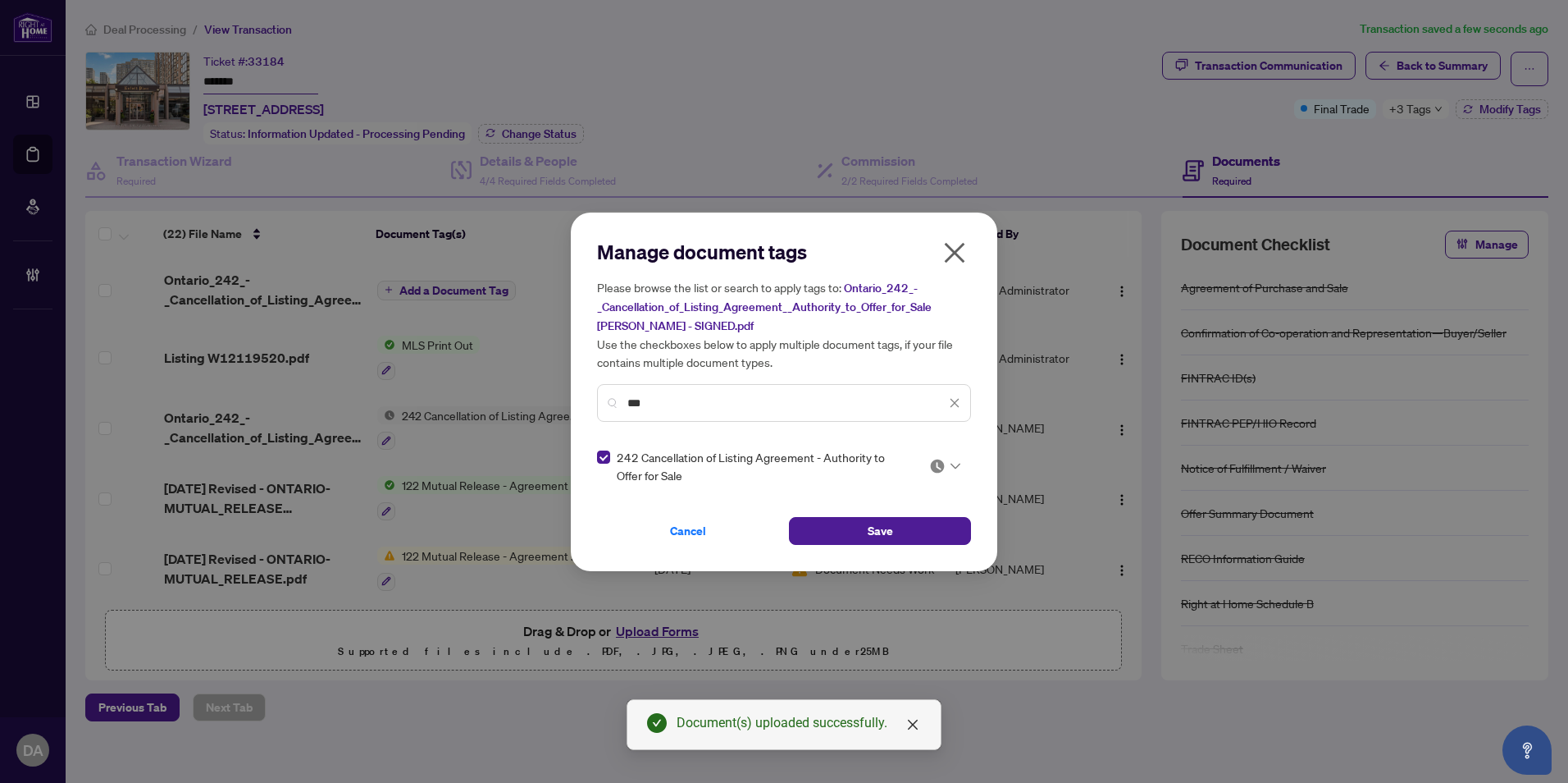
click at [939, 460] on img at bounding box center [937, 465] width 16 height 16
click at [903, 549] on div "Approved" at bounding box center [896, 546] width 105 height 18
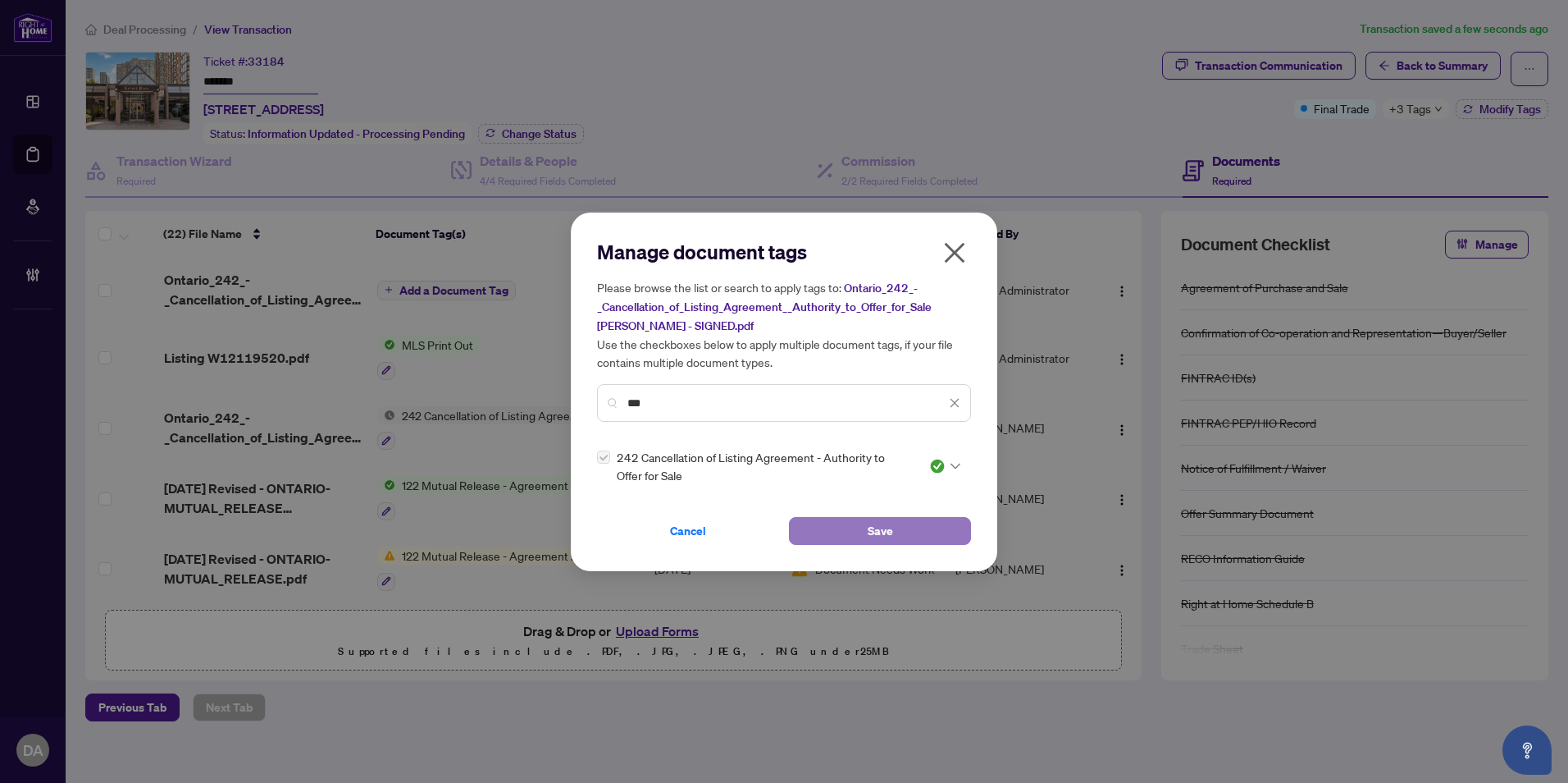
click at [904, 523] on button "Save" at bounding box center [880, 530] width 182 height 28
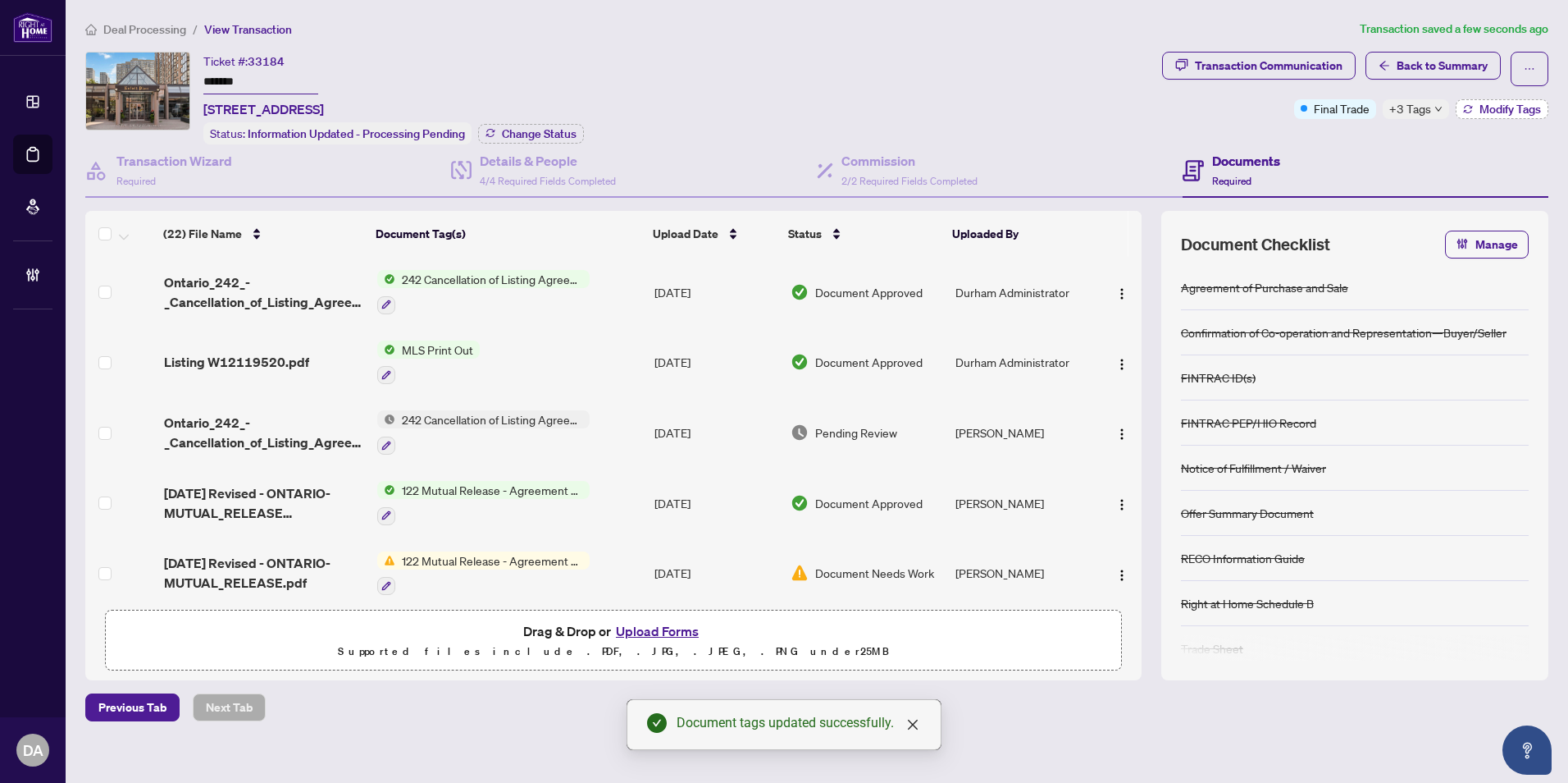
click at [1507, 107] on span "Modify Tags" at bounding box center [1510, 110] width 62 height 12
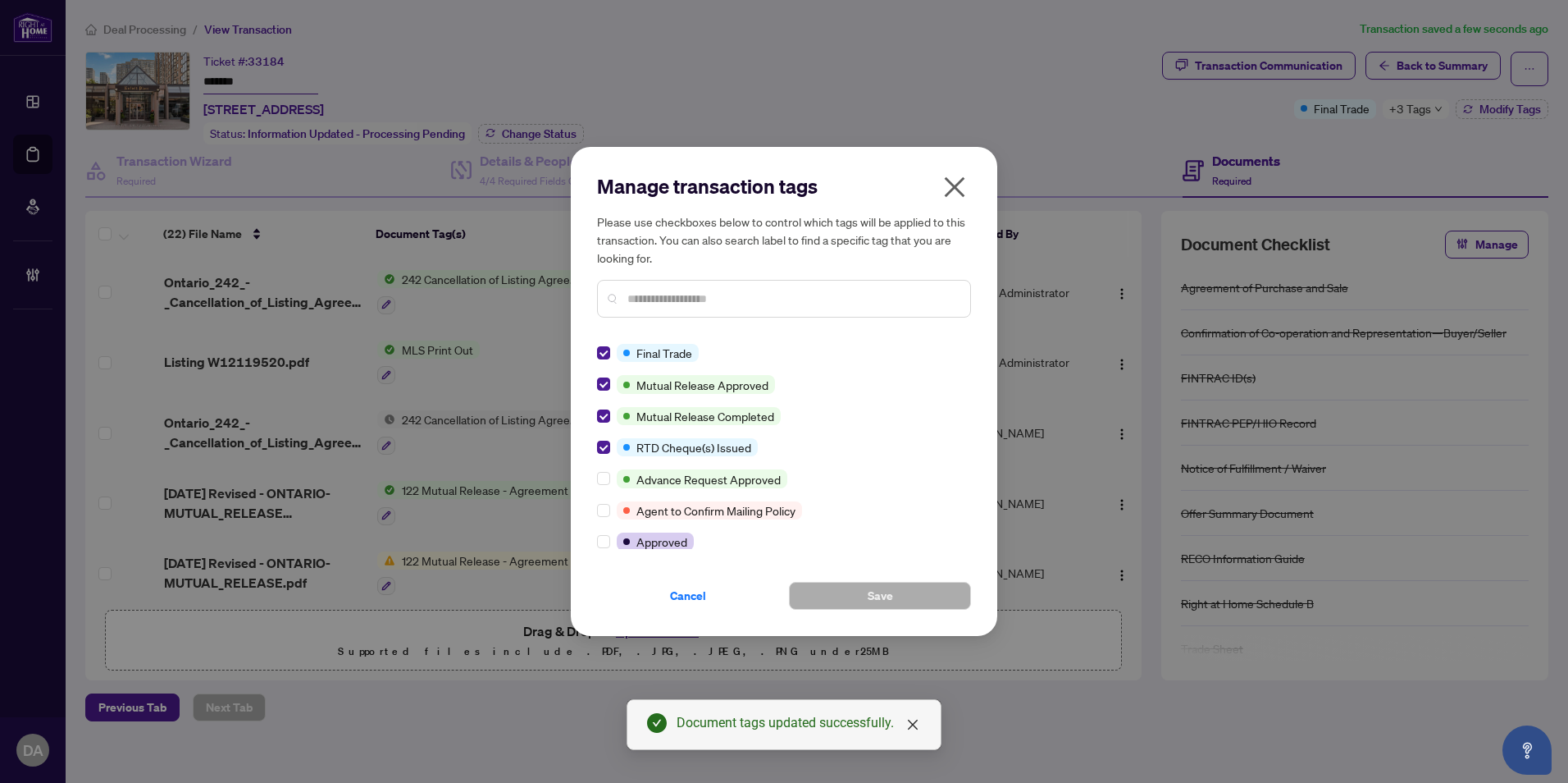
click at [672, 295] on input "text" at bounding box center [792, 298] width 329 height 18
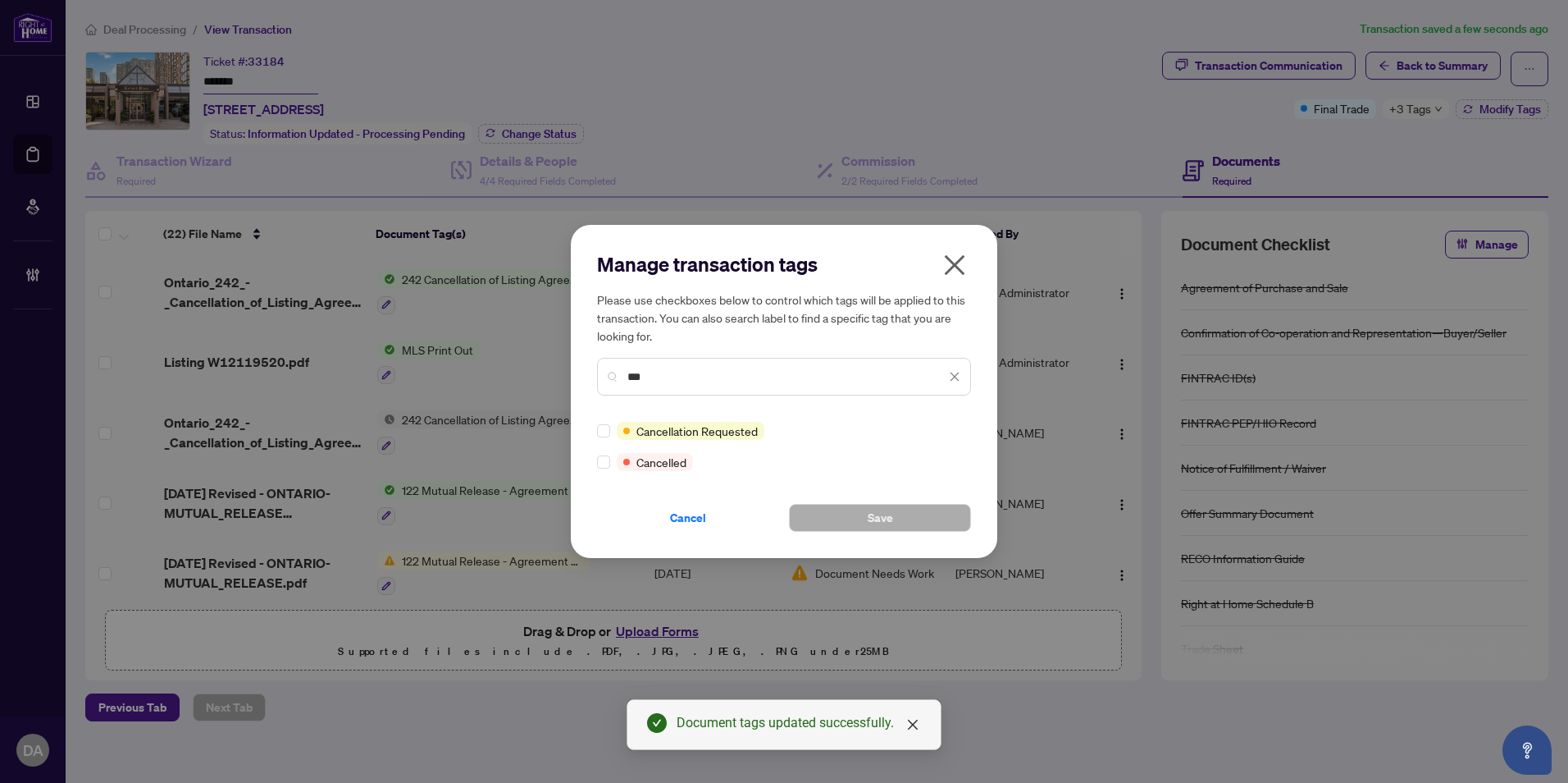
type input "***"
click at [842, 512] on button "Save" at bounding box center [880, 518] width 182 height 28
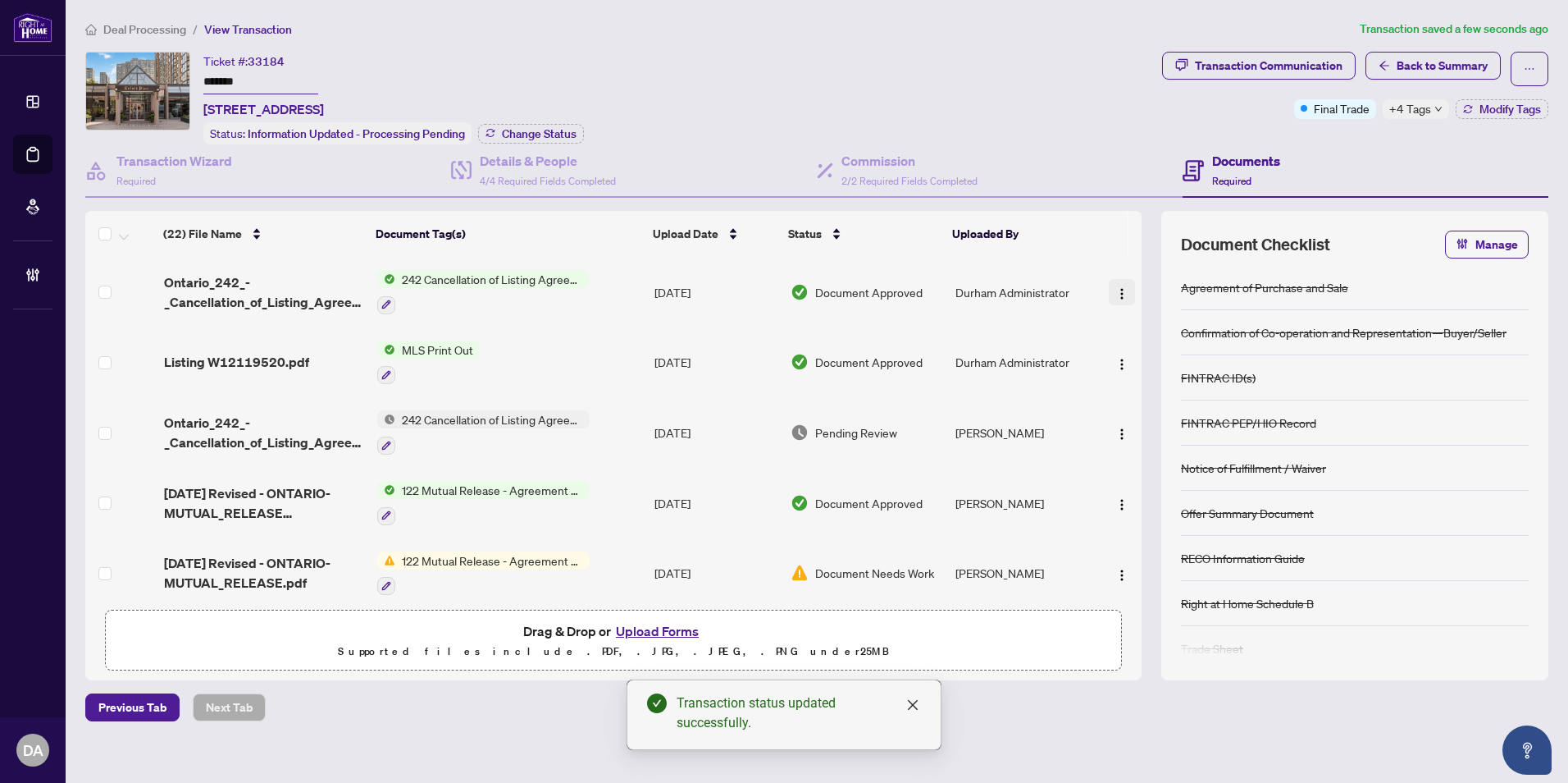
click at [1116, 292] on img "button" at bounding box center [1122, 294] width 13 height 13
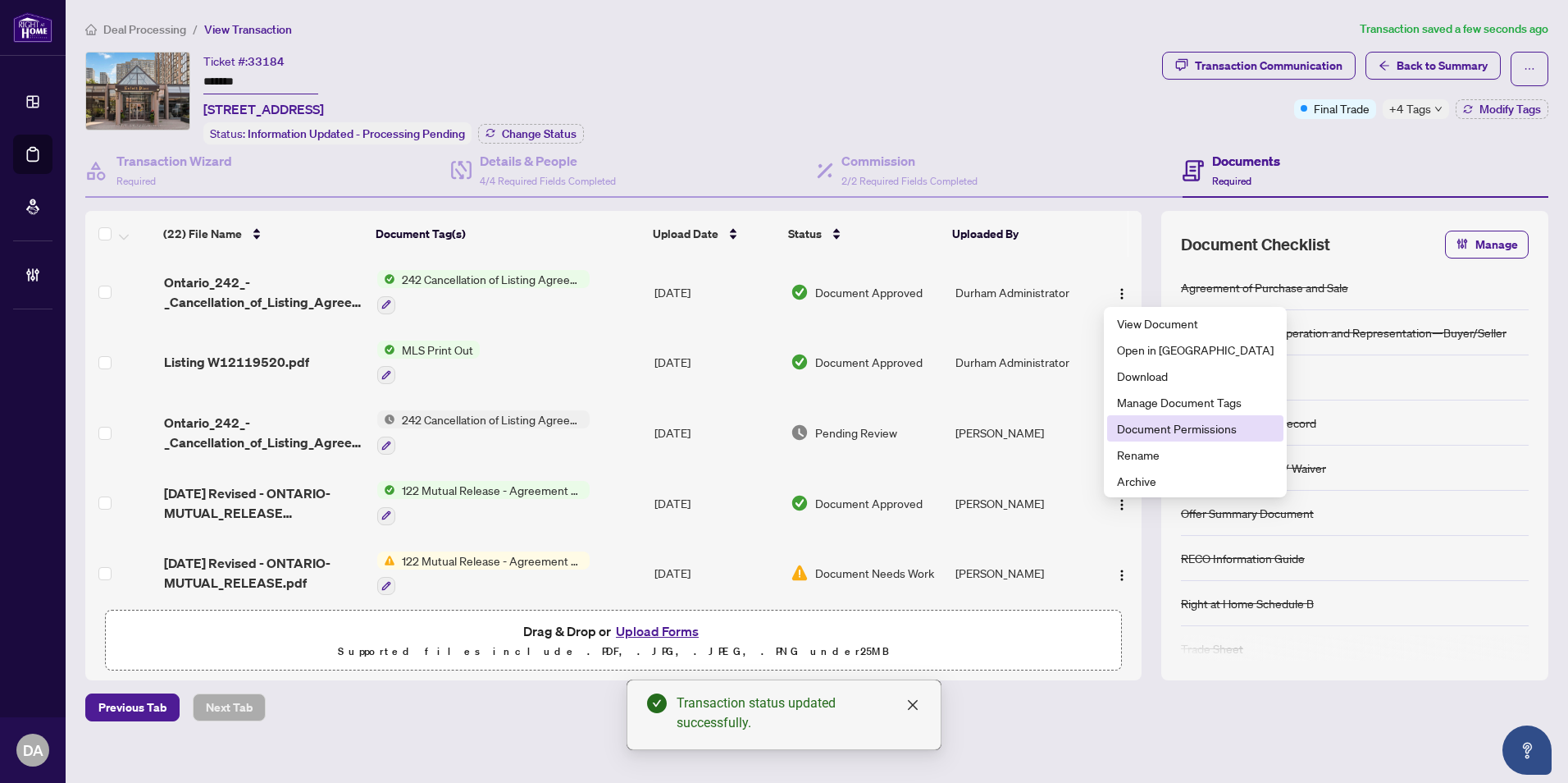
click at [1171, 427] on span "Document Permissions" at bounding box center [1196, 427] width 157 height 18
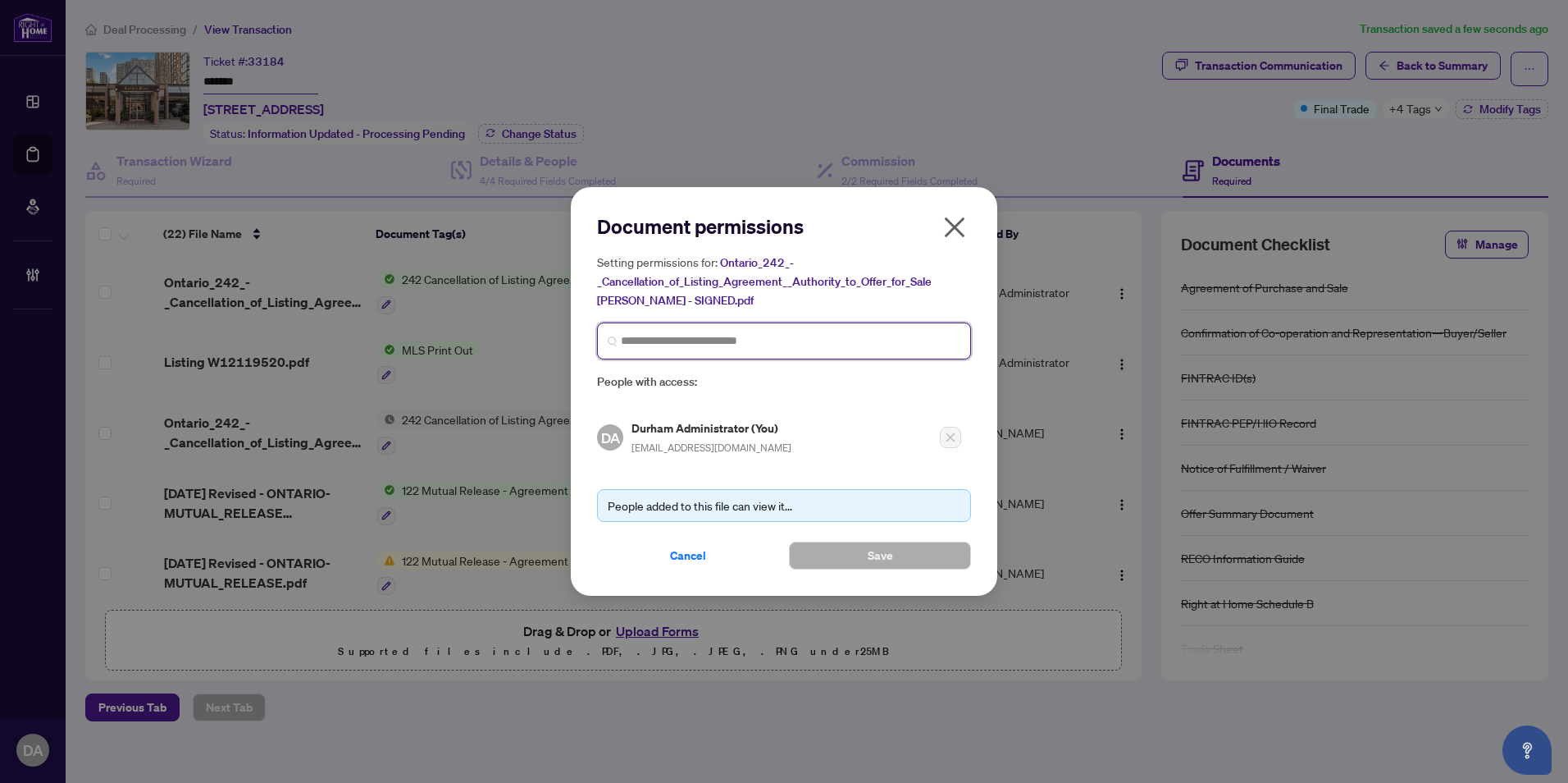
click at [662, 342] on input "search" at bounding box center [790, 341] width 340 height 17
type input "*******"
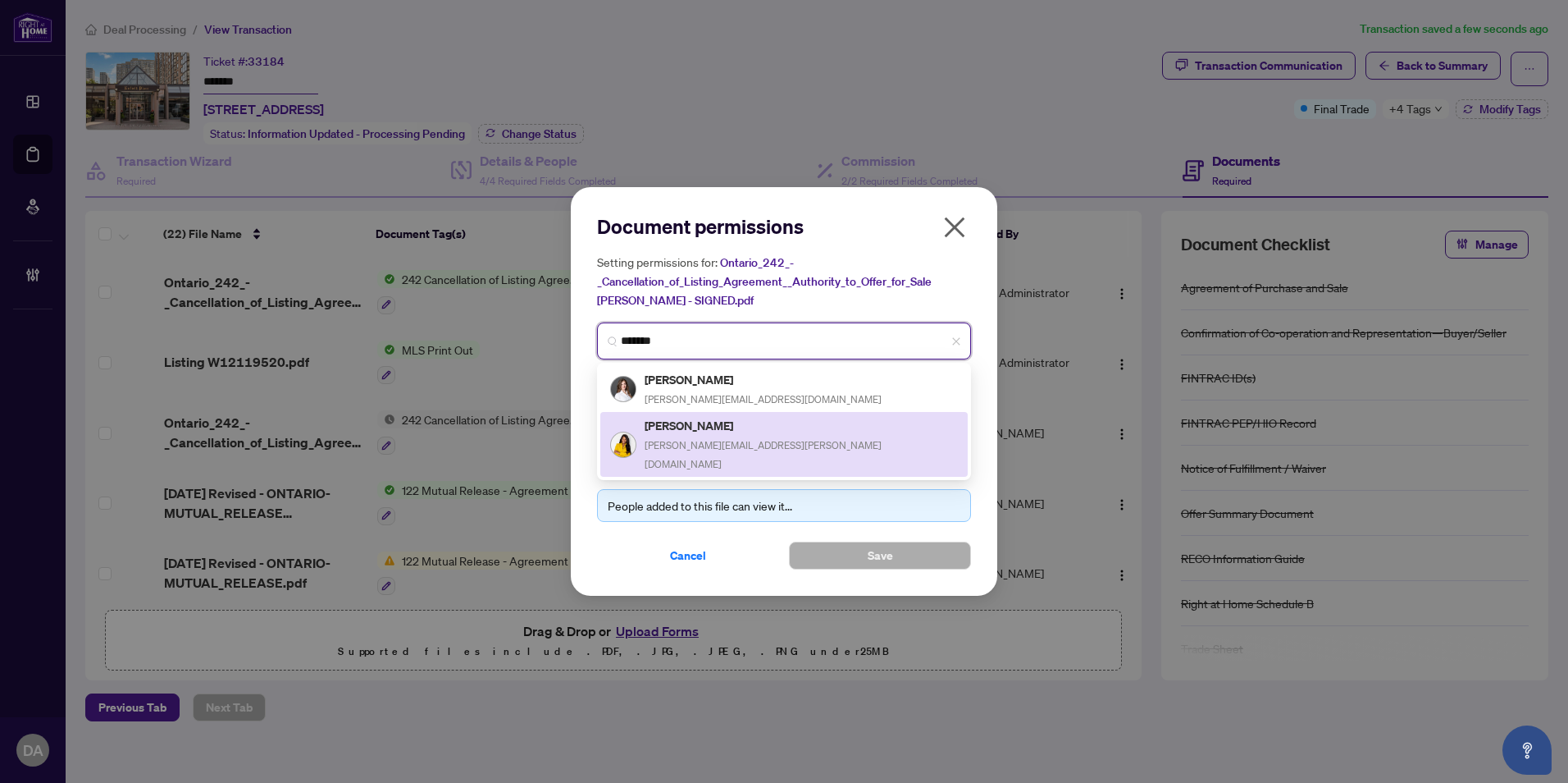
drag, startPoint x: 795, startPoint y: 422, endPoint x: 814, endPoint y: 475, distance: 56.3
click at [795, 422] on div "[PERSON_NAME] [PERSON_NAME][EMAIL_ADDRESS][PERSON_NAME][DOMAIN_NAME]" at bounding box center [784, 443] width 348 height 56
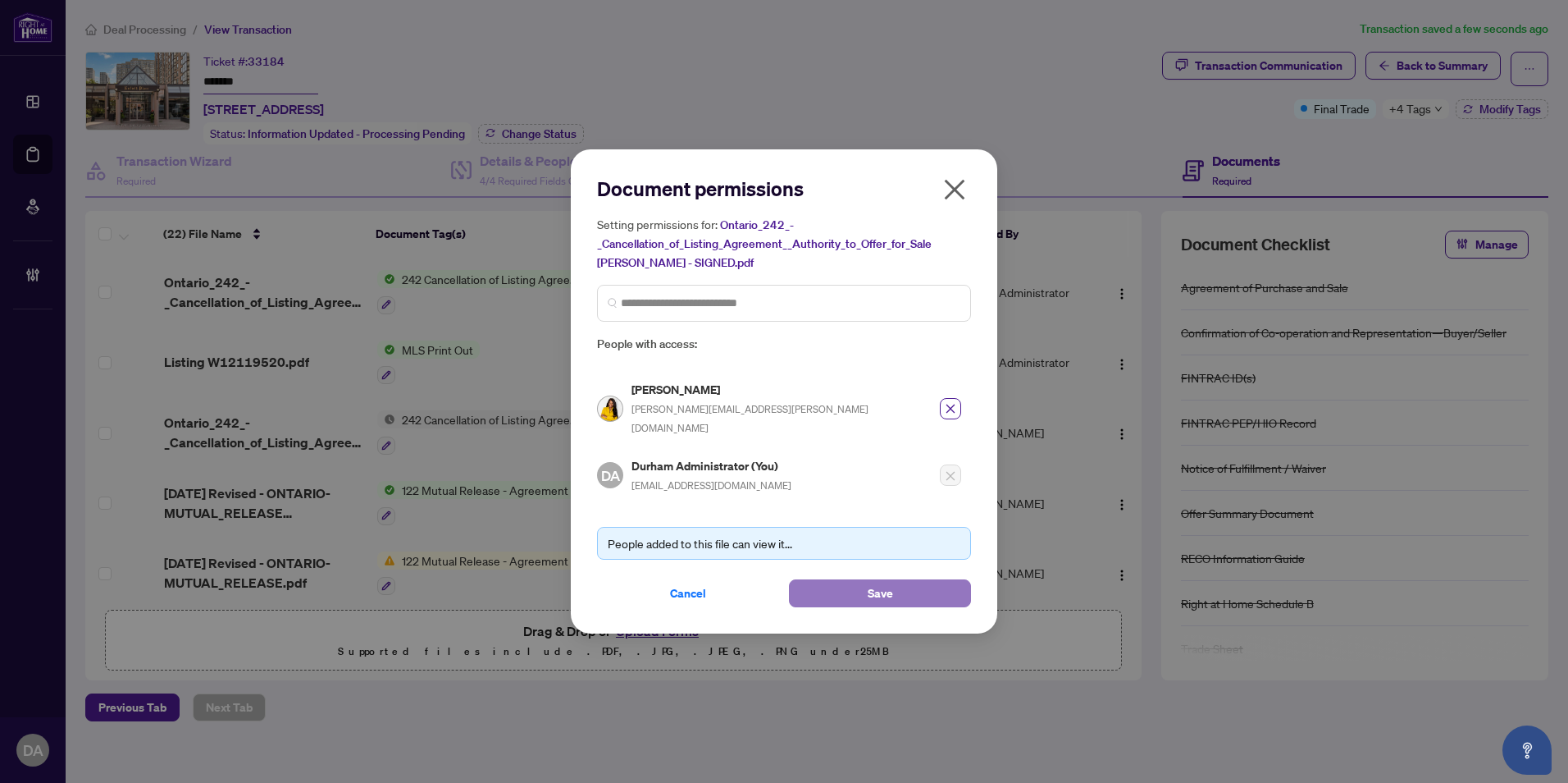
click at [861, 588] on button "Save" at bounding box center [880, 593] width 182 height 28
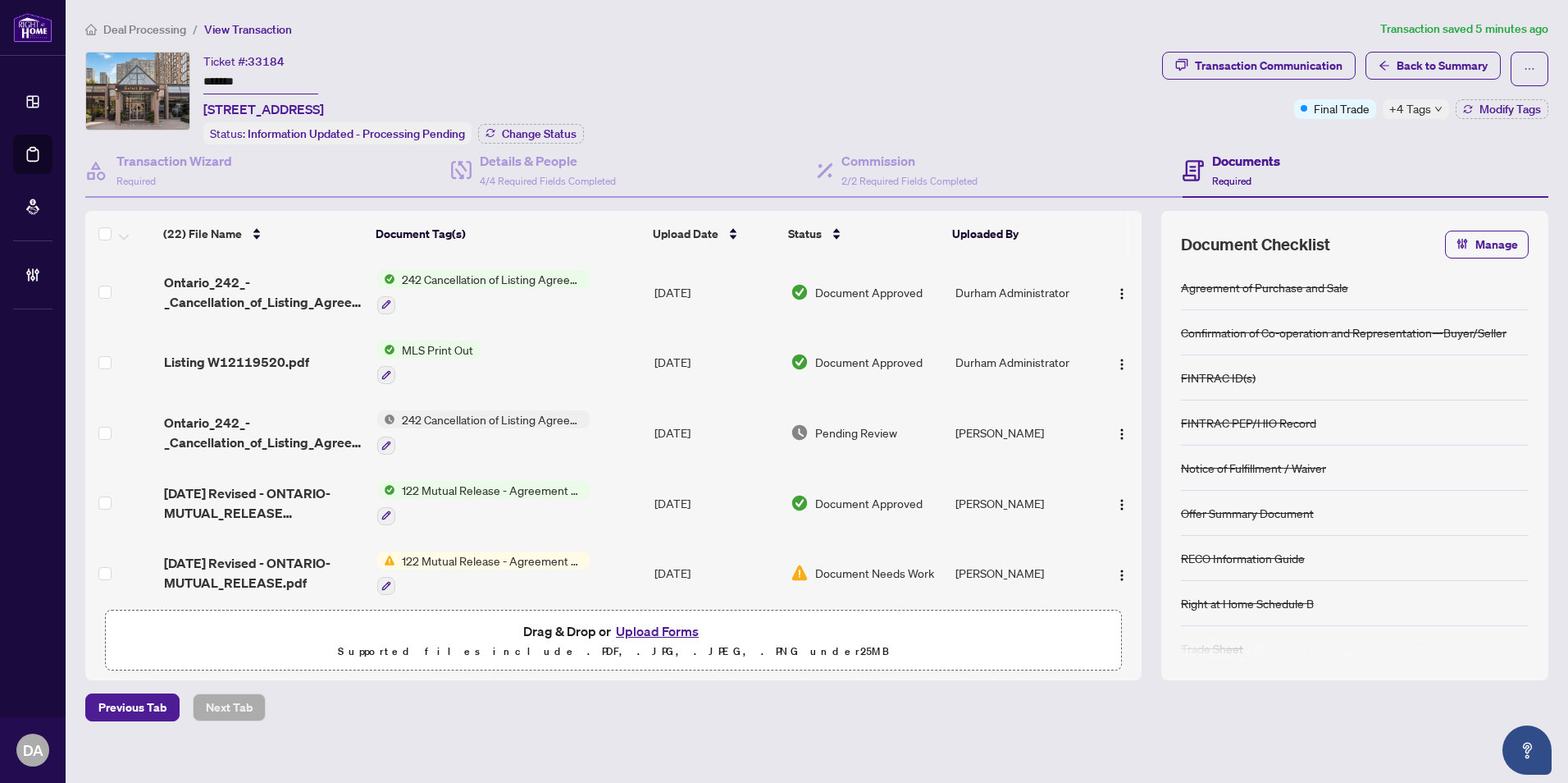
click at [157, 27] on span "Deal Processing" at bounding box center [145, 29] width 83 height 15
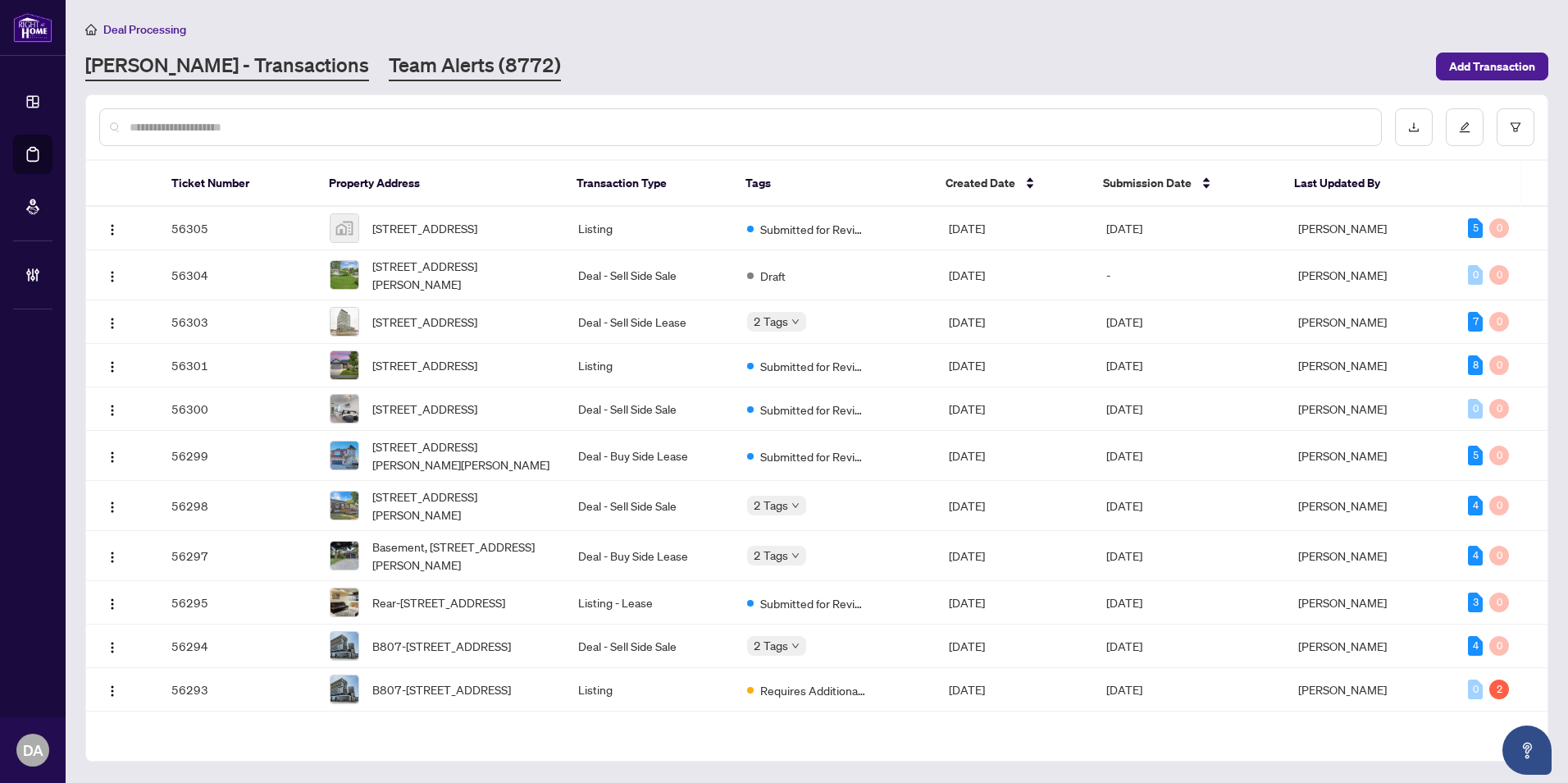
click at [442, 58] on link "Team Alerts (8772)" at bounding box center [474, 66] width 172 height 29
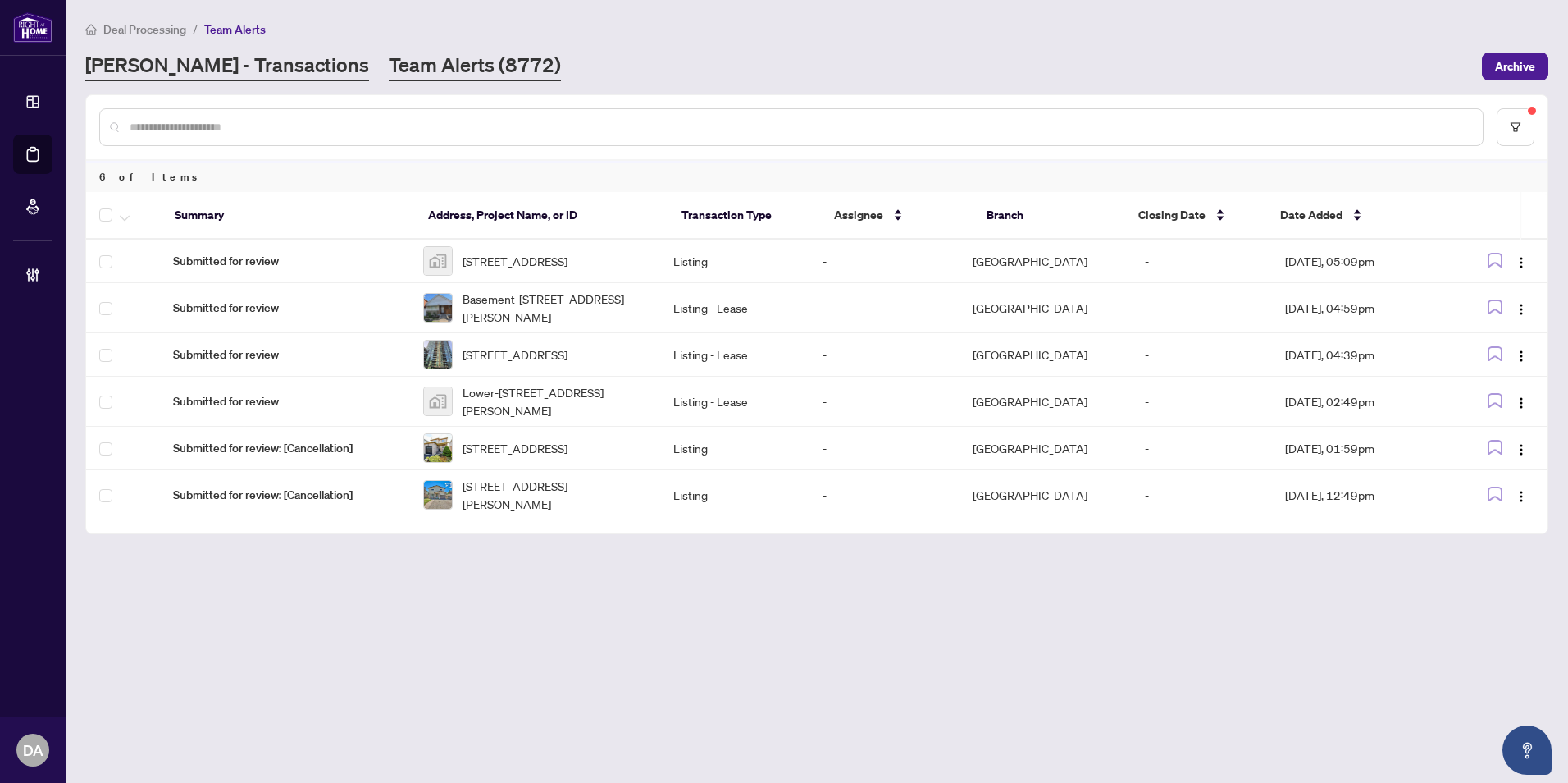
click at [227, 72] on link "[PERSON_NAME] - Transactions" at bounding box center [227, 66] width 284 height 29
